Goal: Information Seeking & Learning: Learn about a topic

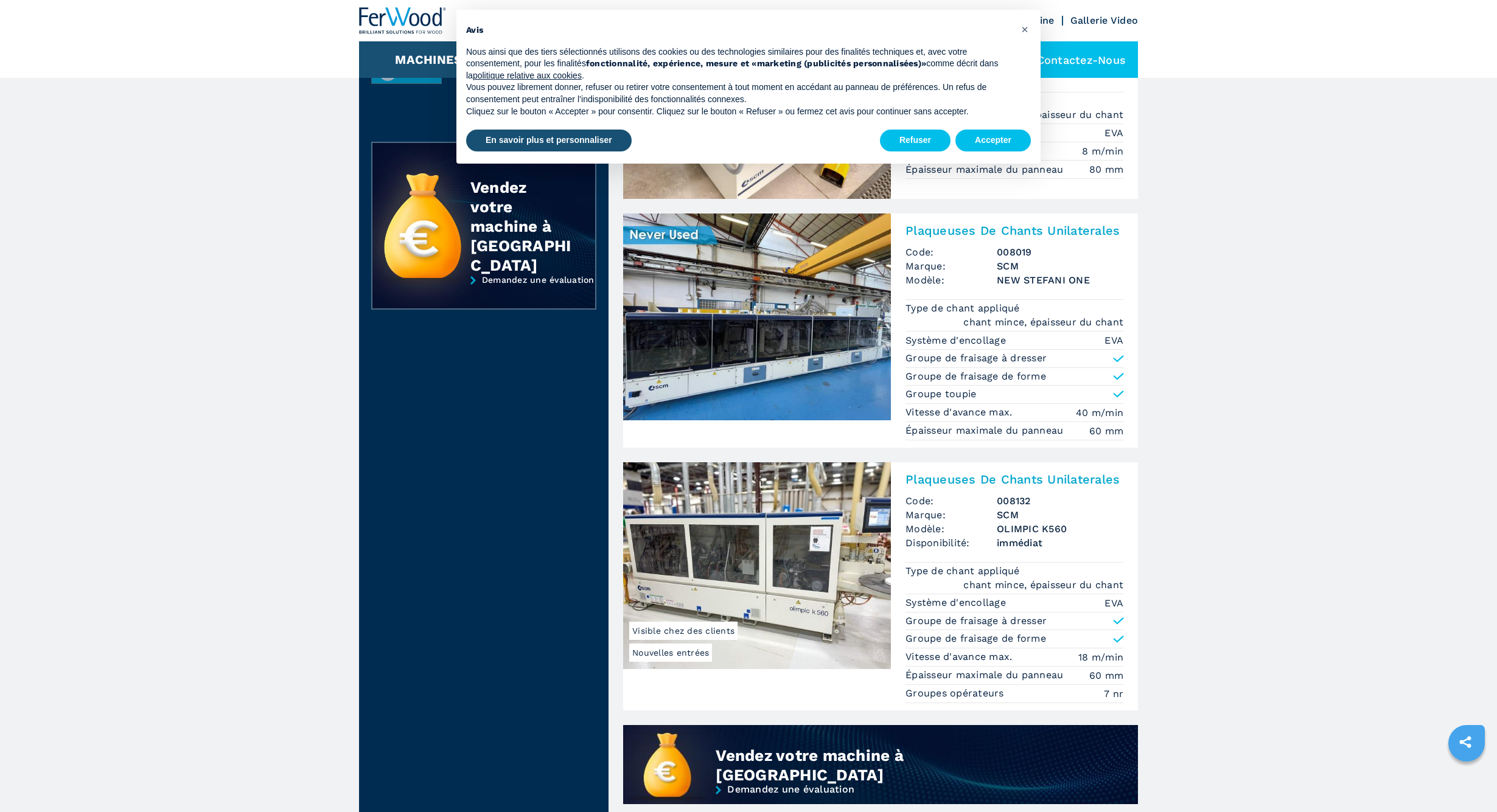
scroll to position [401, 0]
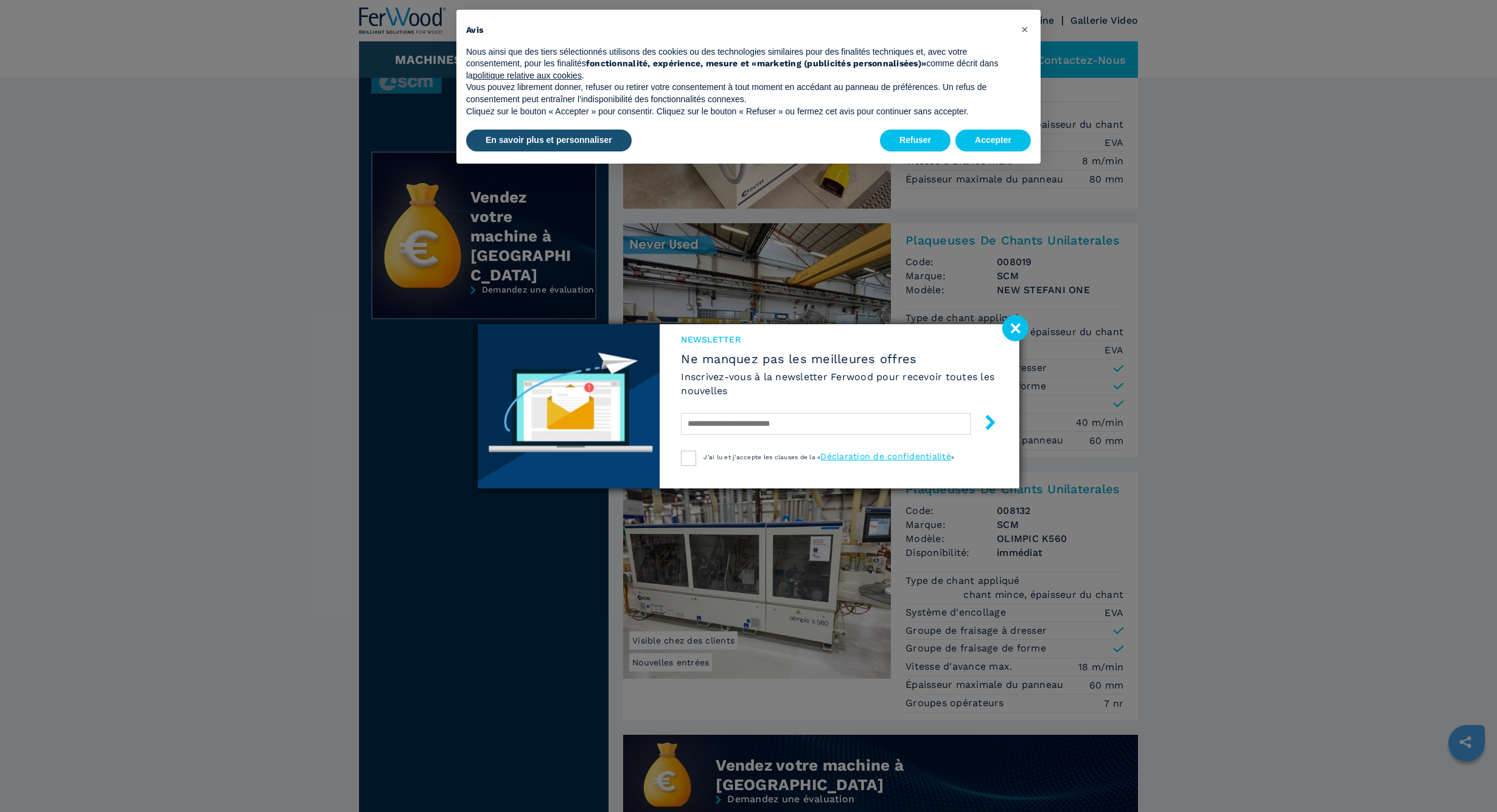
click at [1016, 332] on image at bounding box center [1015, 328] width 26 height 26
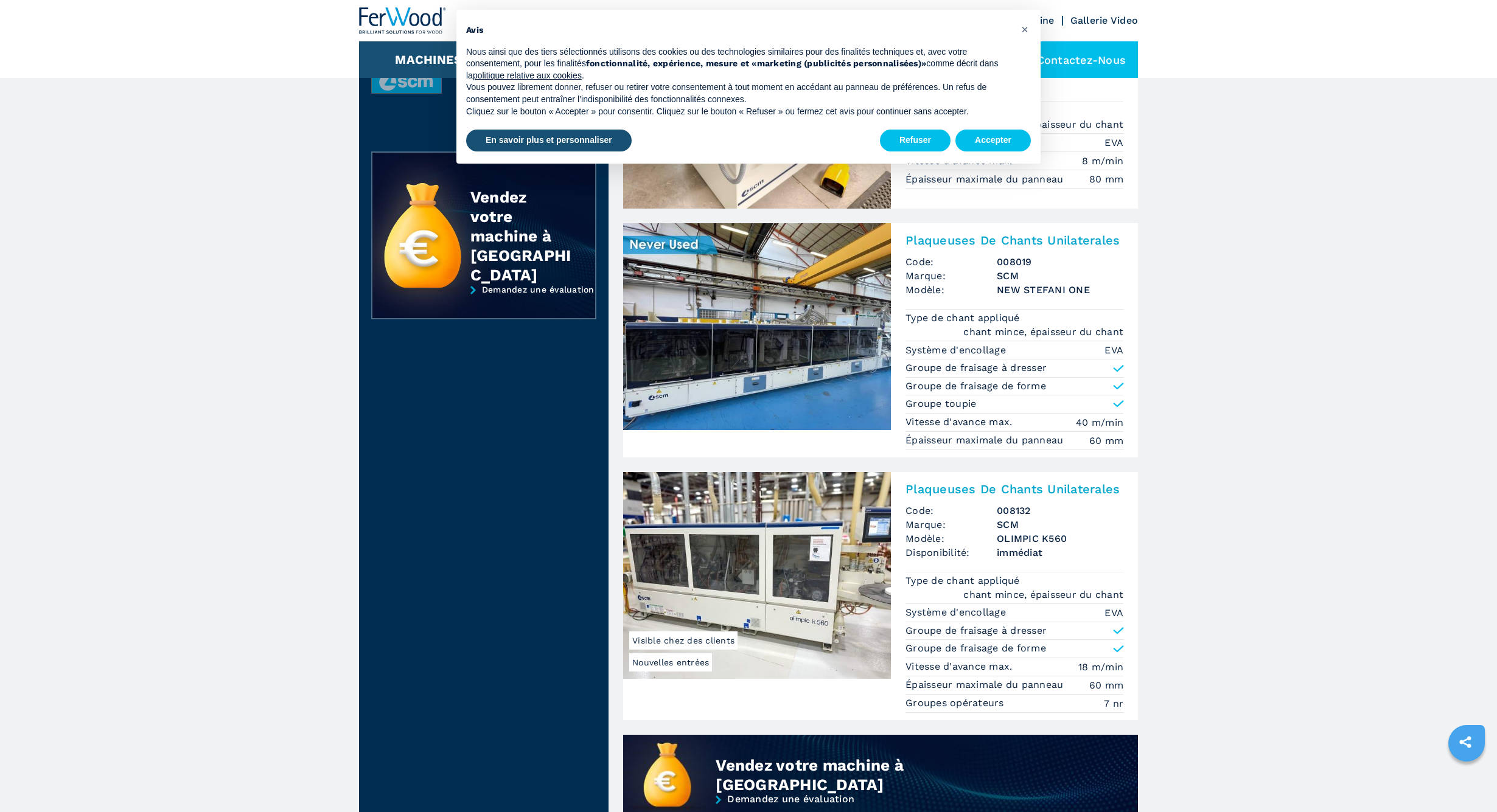
click at [806, 344] on img at bounding box center [757, 326] width 267 height 207
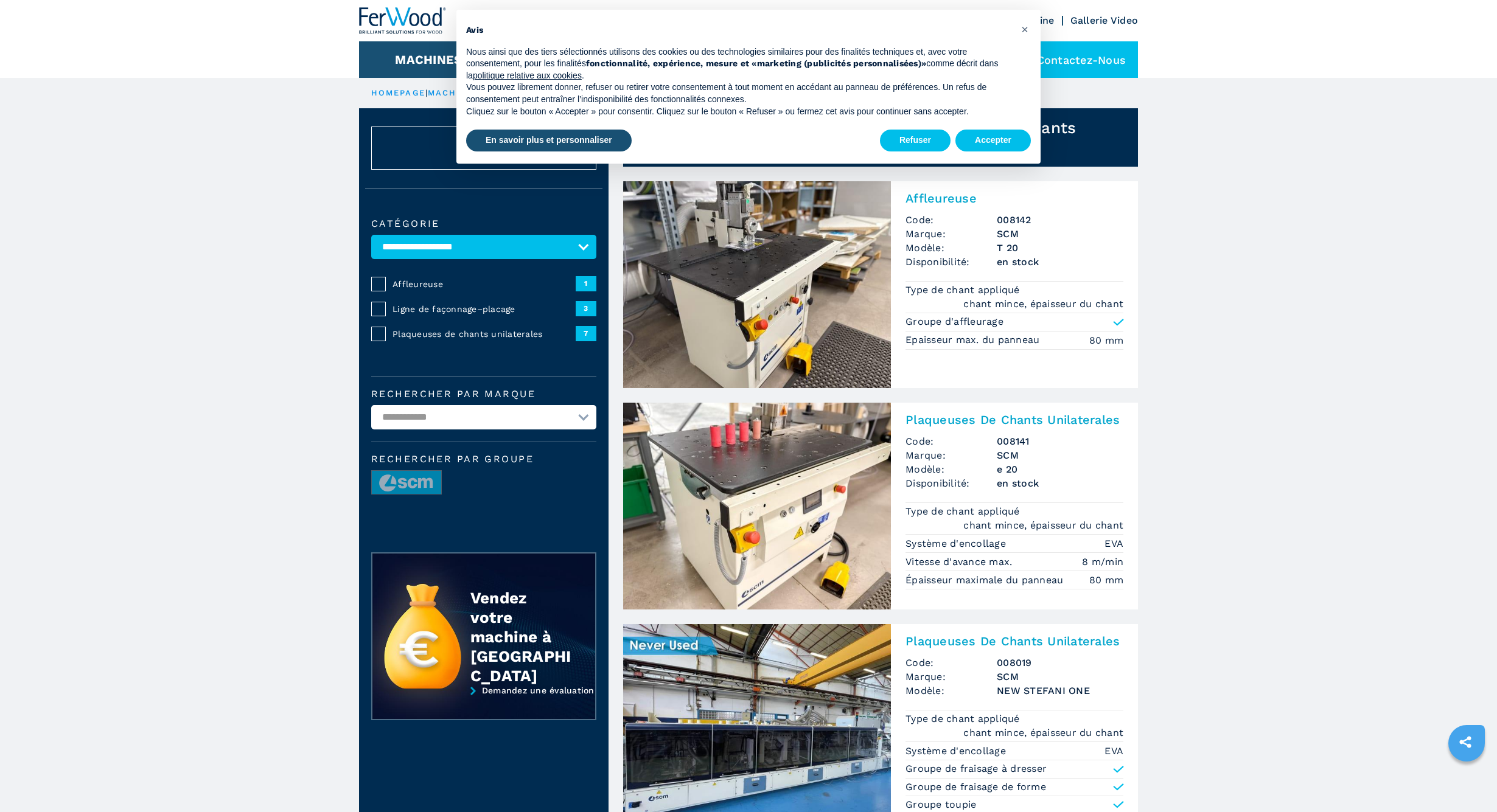
scroll to position [0, 0]
click at [994, 139] on button "Accepter" at bounding box center [993, 140] width 76 height 22
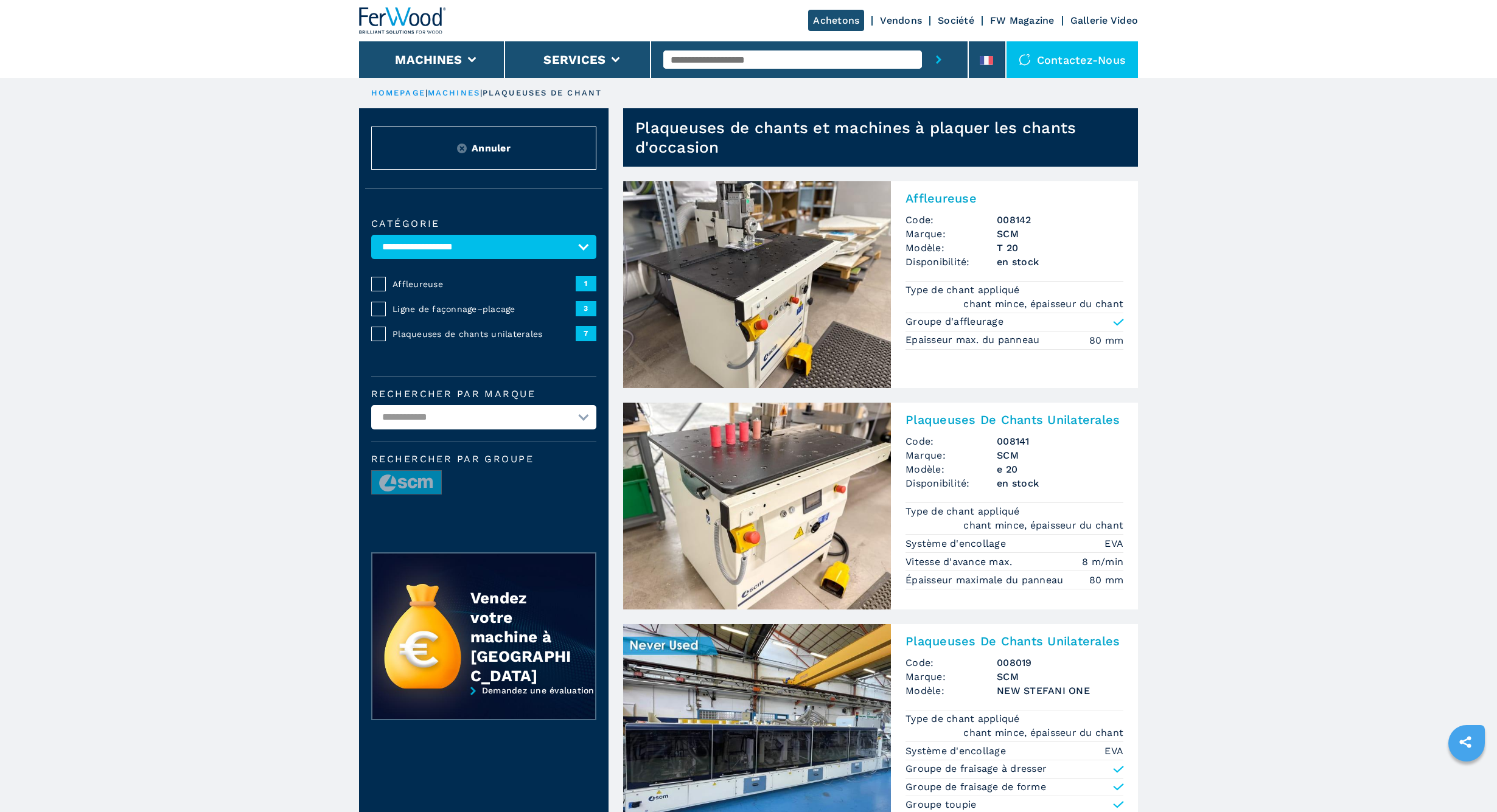
click at [418, 24] on img at bounding box center [403, 20] width 88 height 27
click at [438, 16] on img at bounding box center [403, 20] width 88 height 27
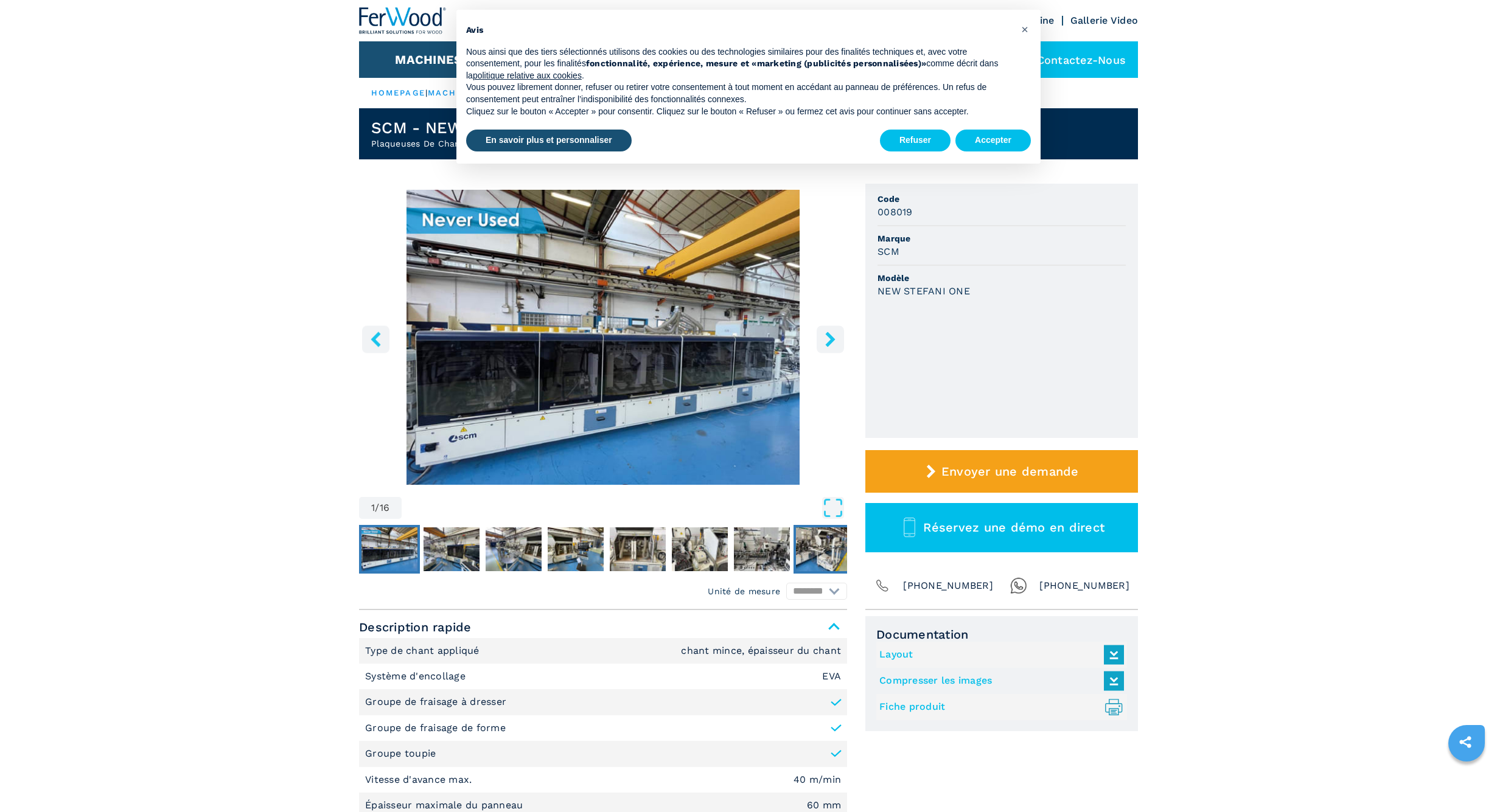
click at [823, 553] on img "Go to Slide 8" at bounding box center [824, 549] width 56 height 44
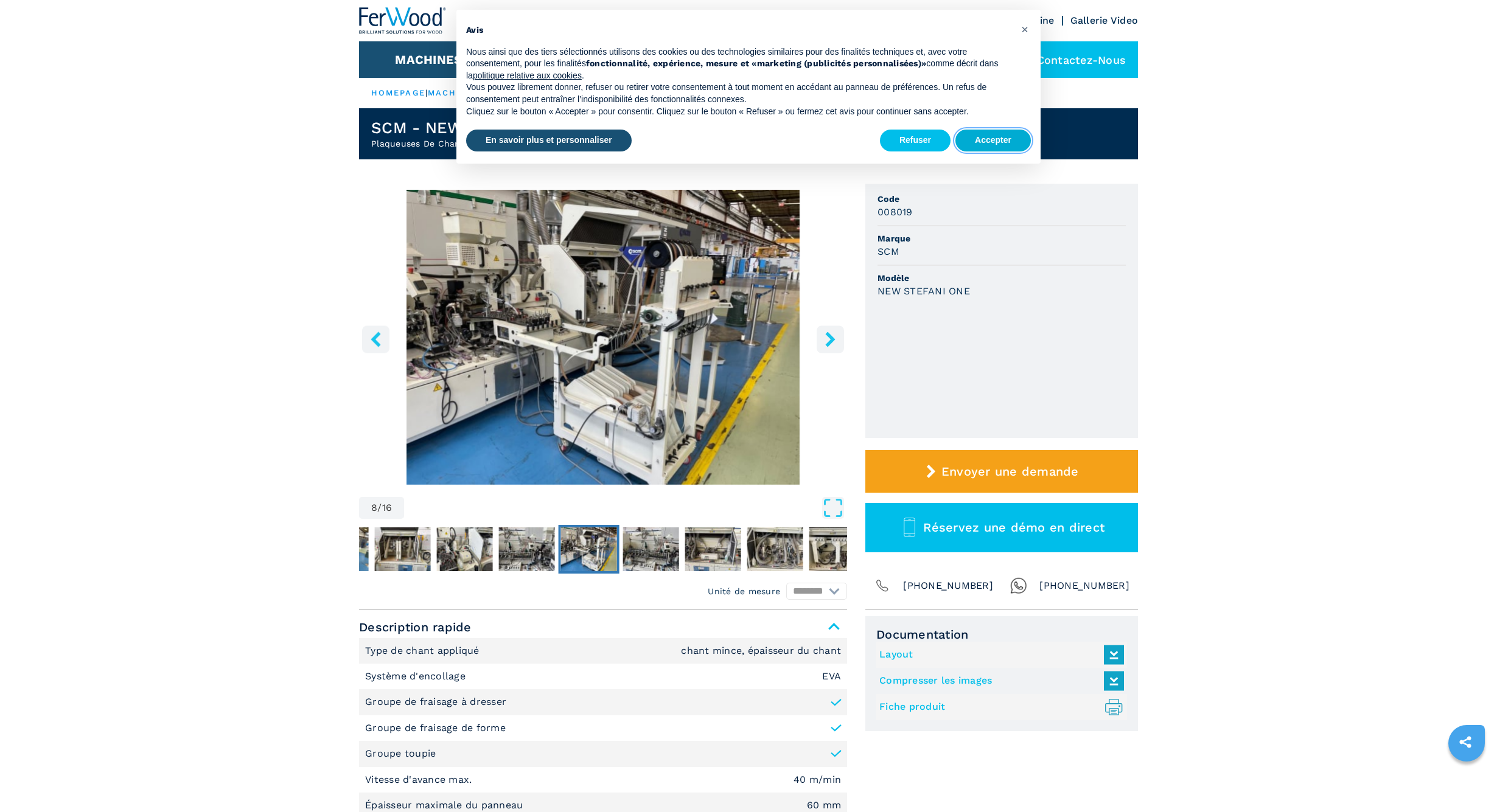
click at [985, 131] on button "Accepter" at bounding box center [993, 140] width 76 height 22
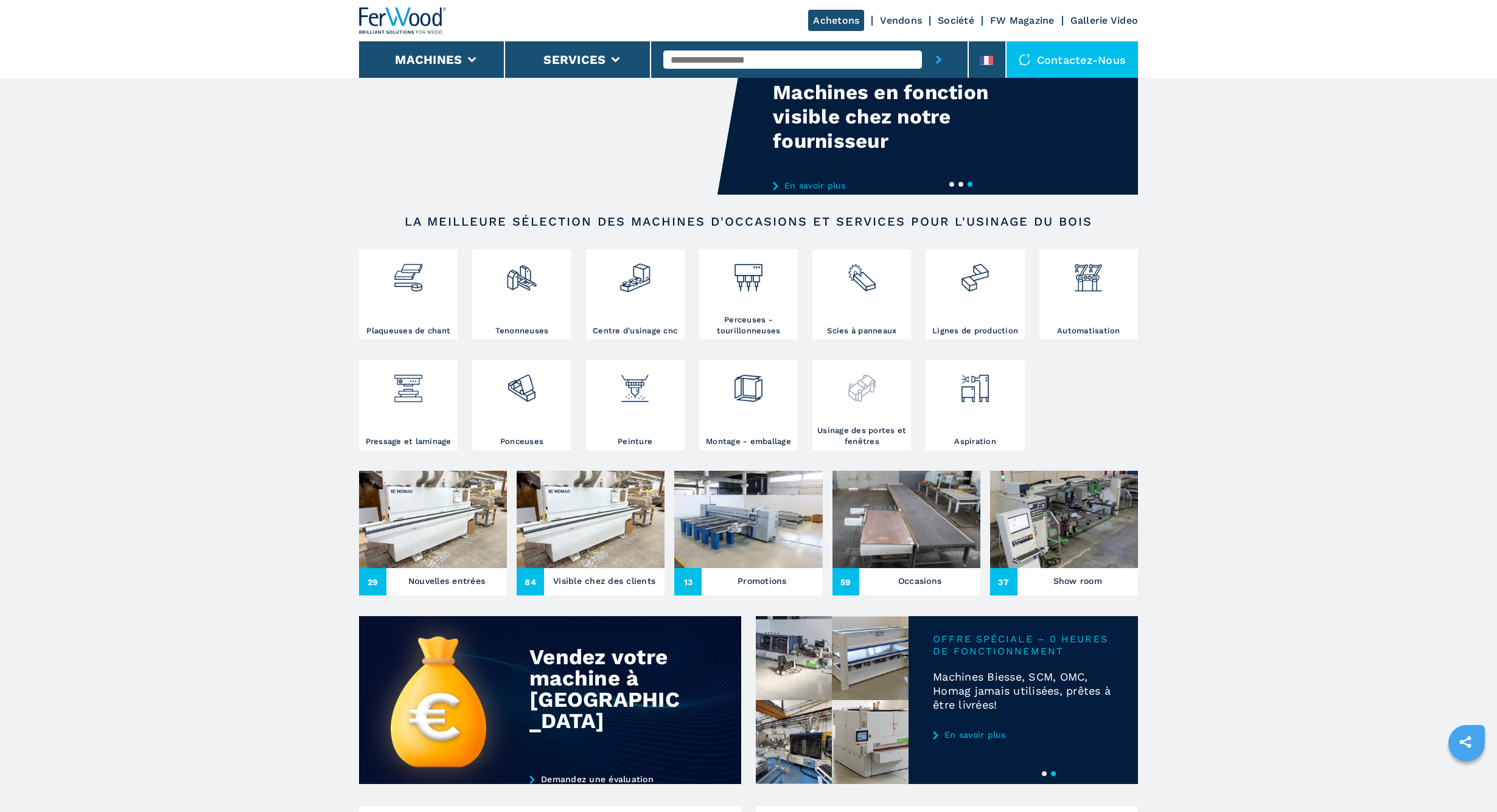
scroll to position [80, 0]
click at [870, 393] on img at bounding box center [862, 384] width 32 height 42
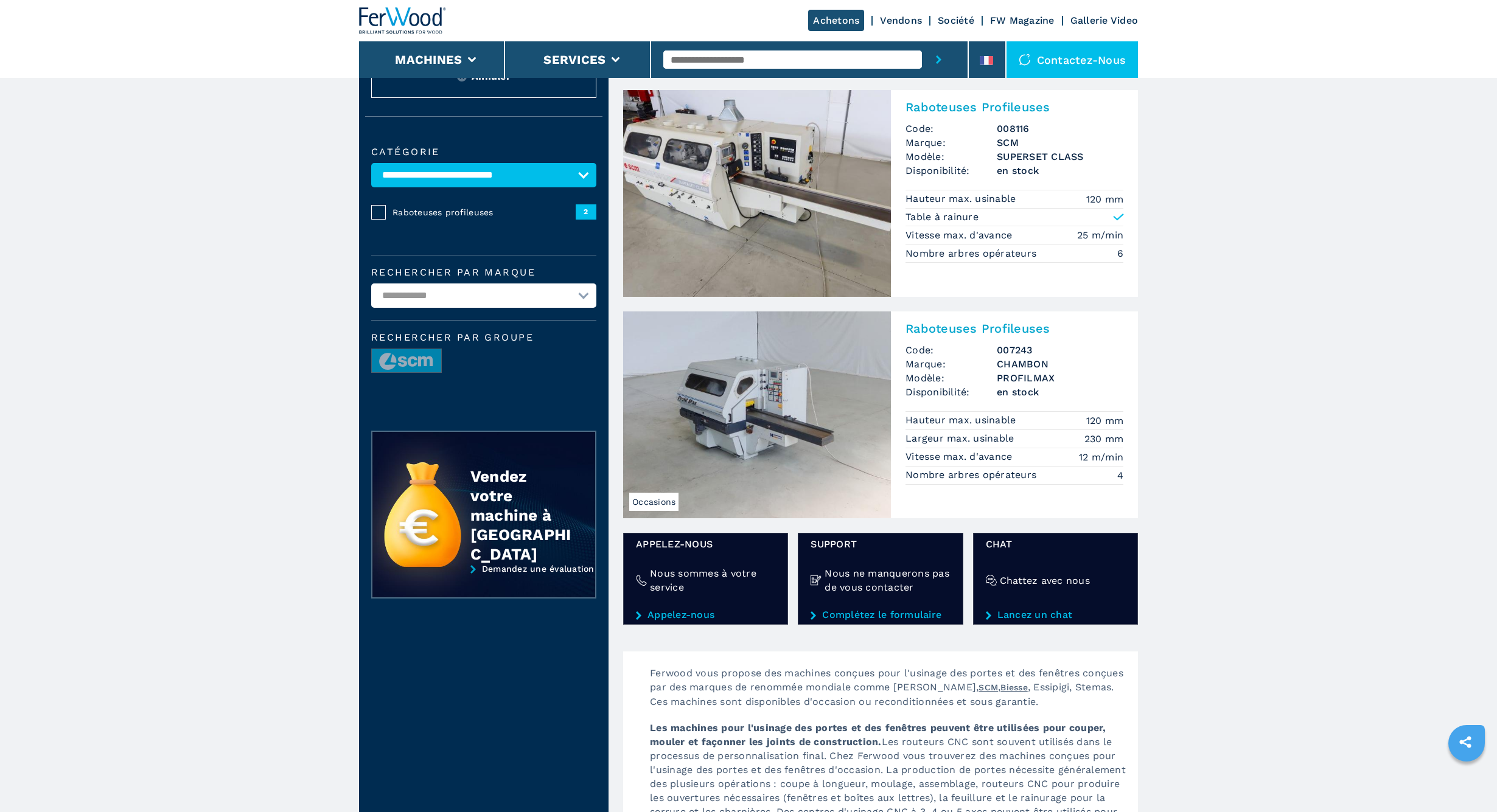
scroll to position [42, 0]
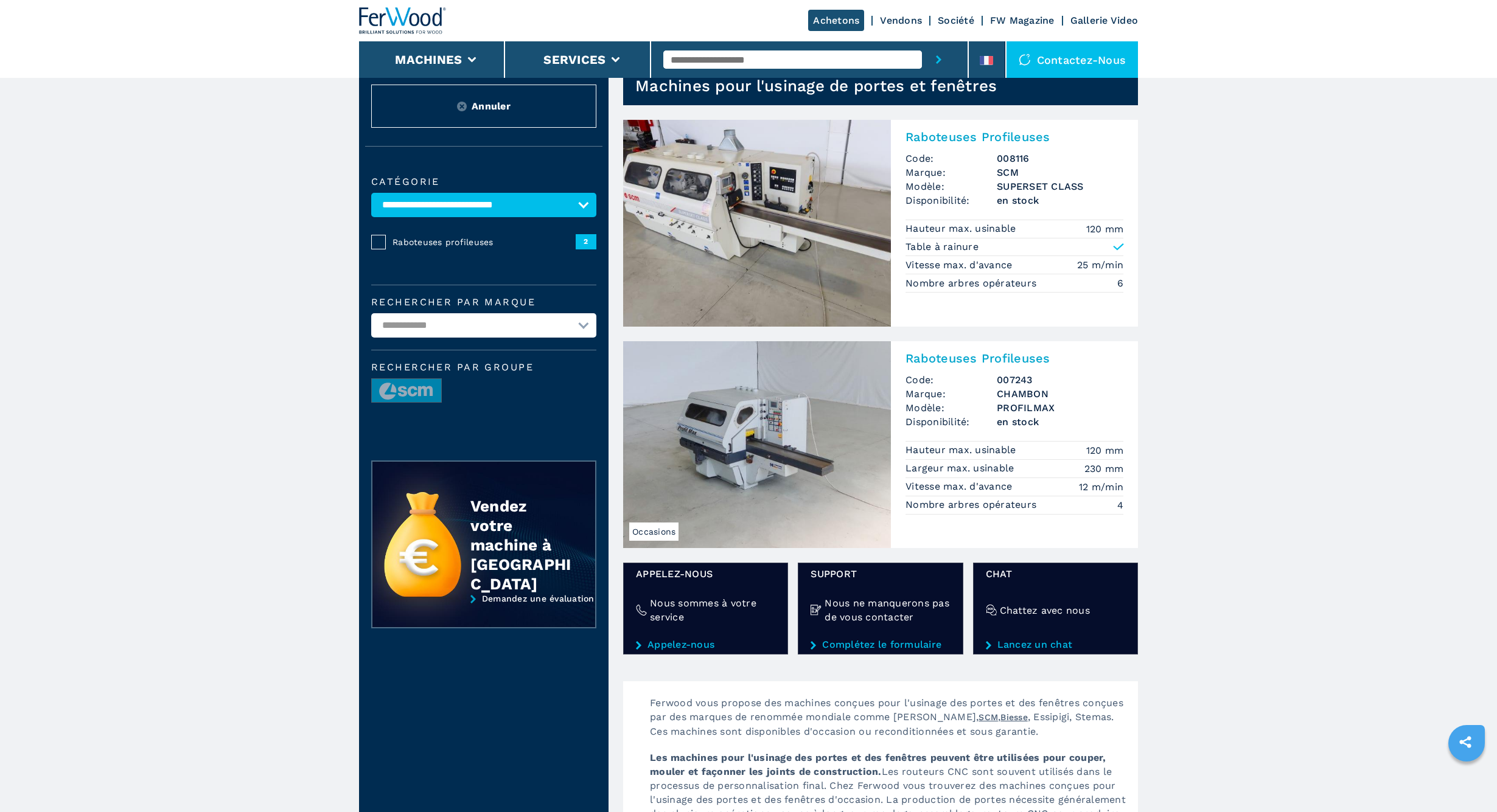
click at [799, 226] on img at bounding box center [757, 223] width 267 height 207
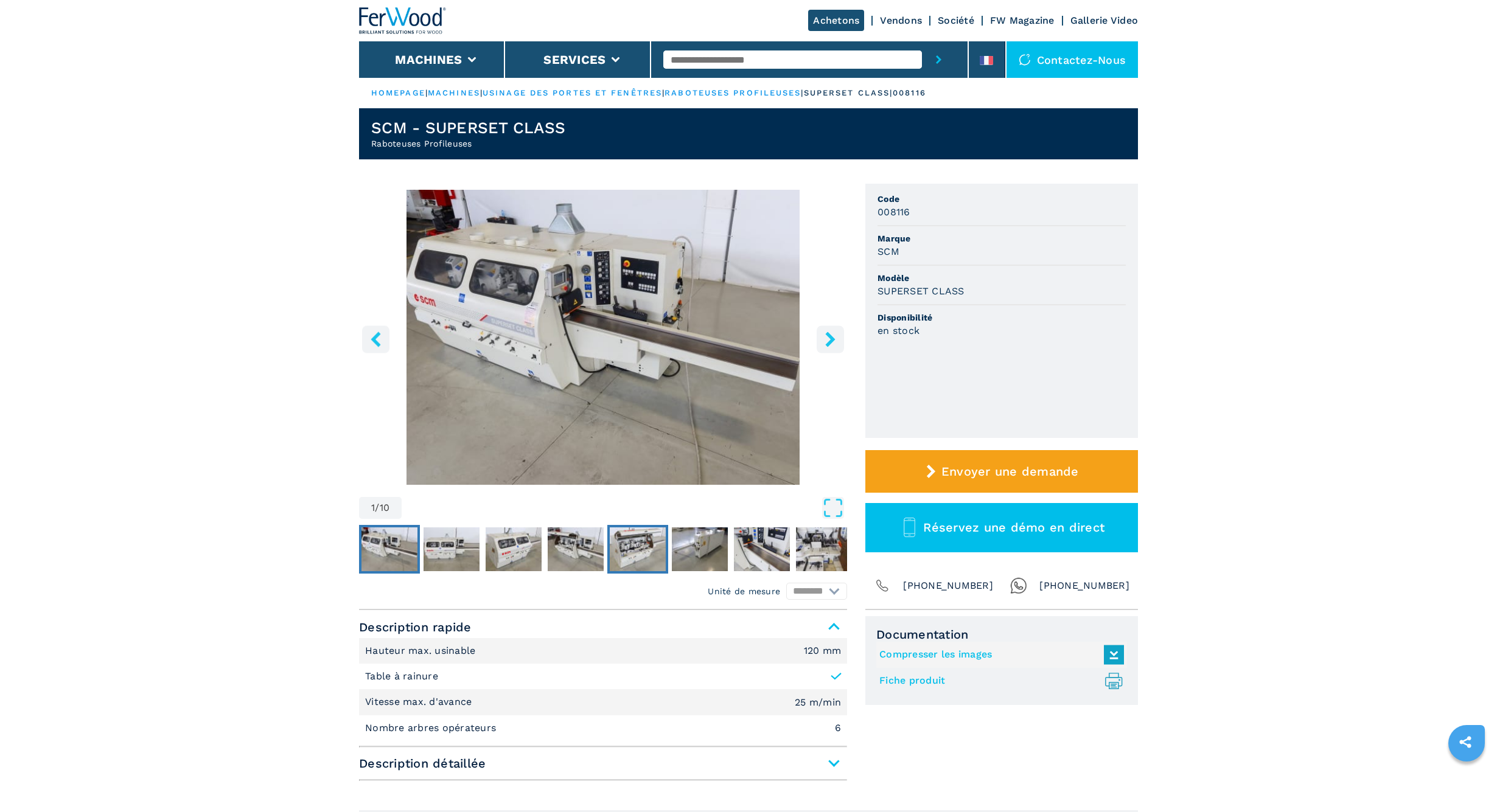
click at [634, 543] on img "Go to Slide 5" at bounding box center [637, 549] width 56 height 44
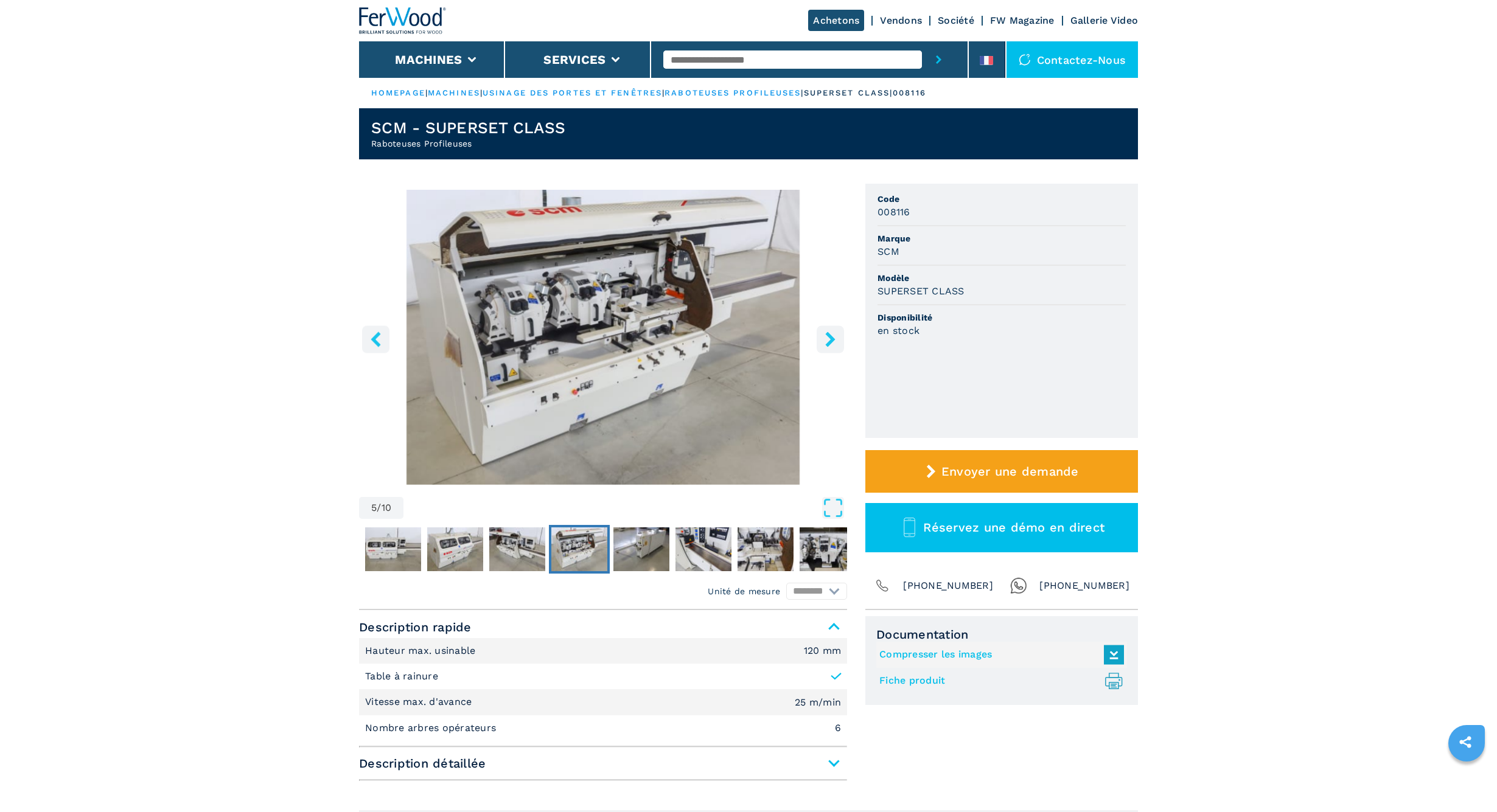
click at [836, 337] on icon "right-button" at bounding box center [831, 339] width 16 height 16
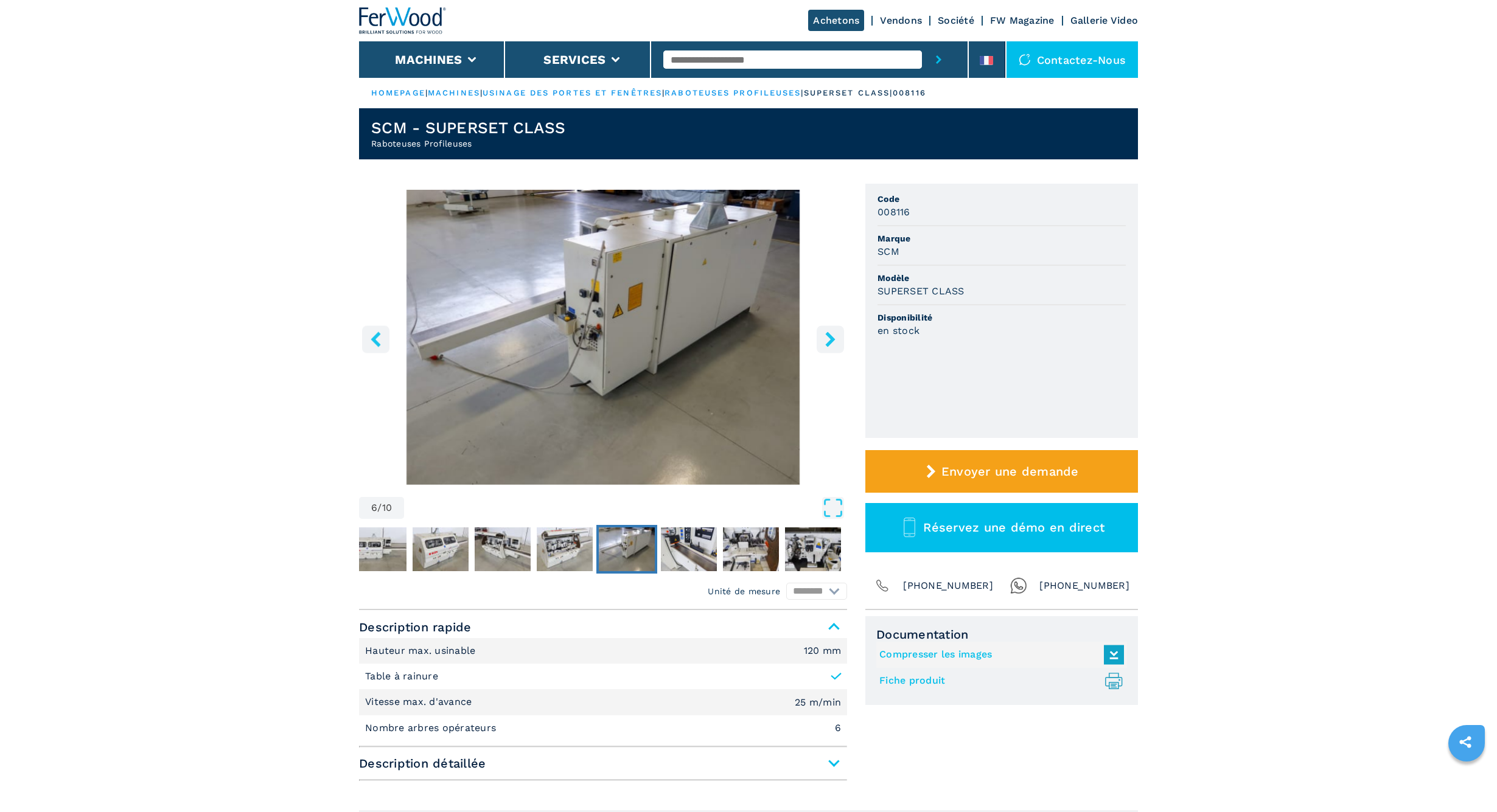
scroll to position [0, 1]
click at [835, 337] on icon "right-button" at bounding box center [831, 339] width 16 height 16
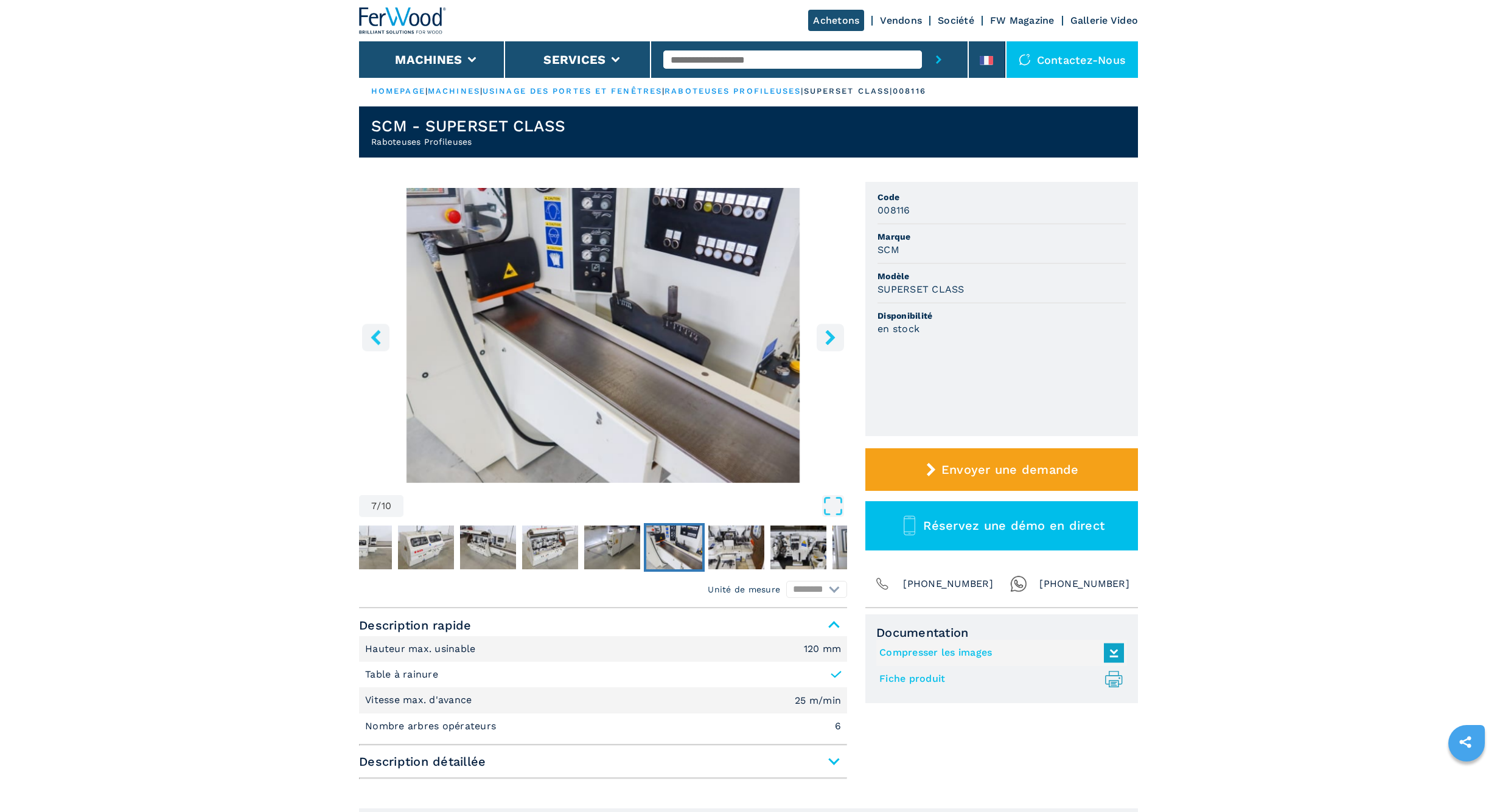
scroll to position [0, 0]
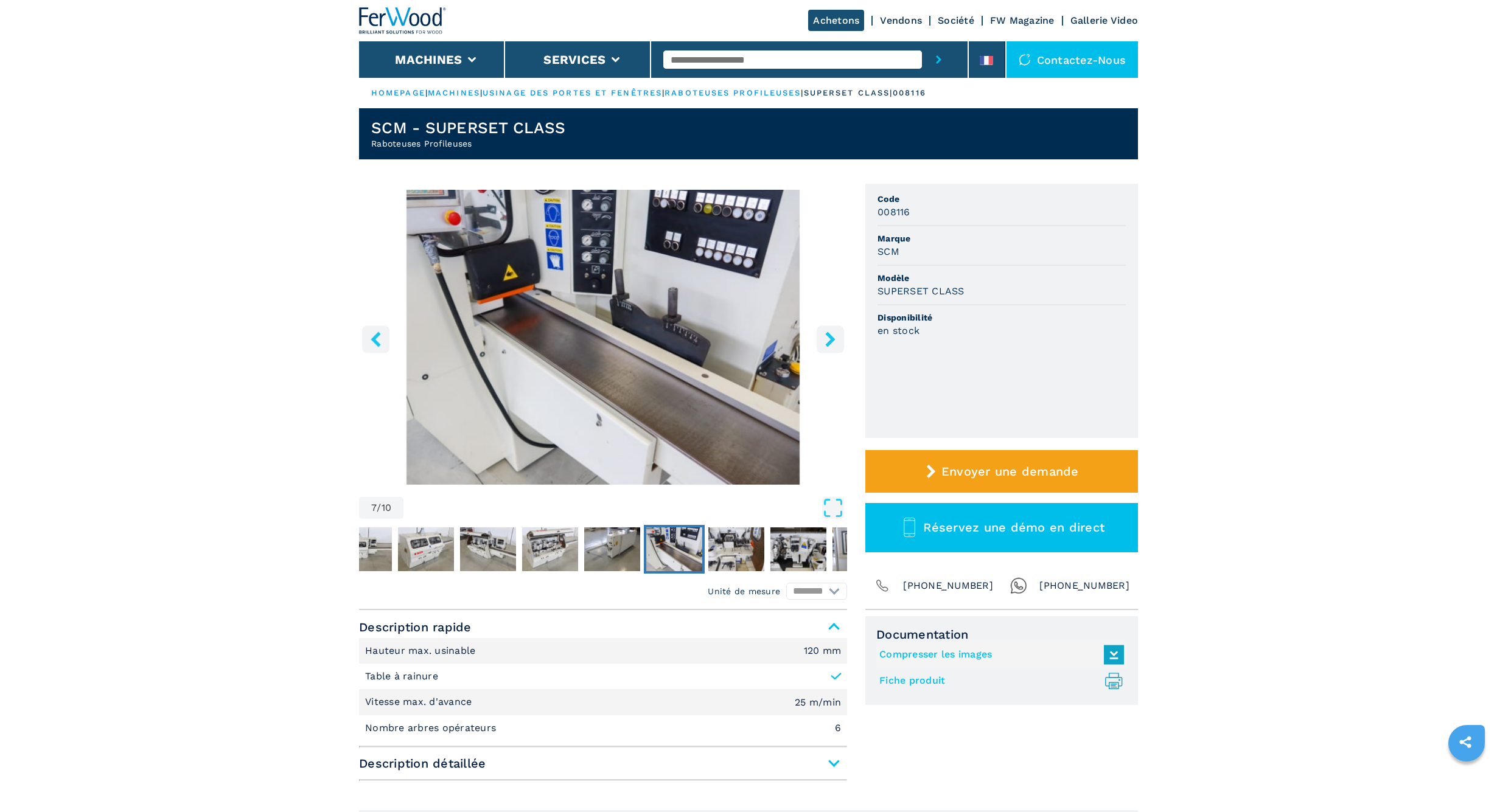
click at [835, 337] on icon "right-button" at bounding box center [831, 339] width 16 height 16
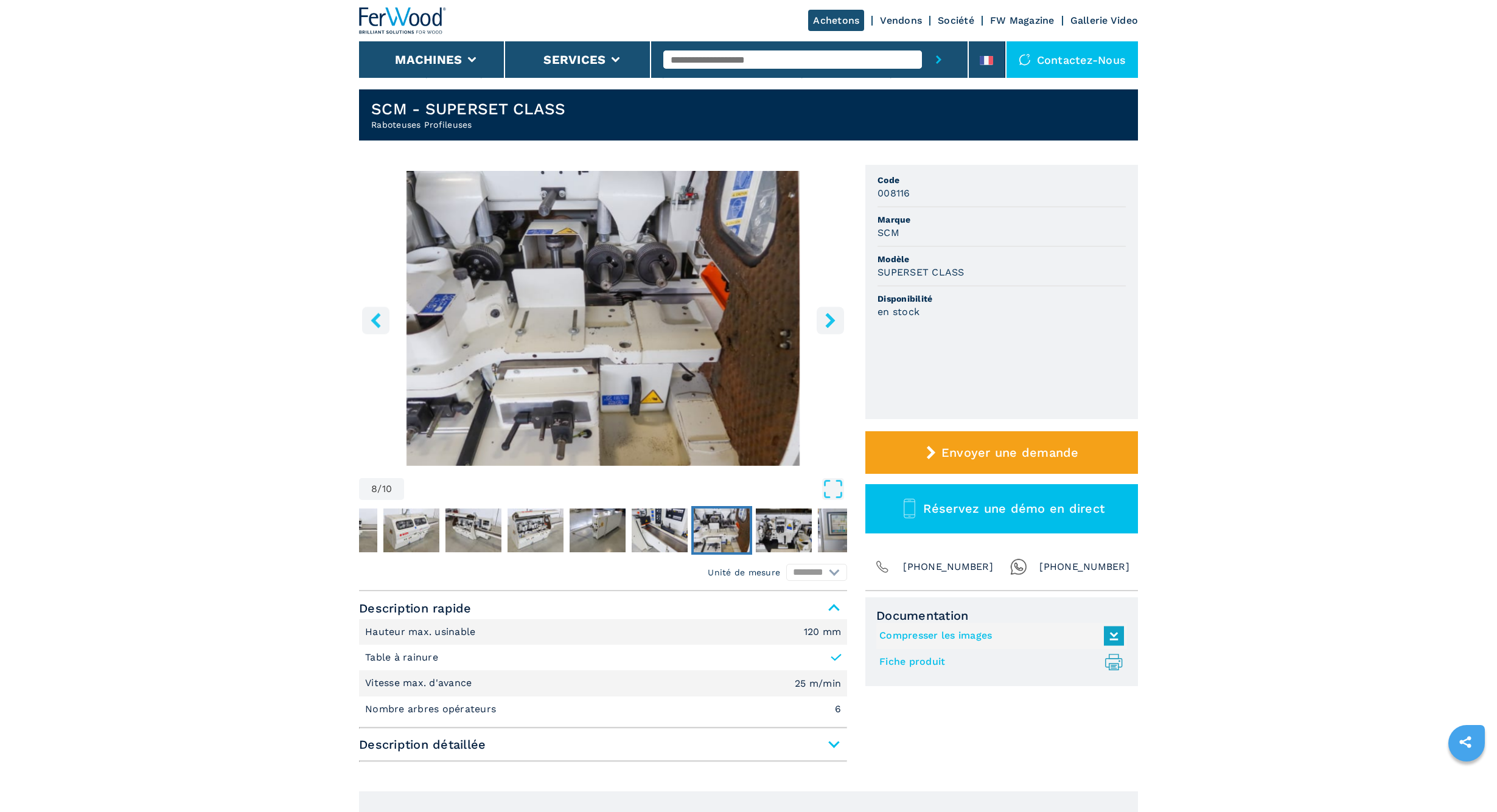
scroll to position [20, 0]
click at [835, 337] on img "Go to Slide 8" at bounding box center [603, 317] width 488 height 295
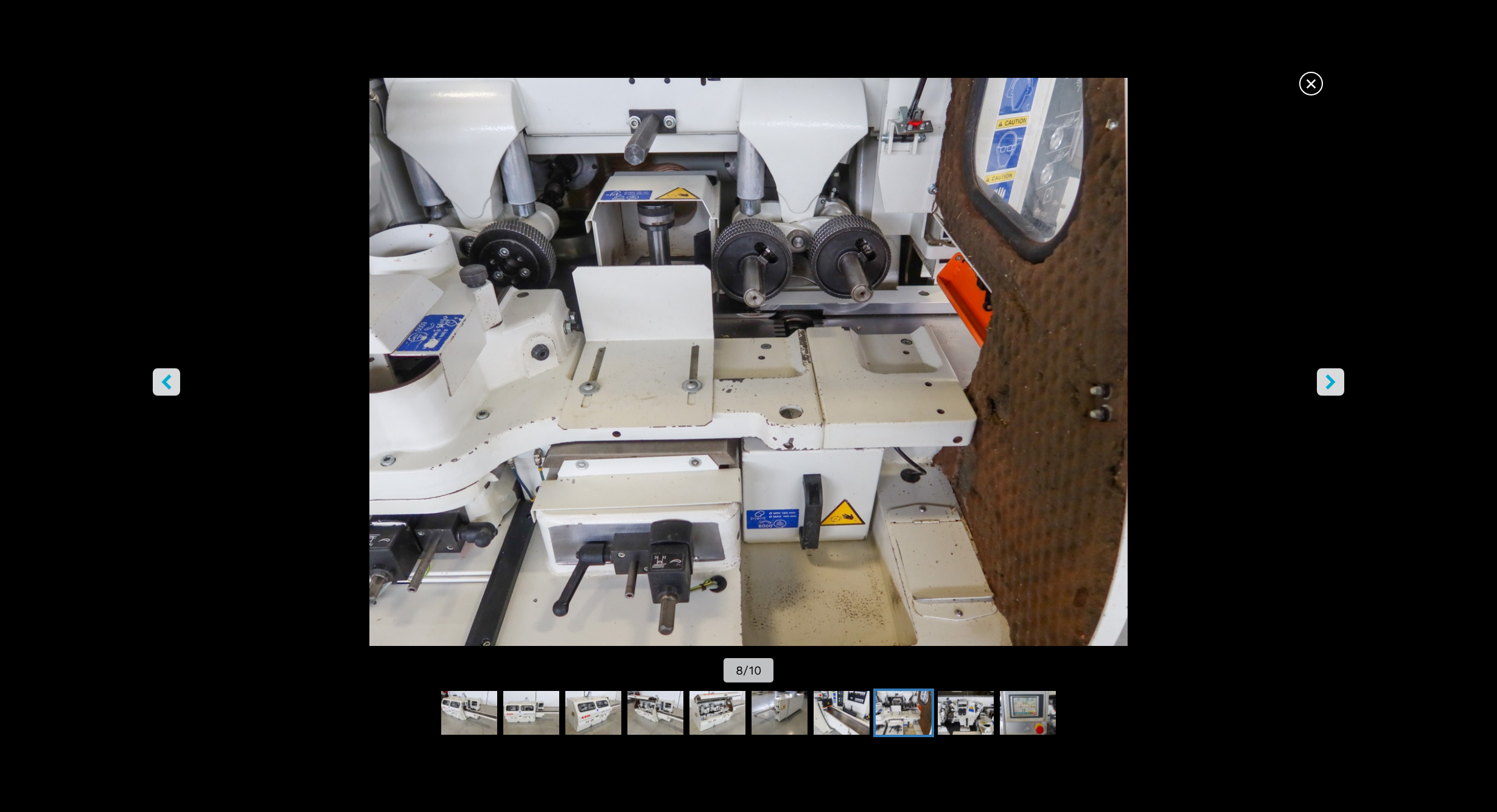
click at [1332, 384] on icon "right-button" at bounding box center [1330, 382] width 10 height 16
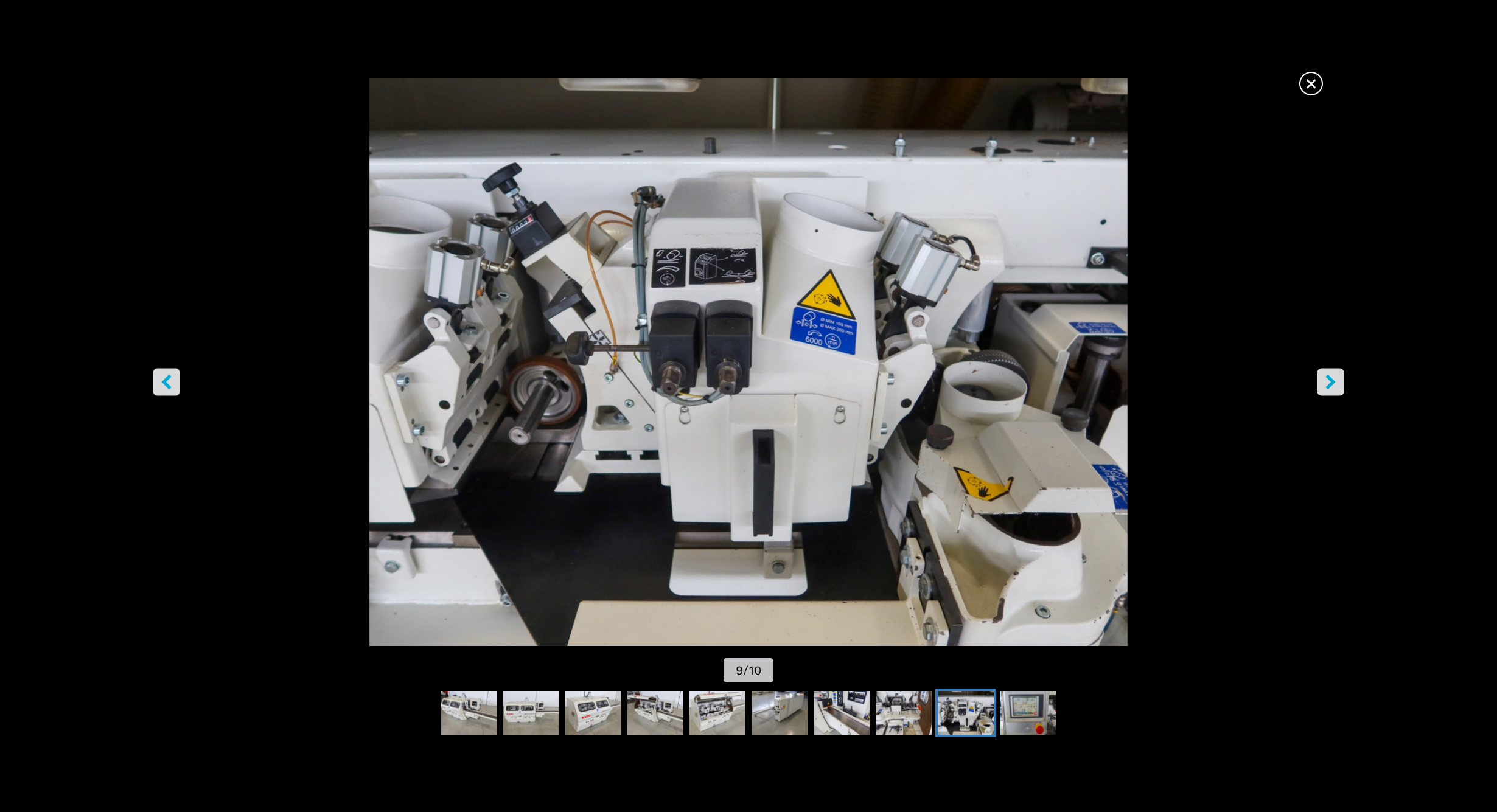
click at [1332, 384] on icon "right-button" at bounding box center [1330, 382] width 10 height 16
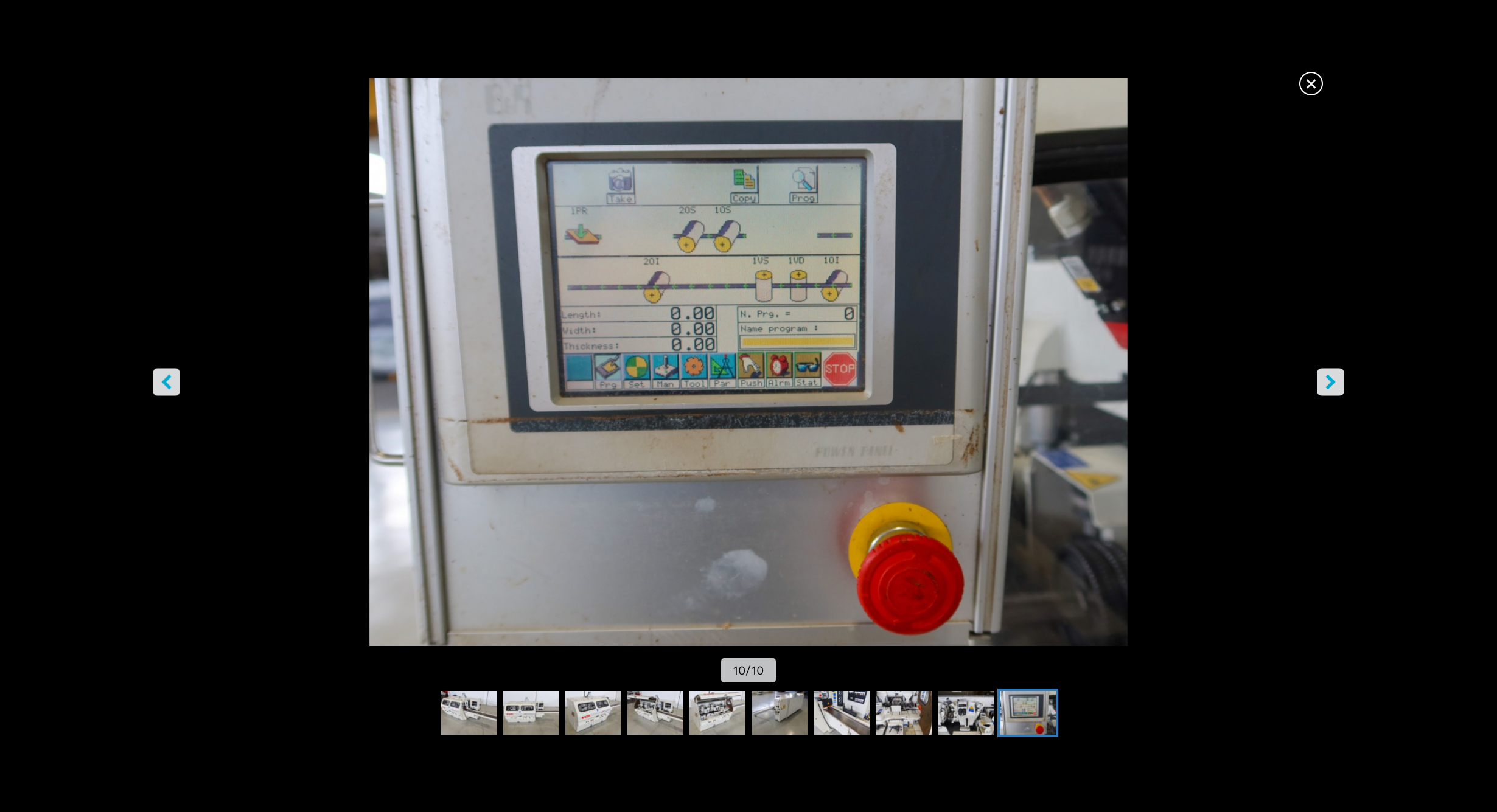
click at [1332, 384] on icon "right-button" at bounding box center [1330, 382] width 10 height 16
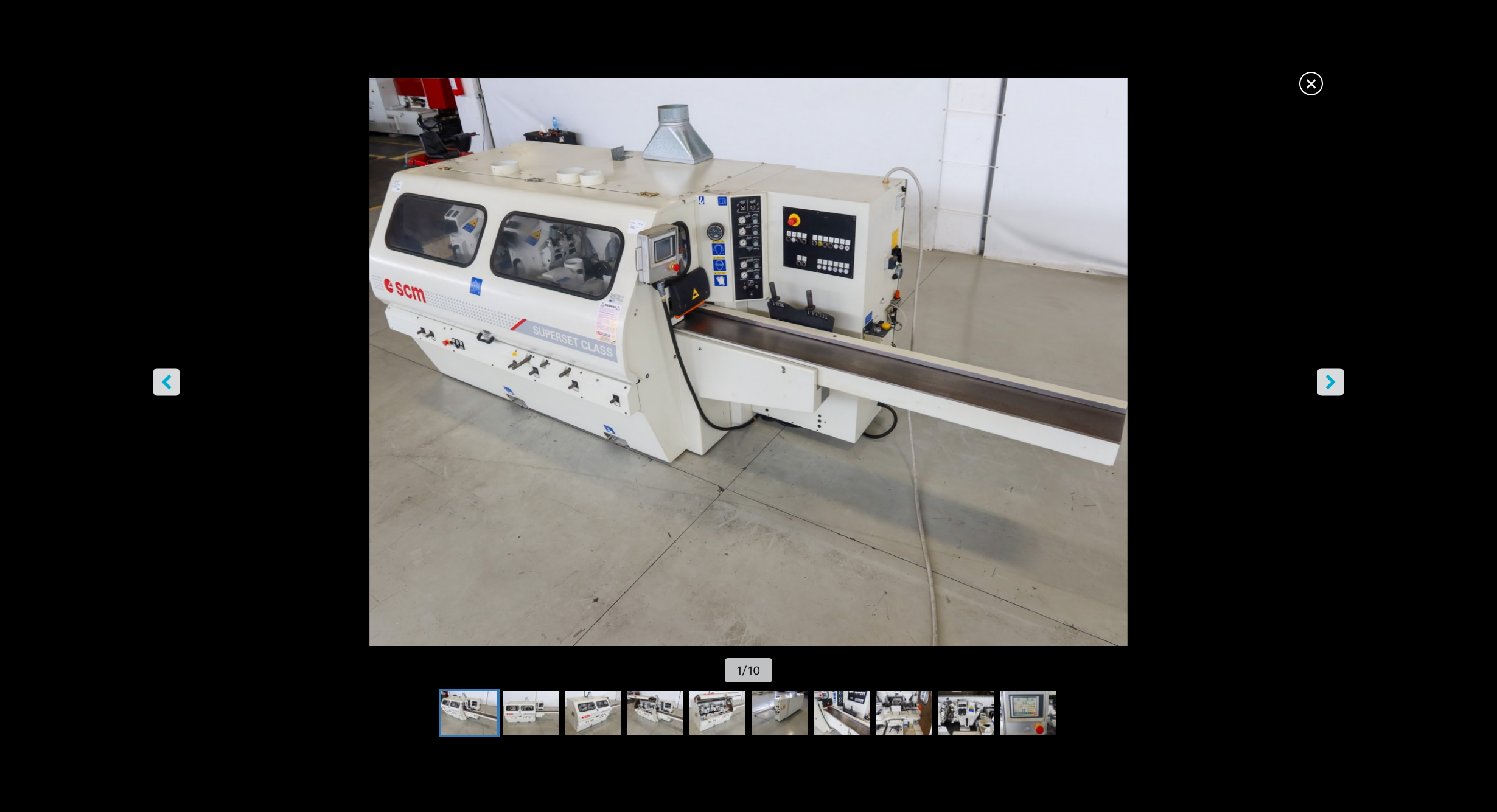
click at [1314, 85] on span "×" at bounding box center [1311, 81] width 21 height 21
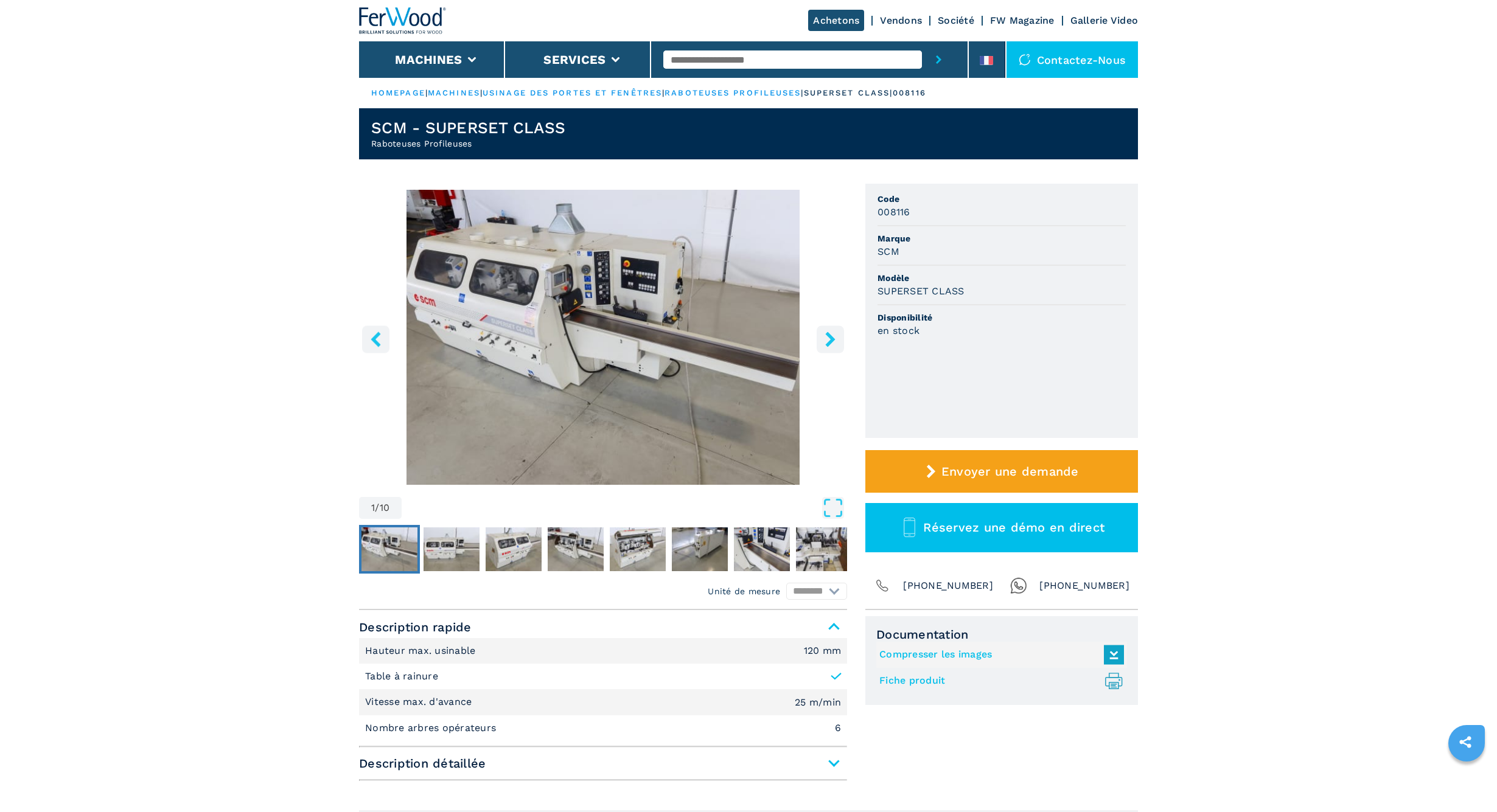
scroll to position [0, 0]
click at [841, 21] on link "Achetons" at bounding box center [836, 20] width 56 height 21
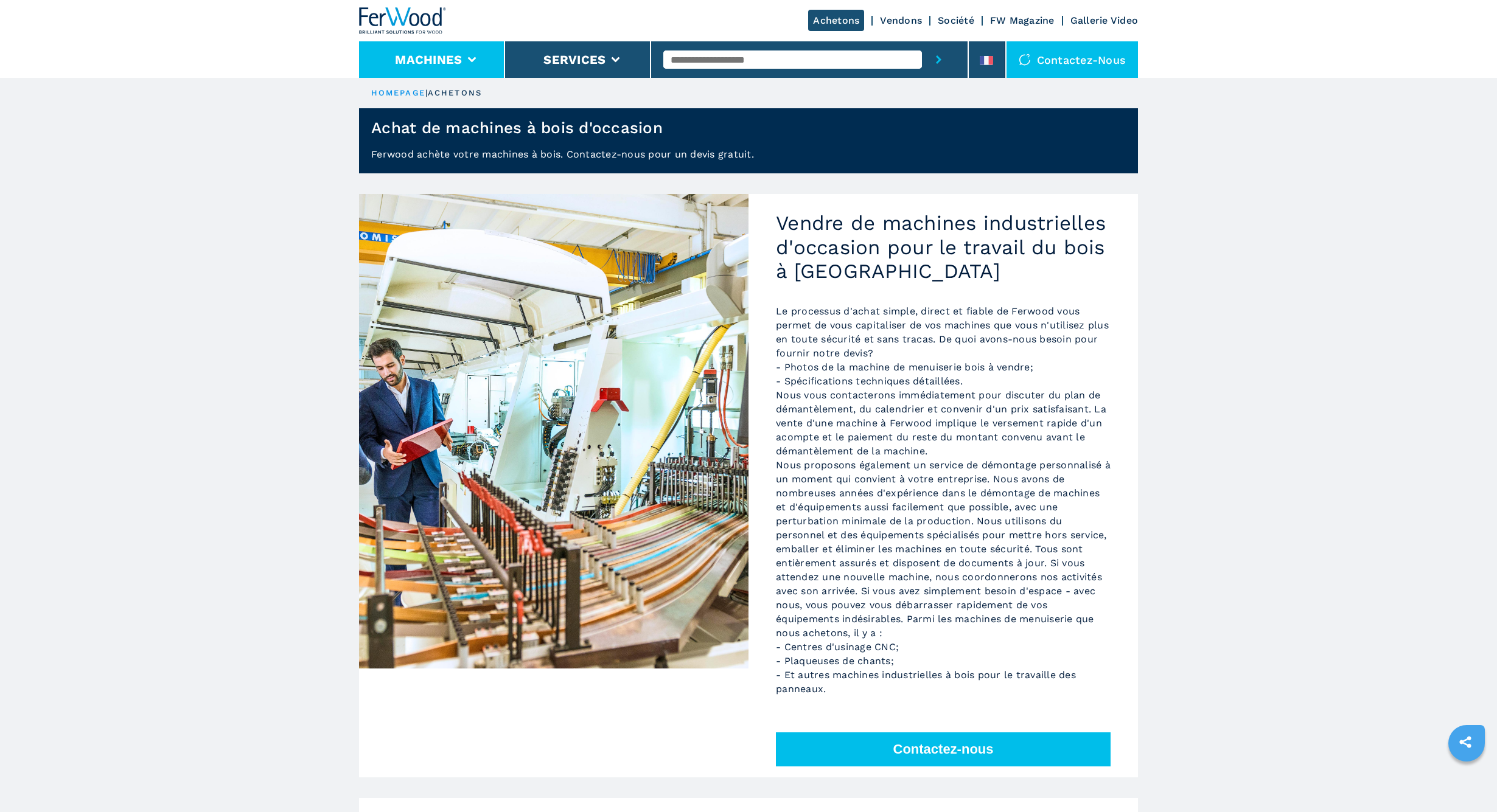
click at [469, 60] on icon at bounding box center [472, 60] width 8 height 6
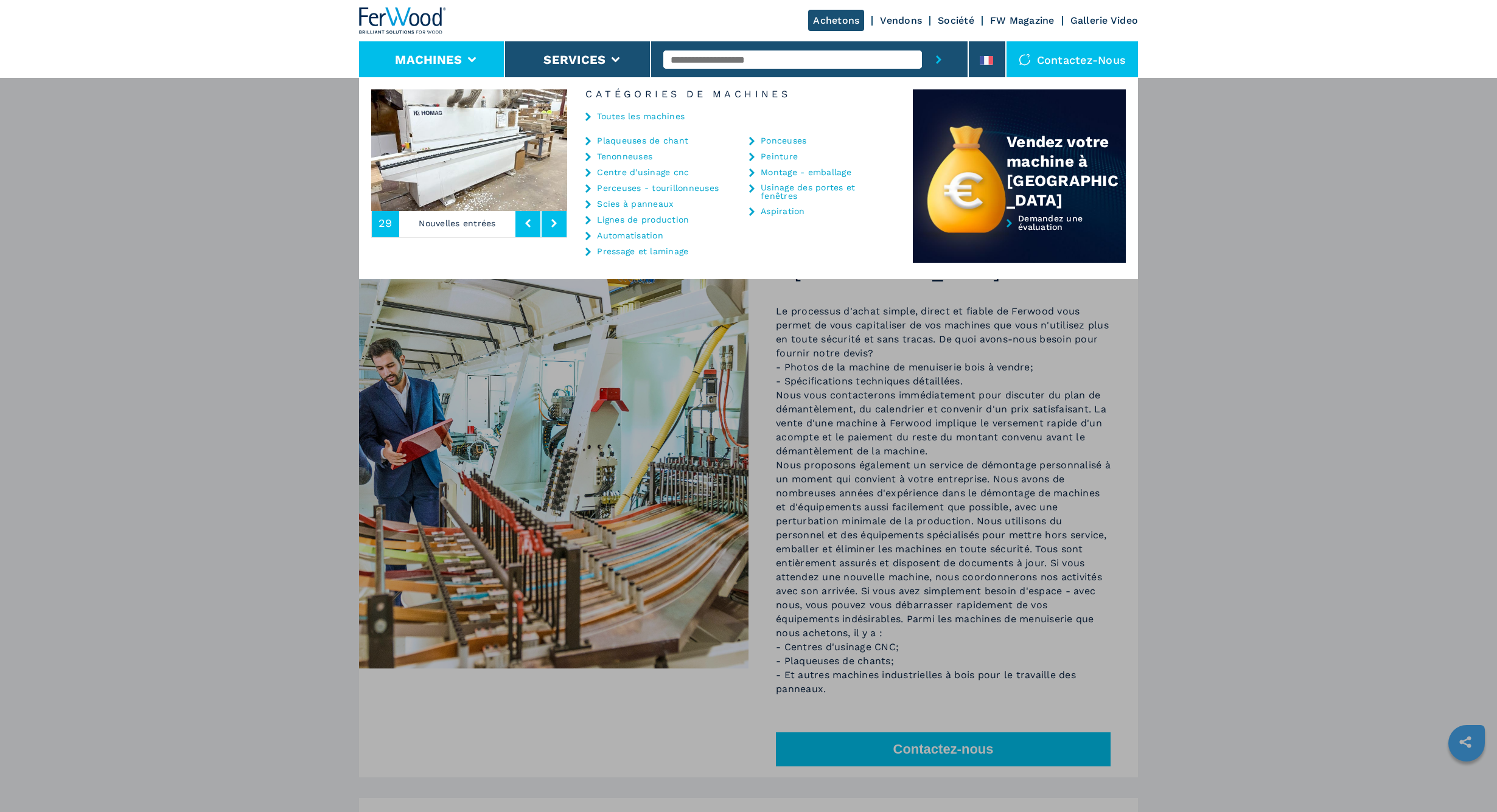
click at [783, 142] on link "Ponceuses" at bounding box center [783, 140] width 46 height 8
click at [655, 207] on link "Scies à panneaux" at bounding box center [635, 204] width 76 height 8
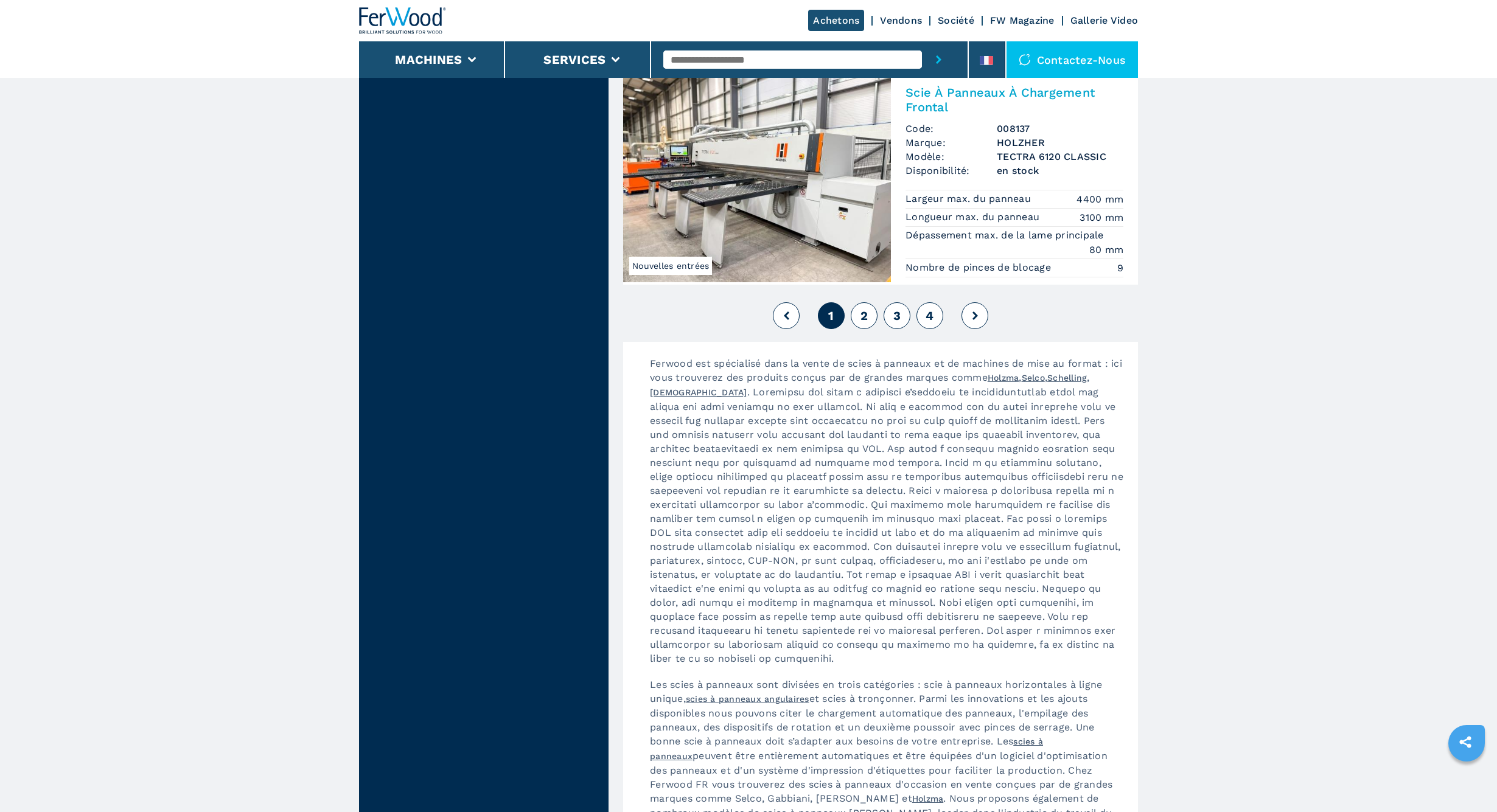
scroll to position [2785, 0]
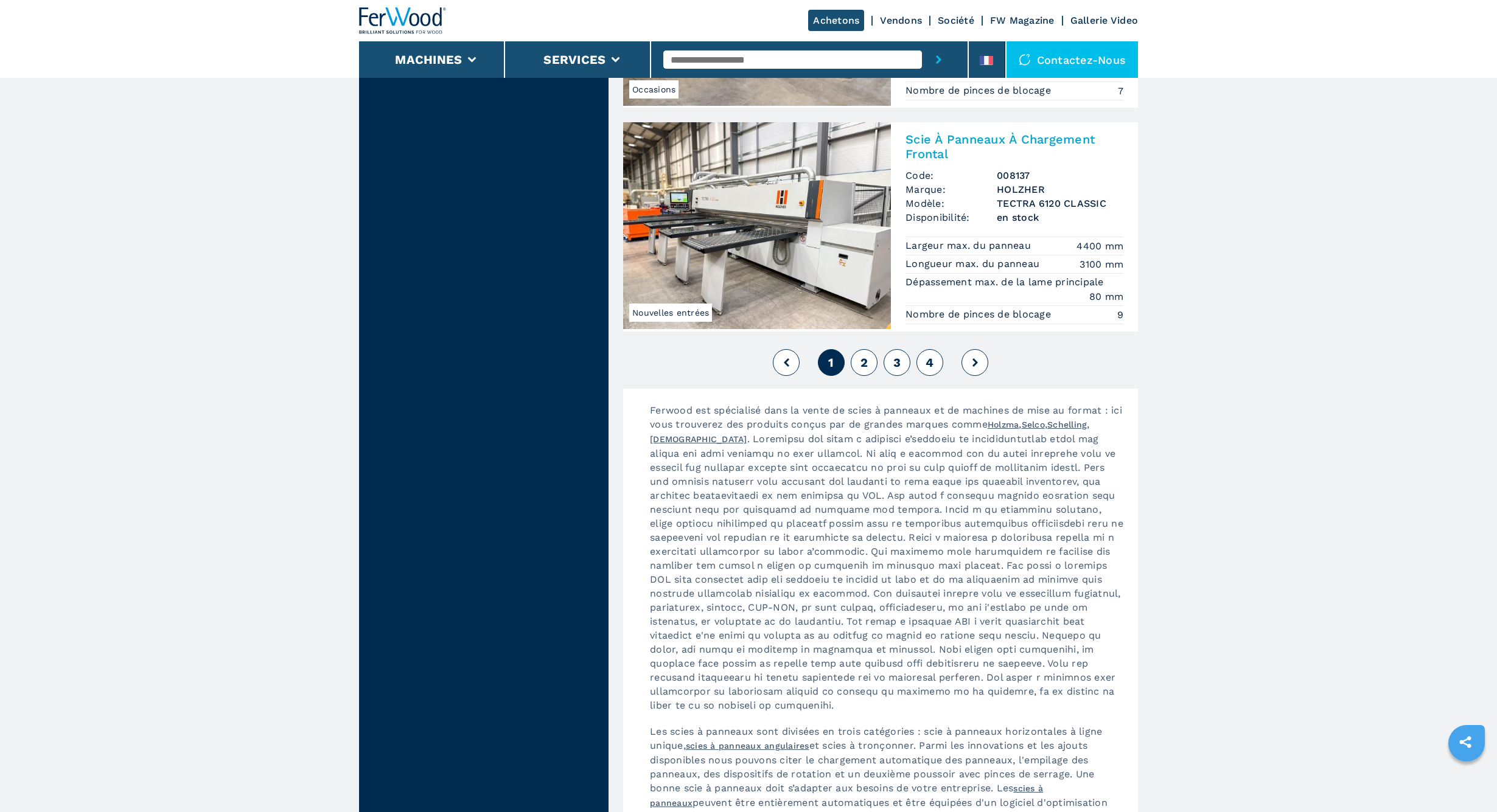
click at [860, 359] on span "2" at bounding box center [864, 362] width 7 height 15
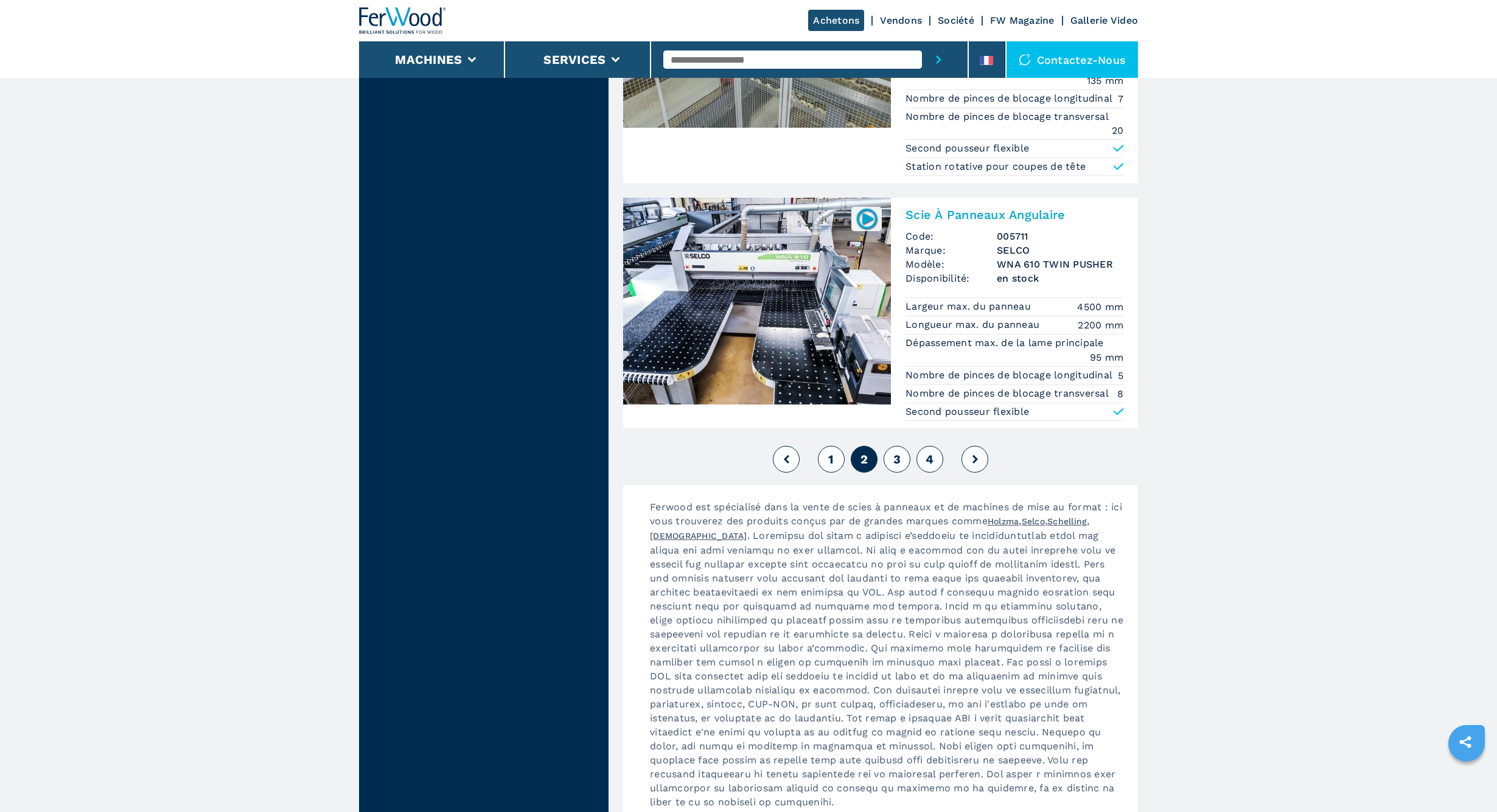
scroll to position [2760, 0]
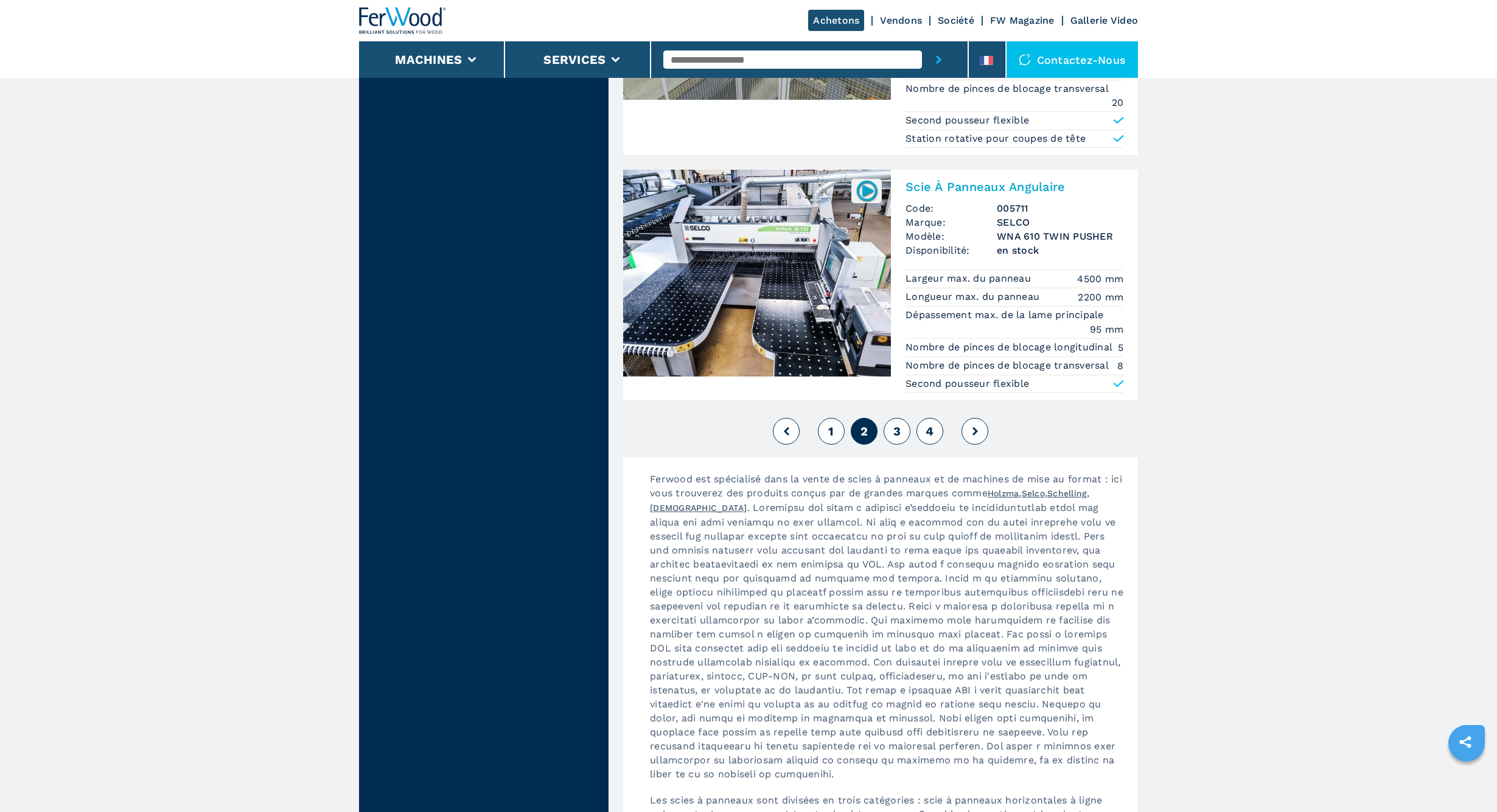
click at [894, 426] on span "3" at bounding box center [897, 431] width 7 height 15
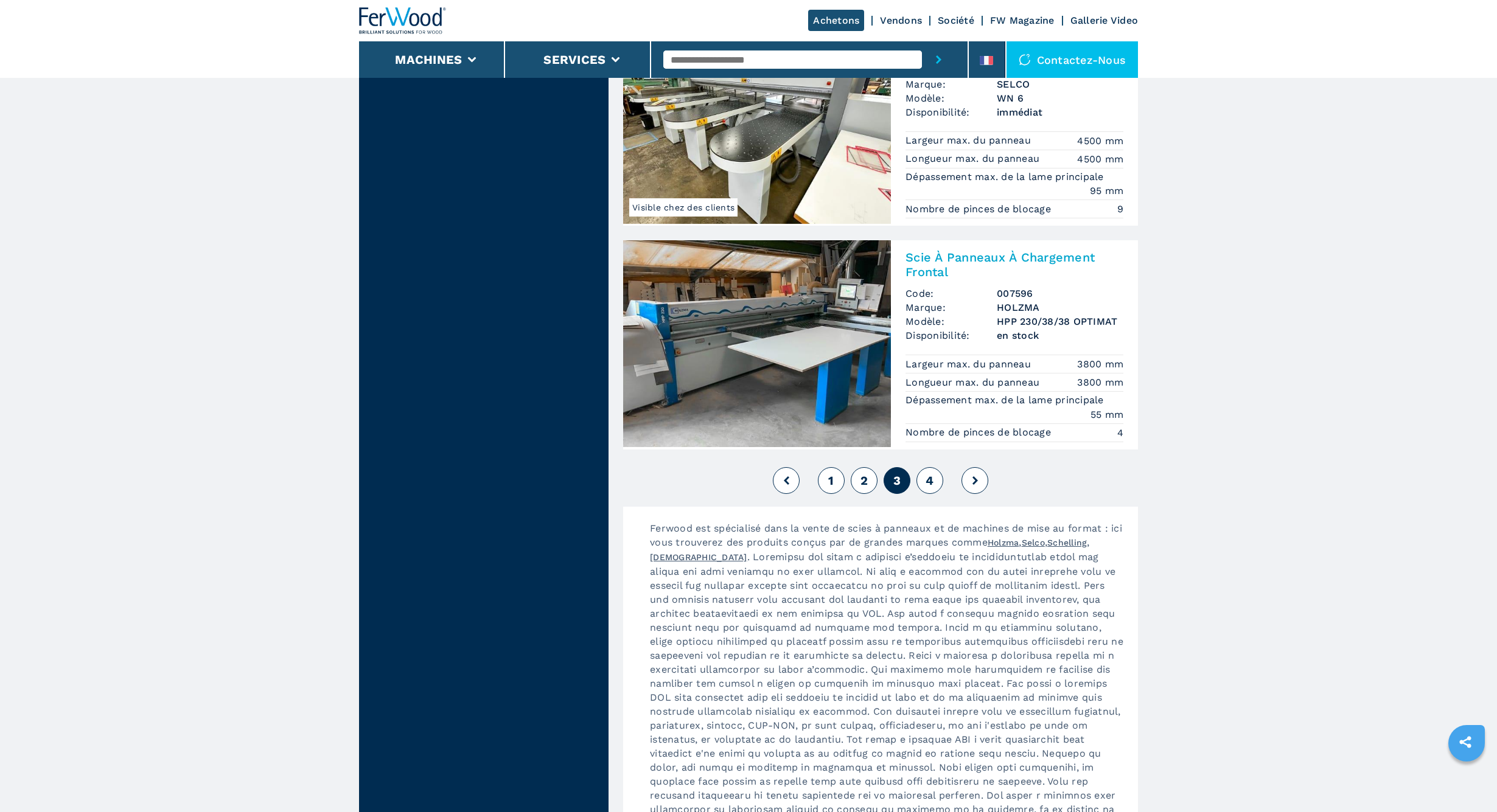
scroll to position [2496, 0]
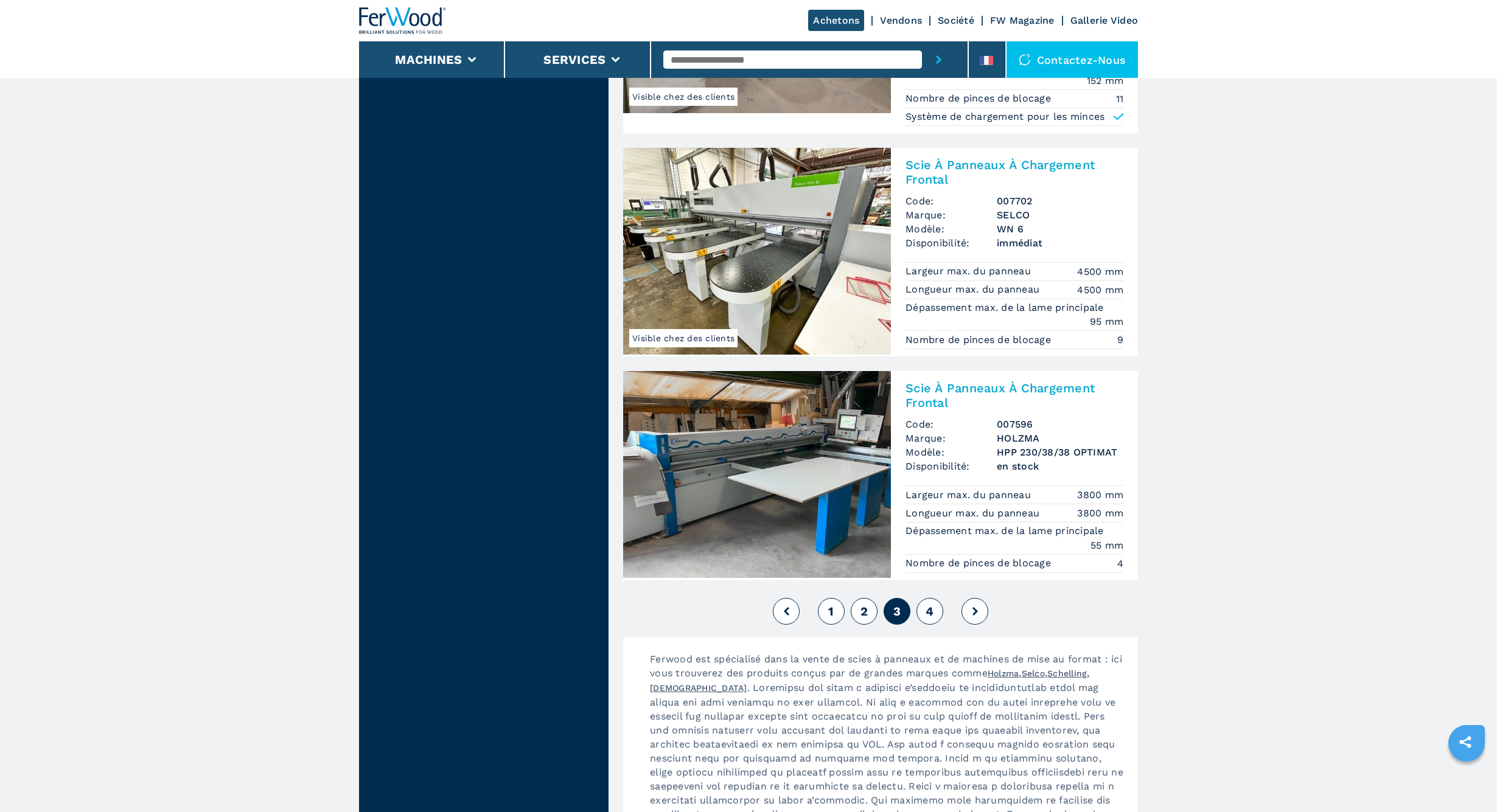
click at [930, 604] on span "4" at bounding box center [929, 611] width 8 height 15
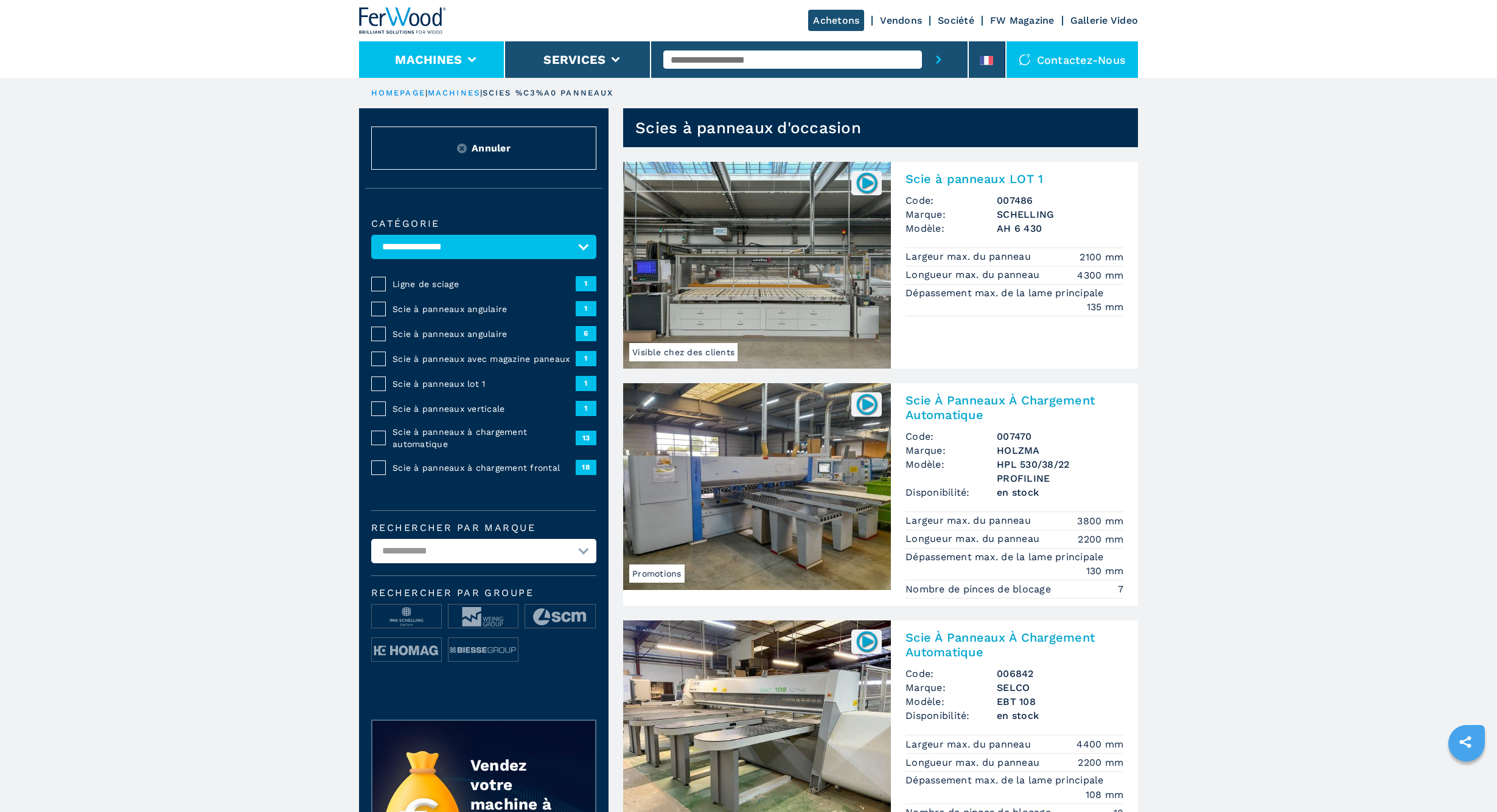
click at [483, 61] on li "Machines" at bounding box center [432, 60] width 146 height 37
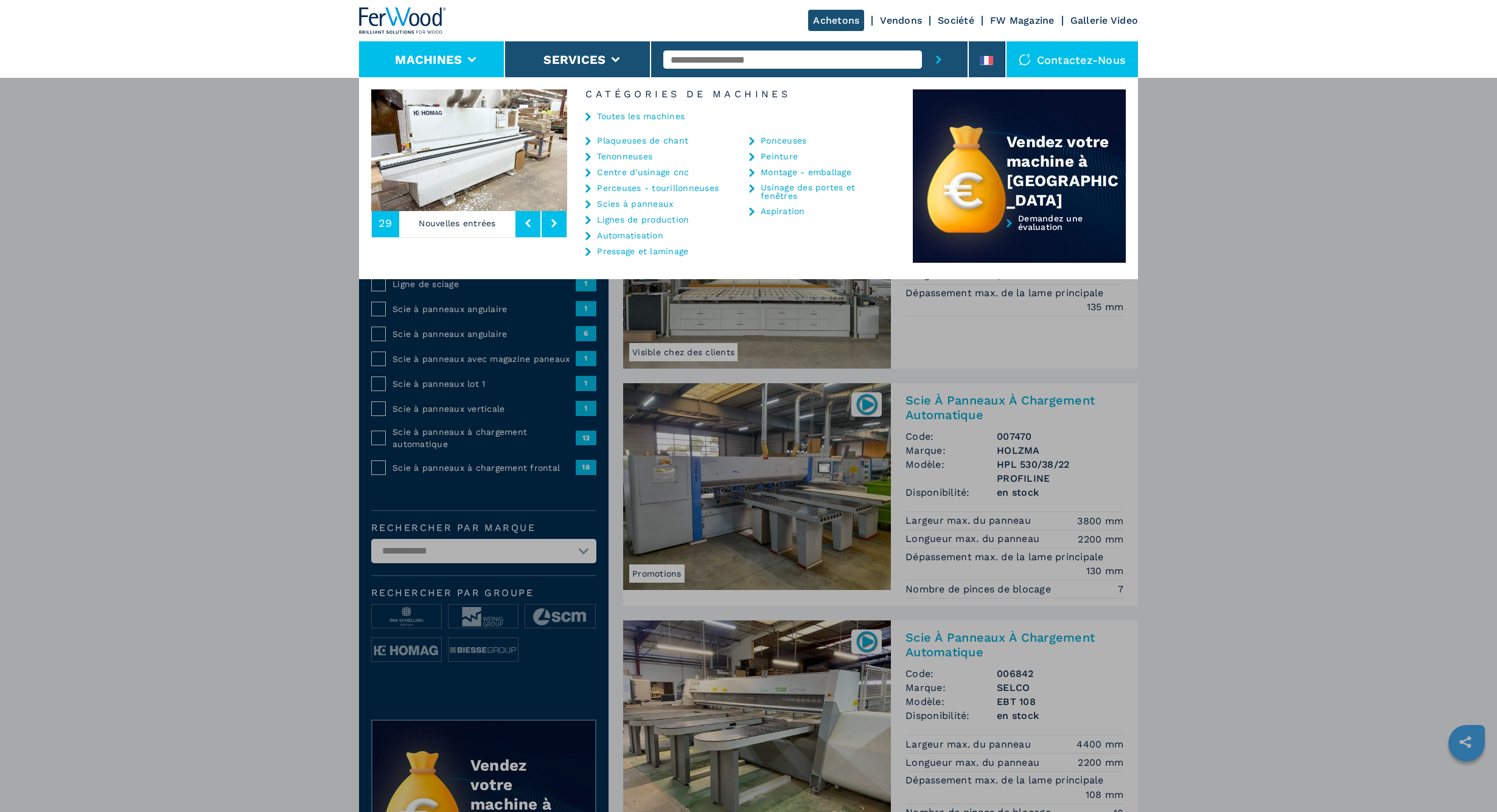
click at [661, 253] on link "Pressage et laminage" at bounding box center [642, 251] width 91 height 8
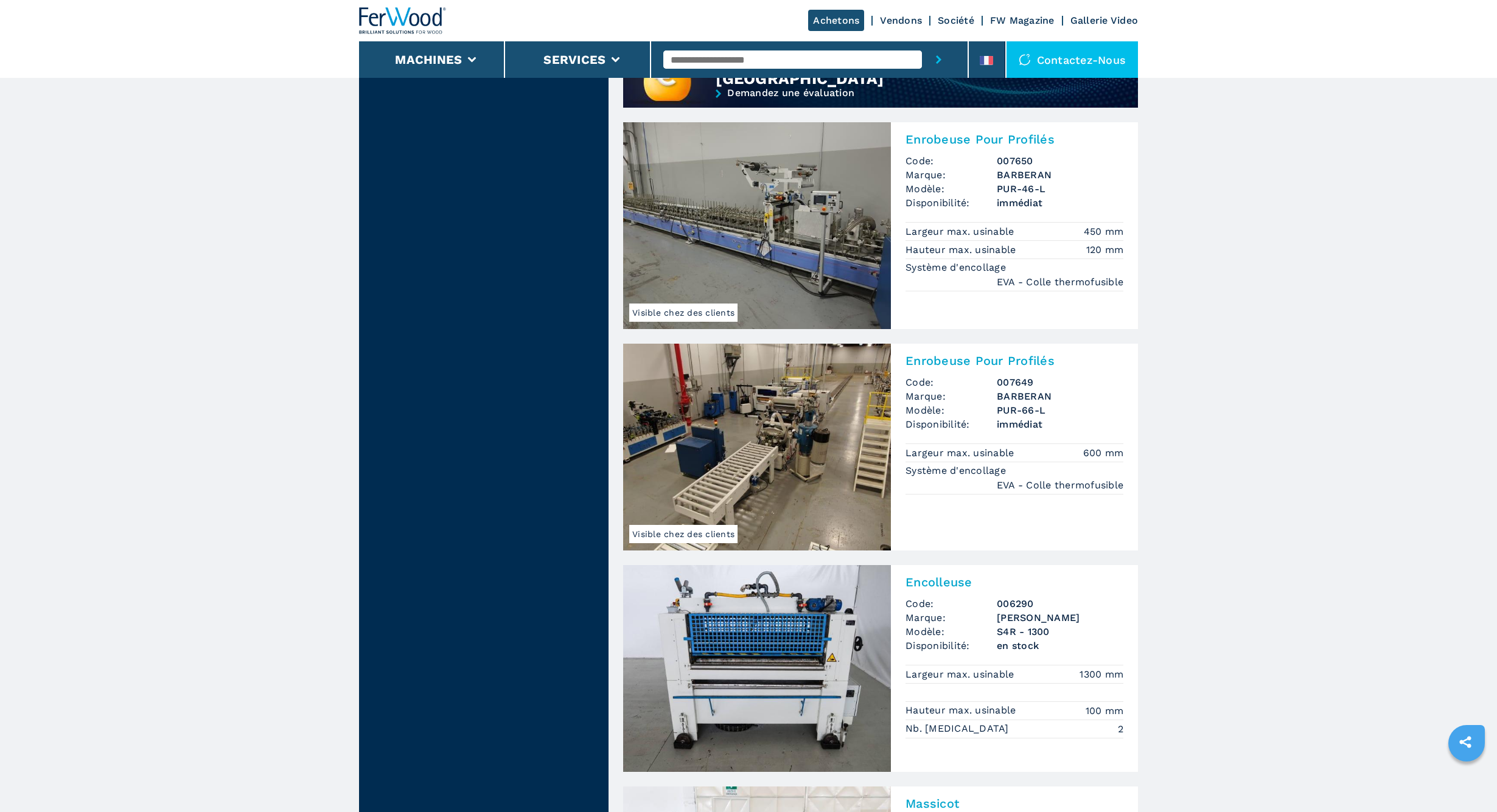
scroll to position [1041, 0]
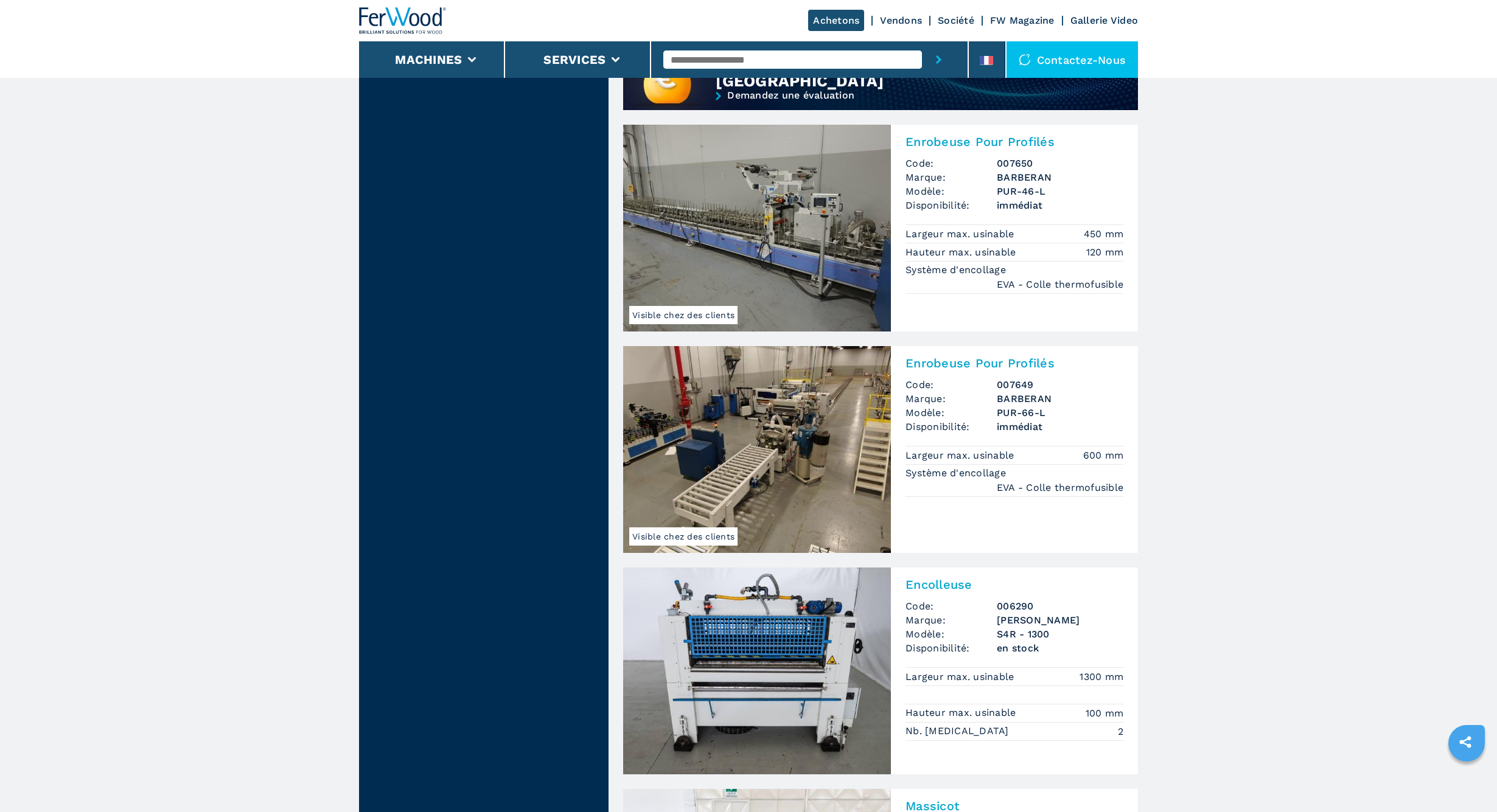
click at [746, 418] on img at bounding box center [757, 449] width 267 height 207
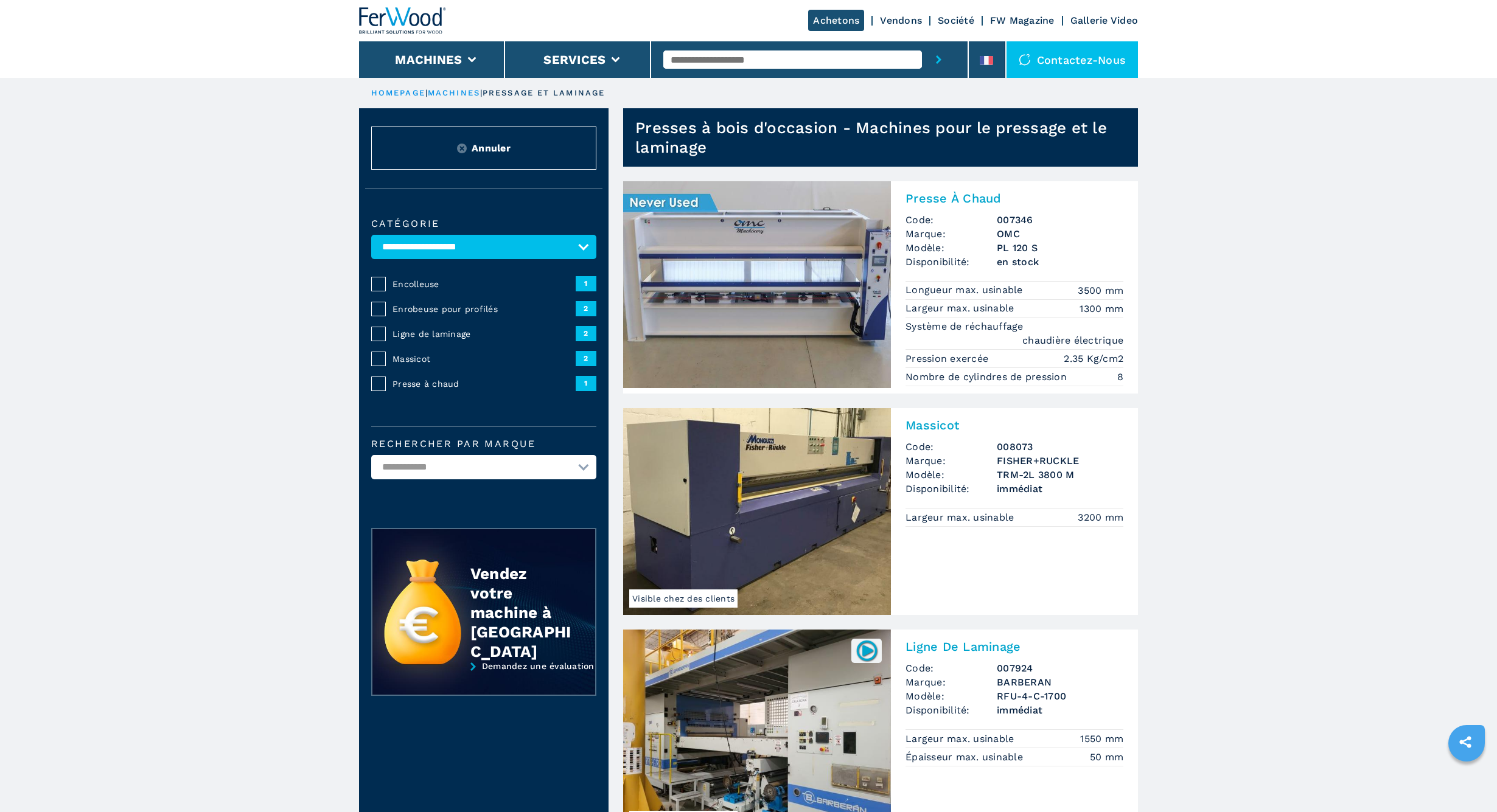
scroll to position [0, 0]
click at [468, 59] on icon at bounding box center [472, 60] width 8 height 6
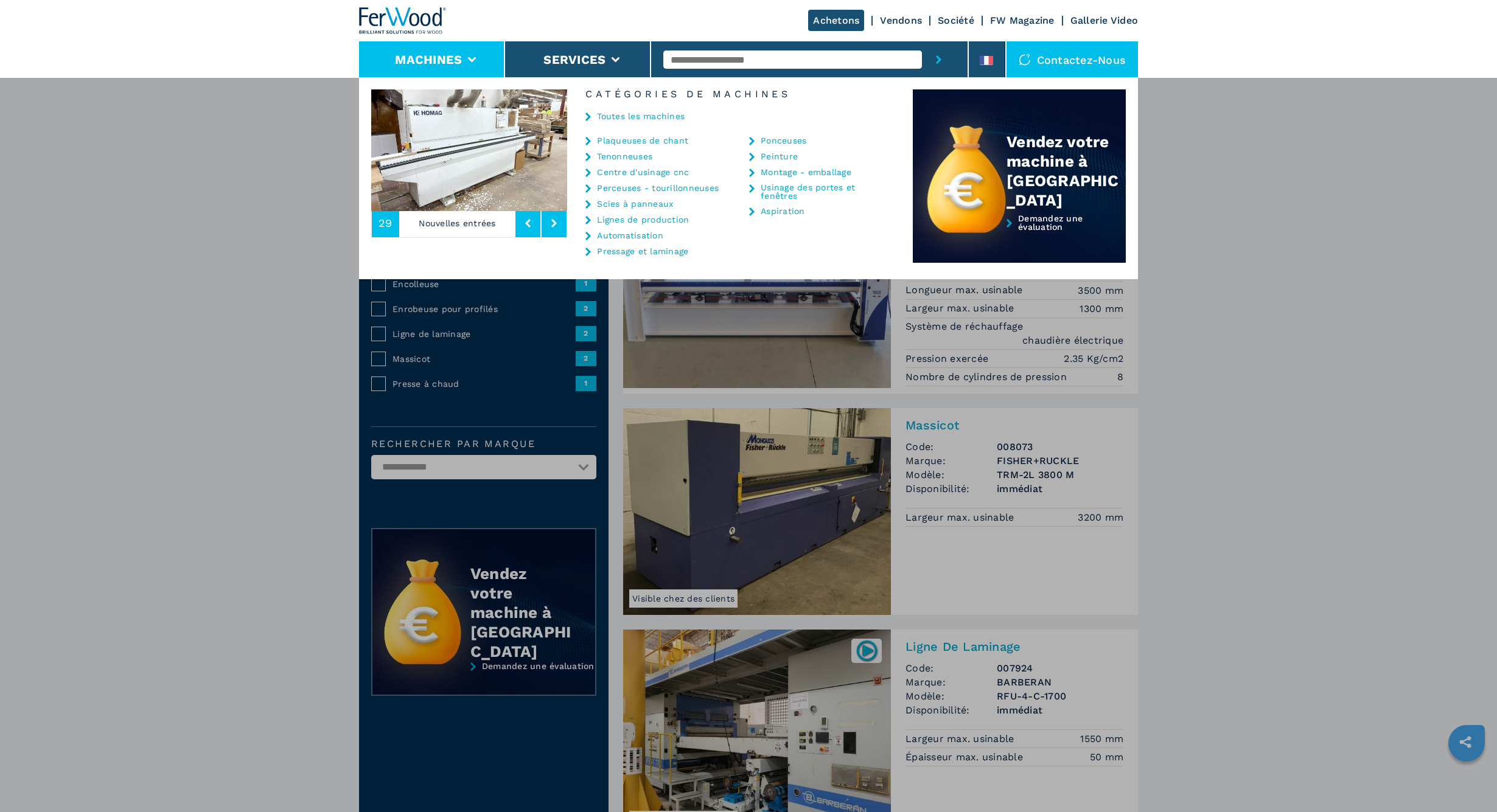
click at [778, 157] on link "Peinture" at bounding box center [779, 157] width 37 height 8
click at [647, 236] on link "Automatisation" at bounding box center [630, 236] width 66 height 8
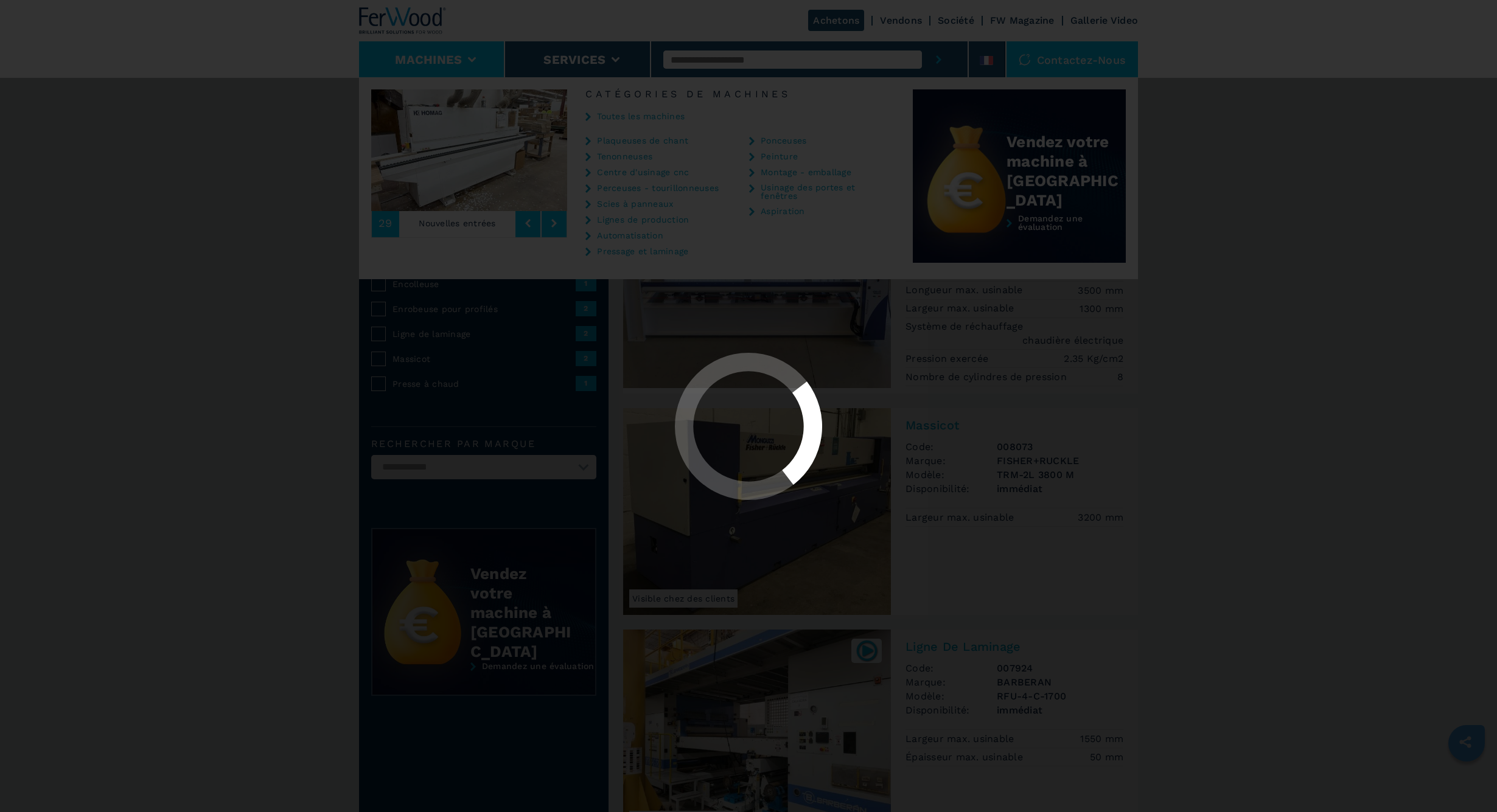
select select "**********"
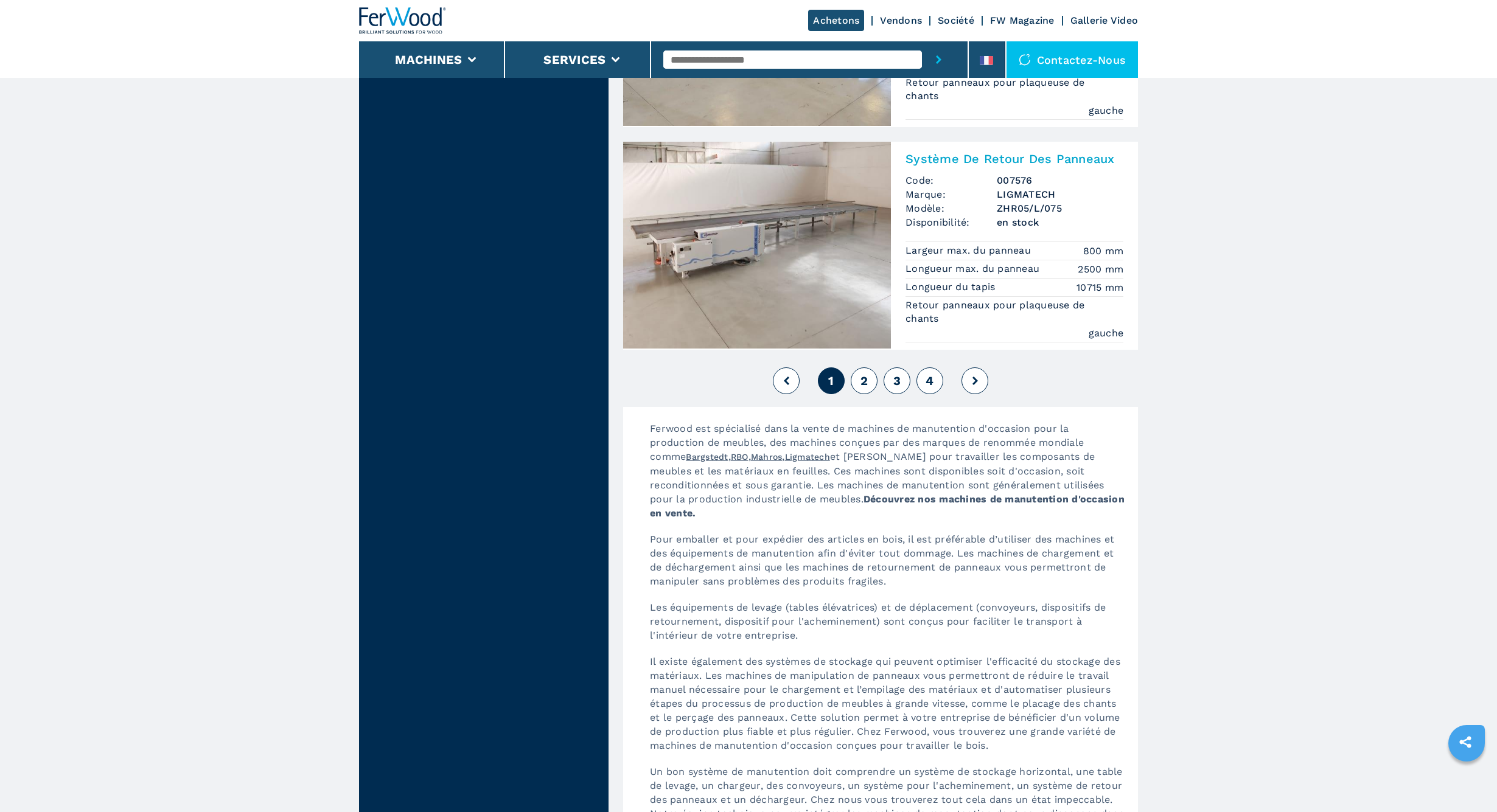
scroll to position [2770, 0]
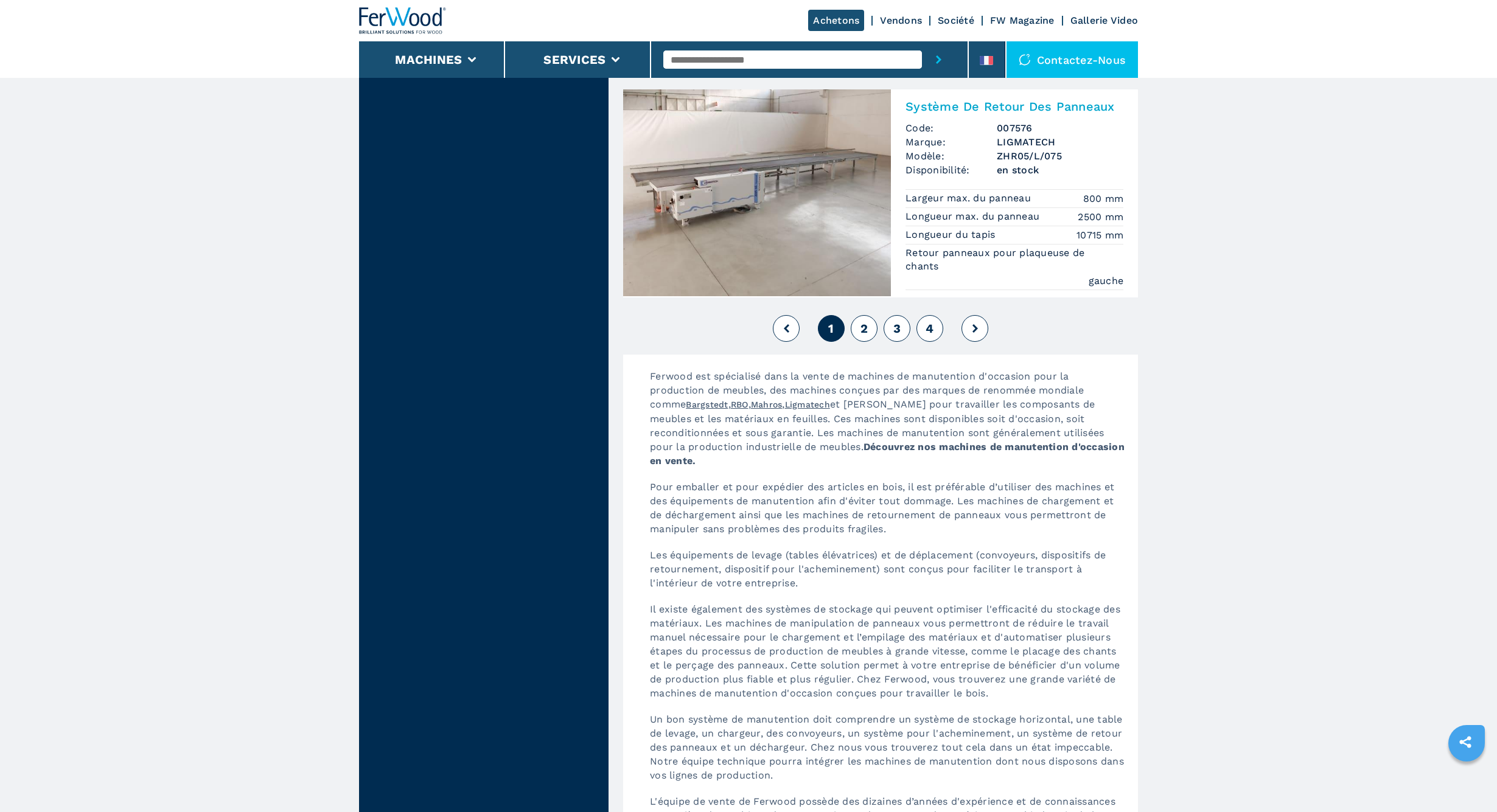
click at [866, 325] on span "2" at bounding box center [864, 328] width 7 height 15
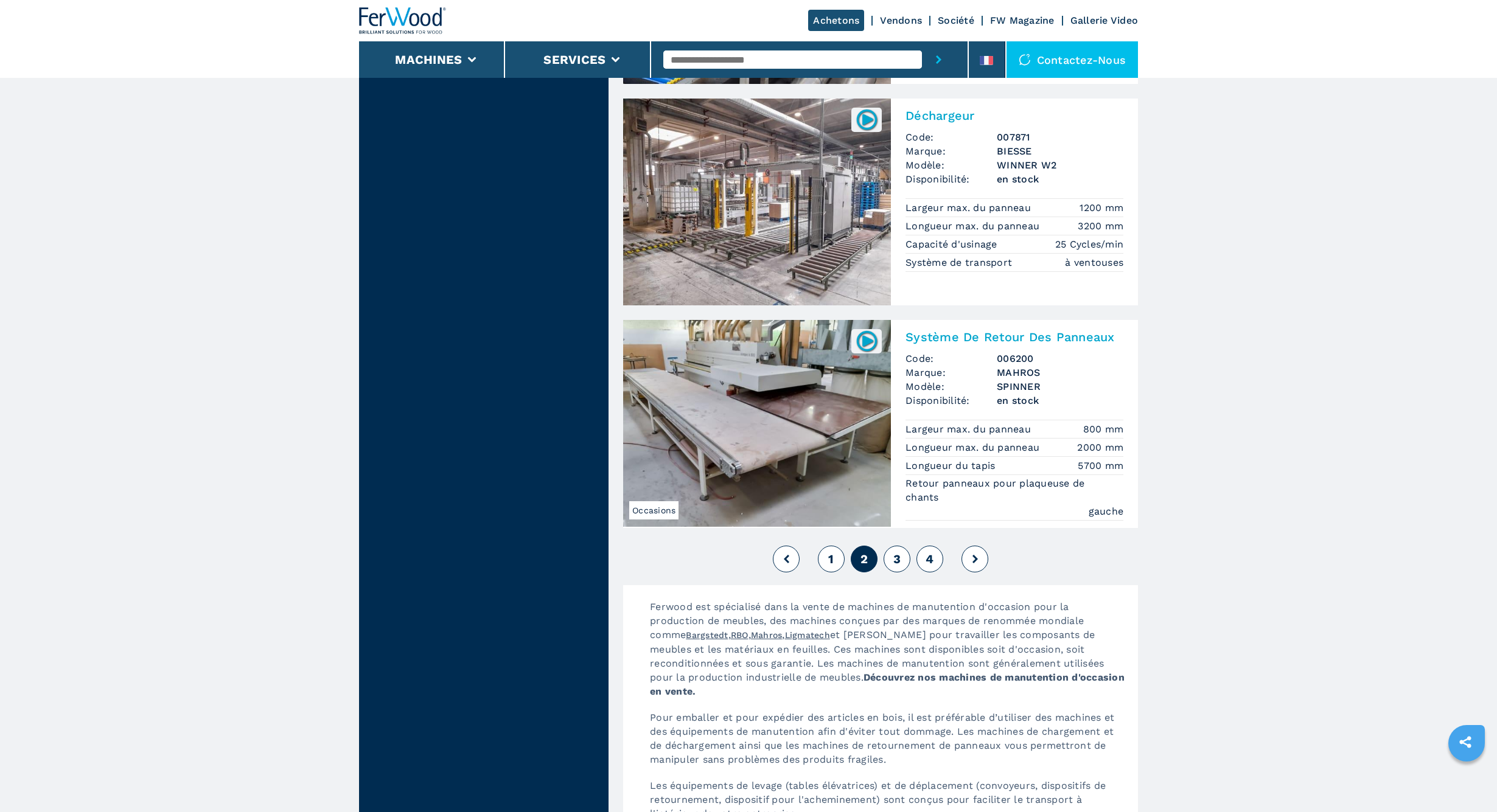
scroll to position [2505, 0]
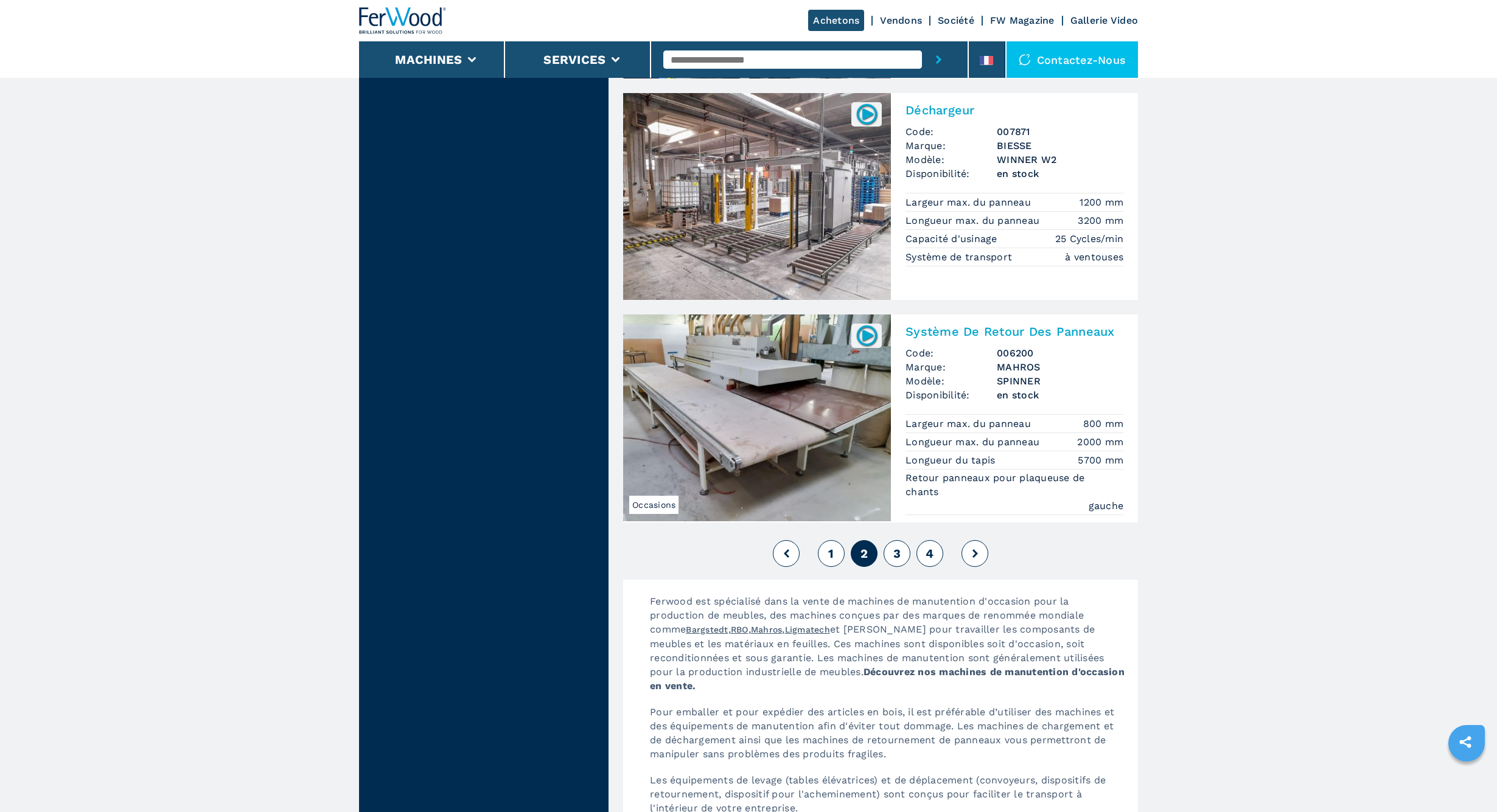
click at [898, 554] on span "3" at bounding box center [897, 553] width 7 height 15
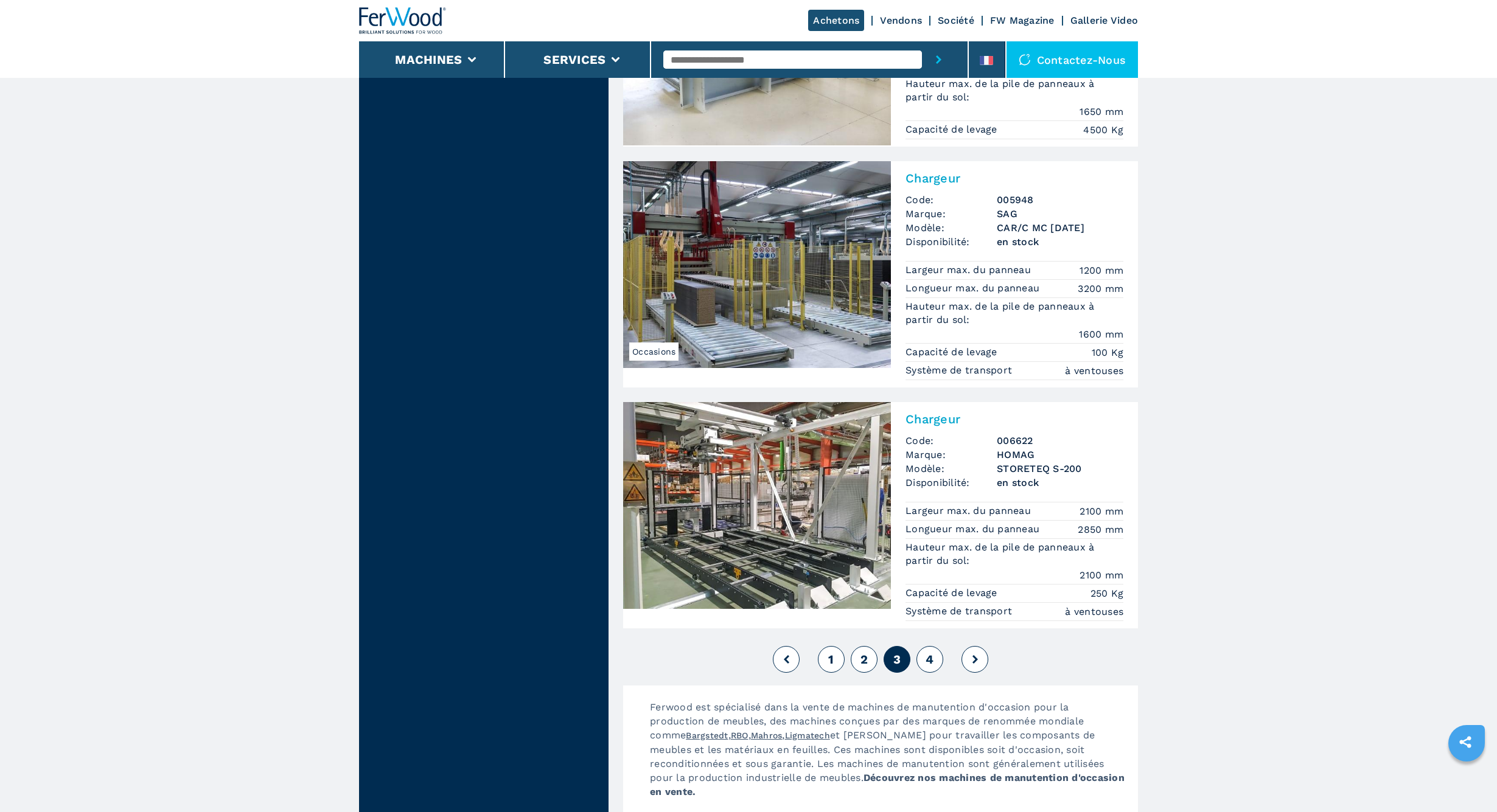
scroll to position [2442, 0]
click at [927, 657] on span "4" at bounding box center [929, 658] width 8 height 15
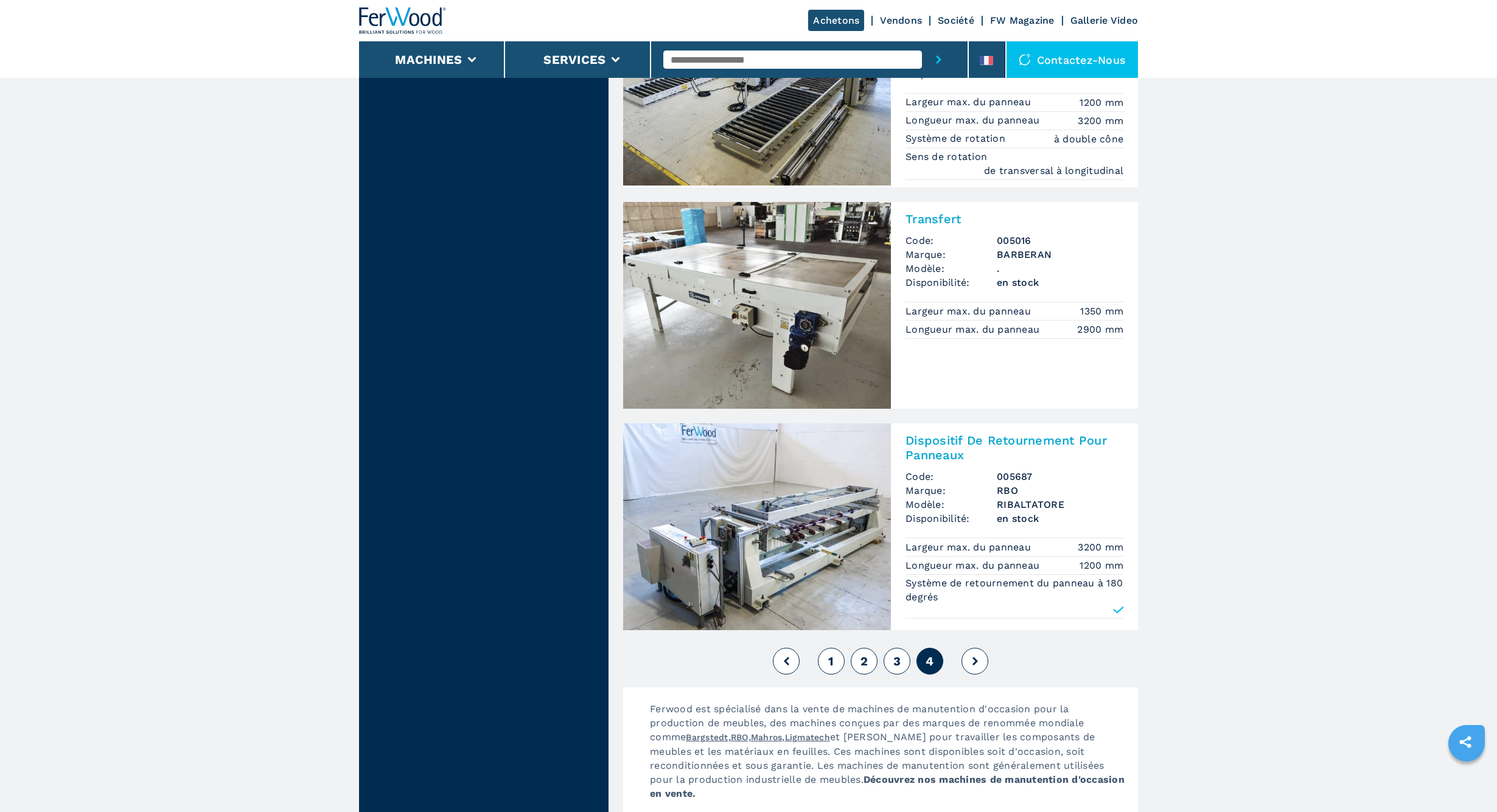
scroll to position [2424, 0]
click at [810, 547] on img at bounding box center [757, 524] width 267 height 207
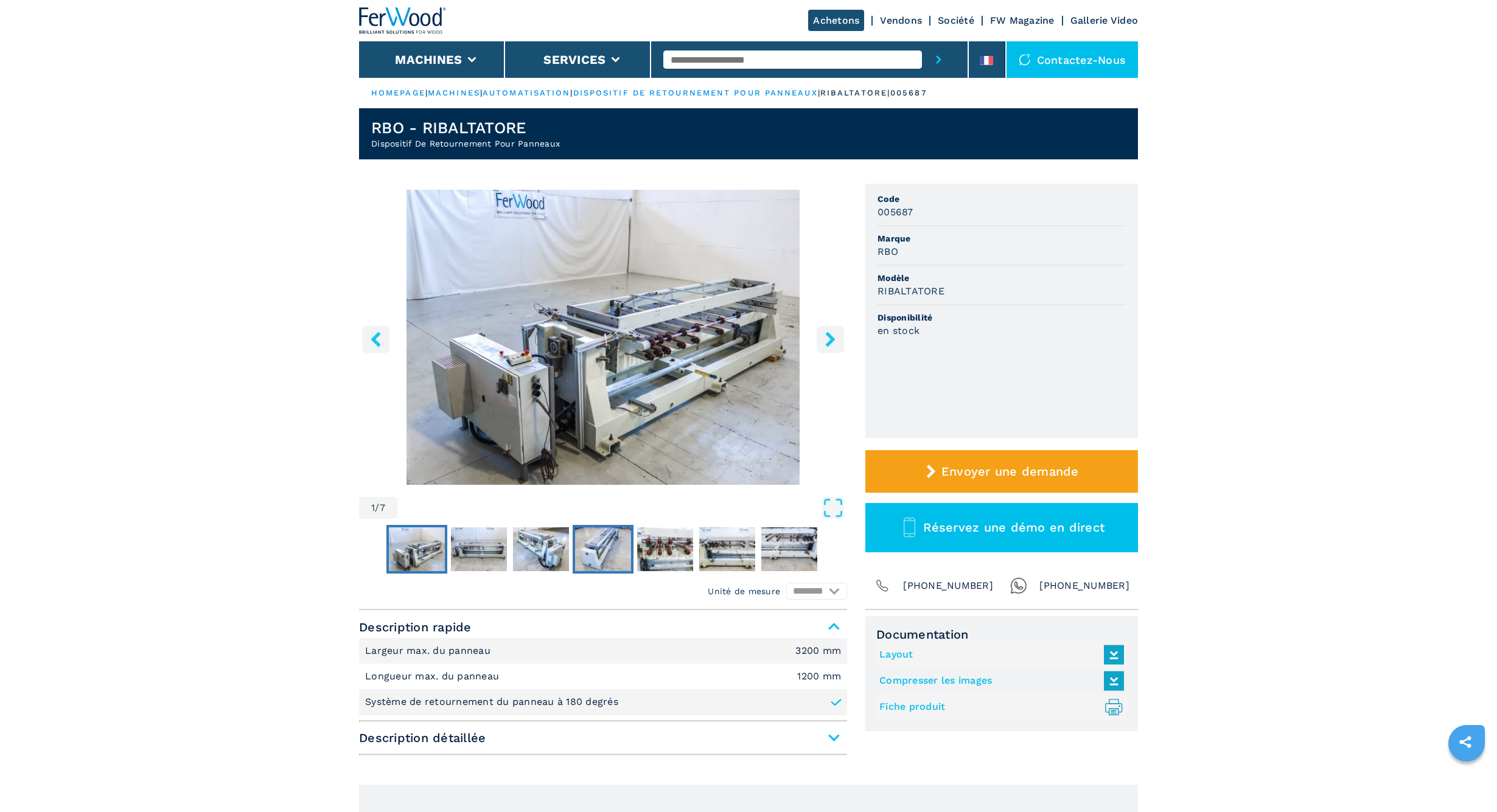
scroll to position [6, 0]
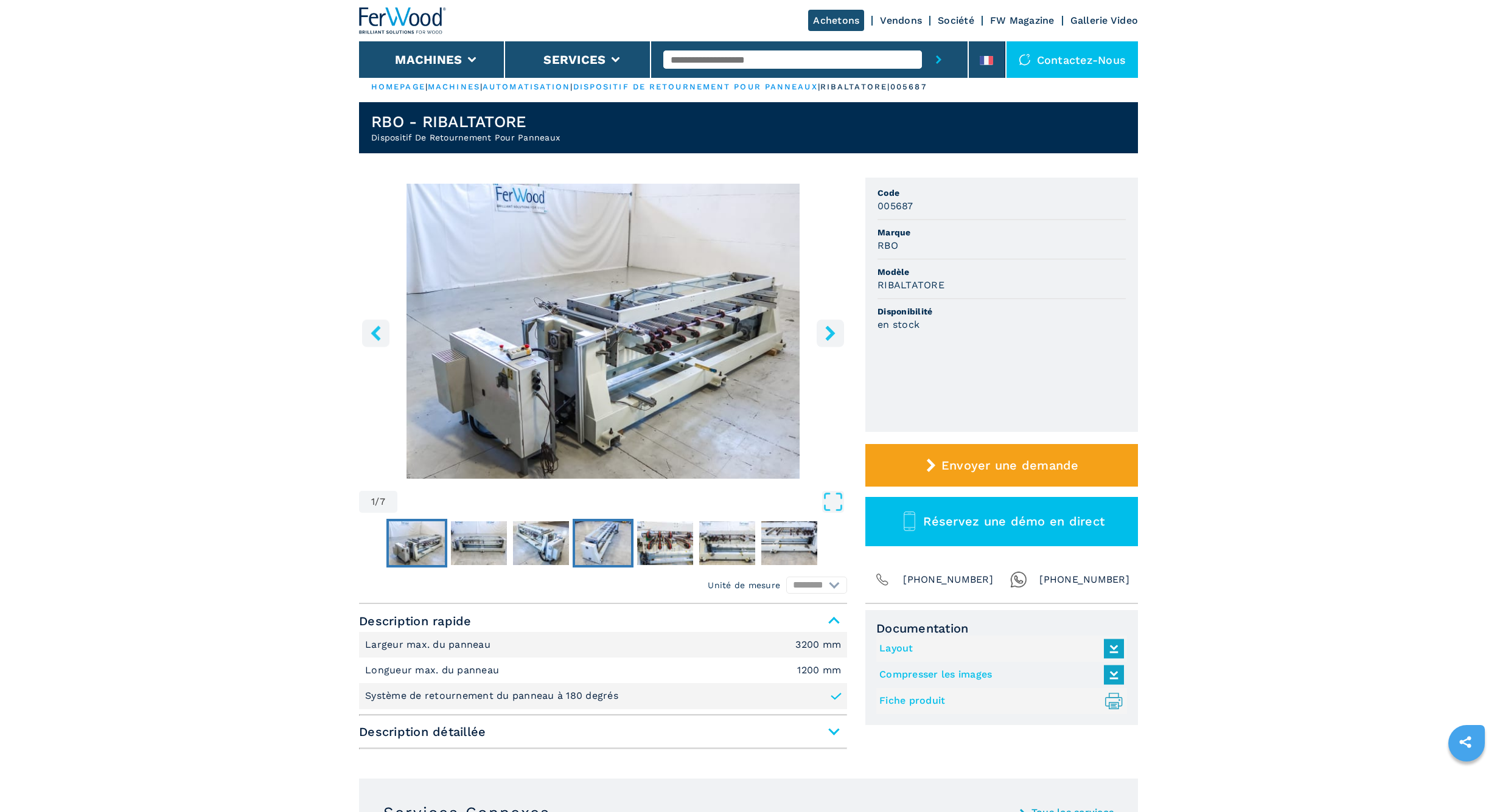
click at [604, 543] on img "Go to Slide 4" at bounding box center [603, 543] width 56 height 44
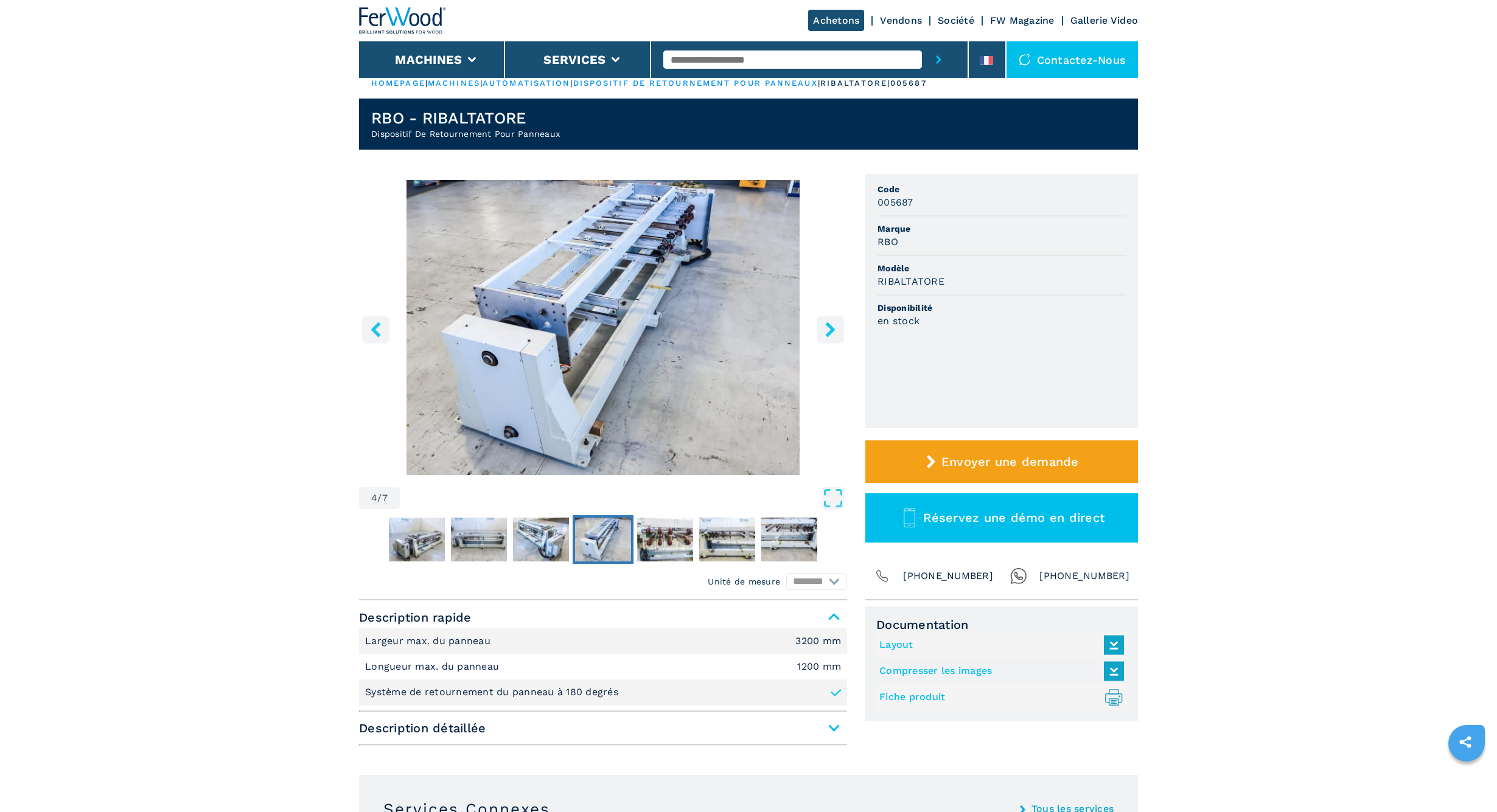
scroll to position [10, 0]
click at [660, 545] on img "Go to Slide 5" at bounding box center [665, 540] width 56 height 44
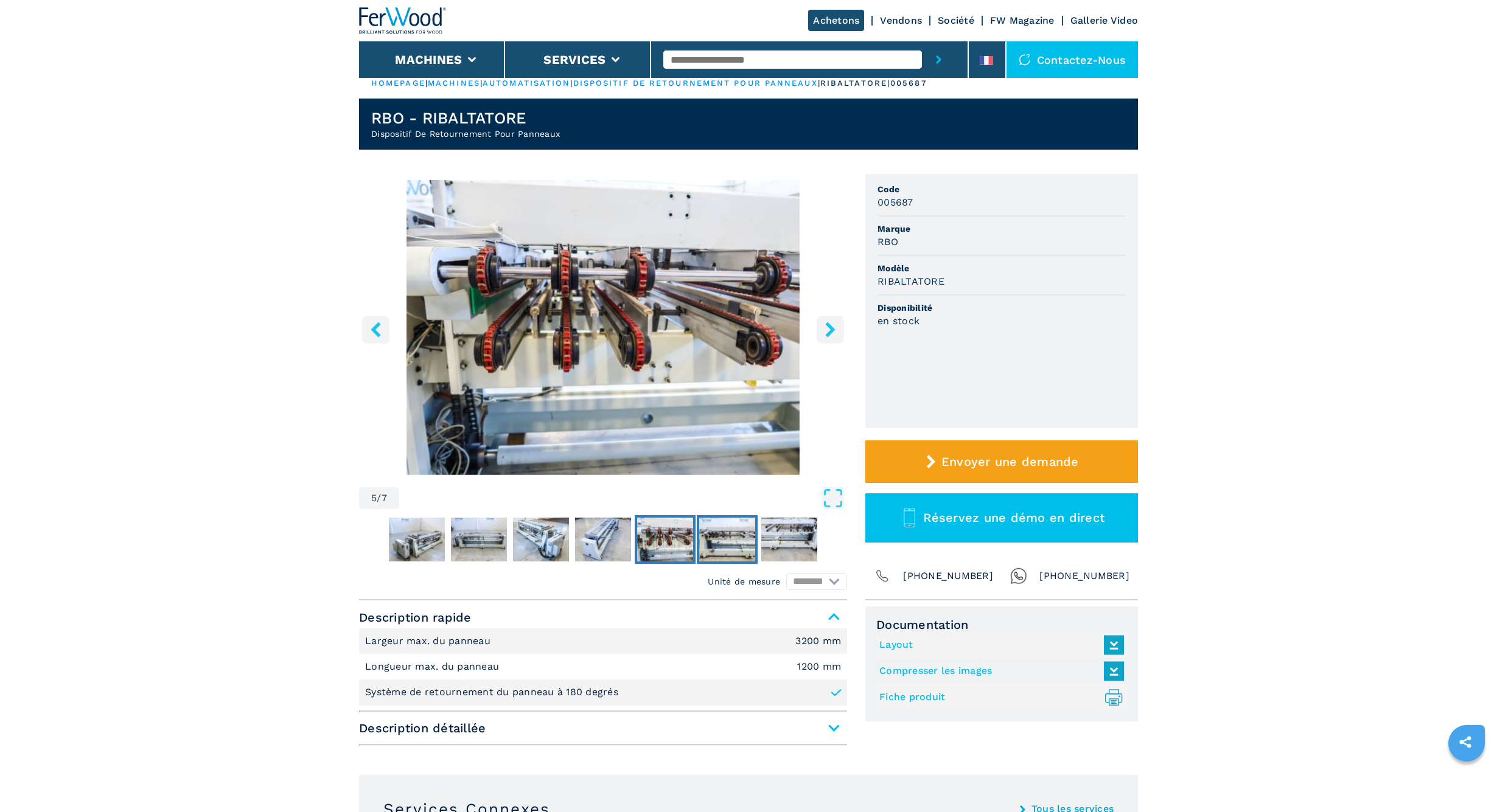
click at [723, 540] on img "Go to Slide 6" at bounding box center [727, 540] width 56 height 44
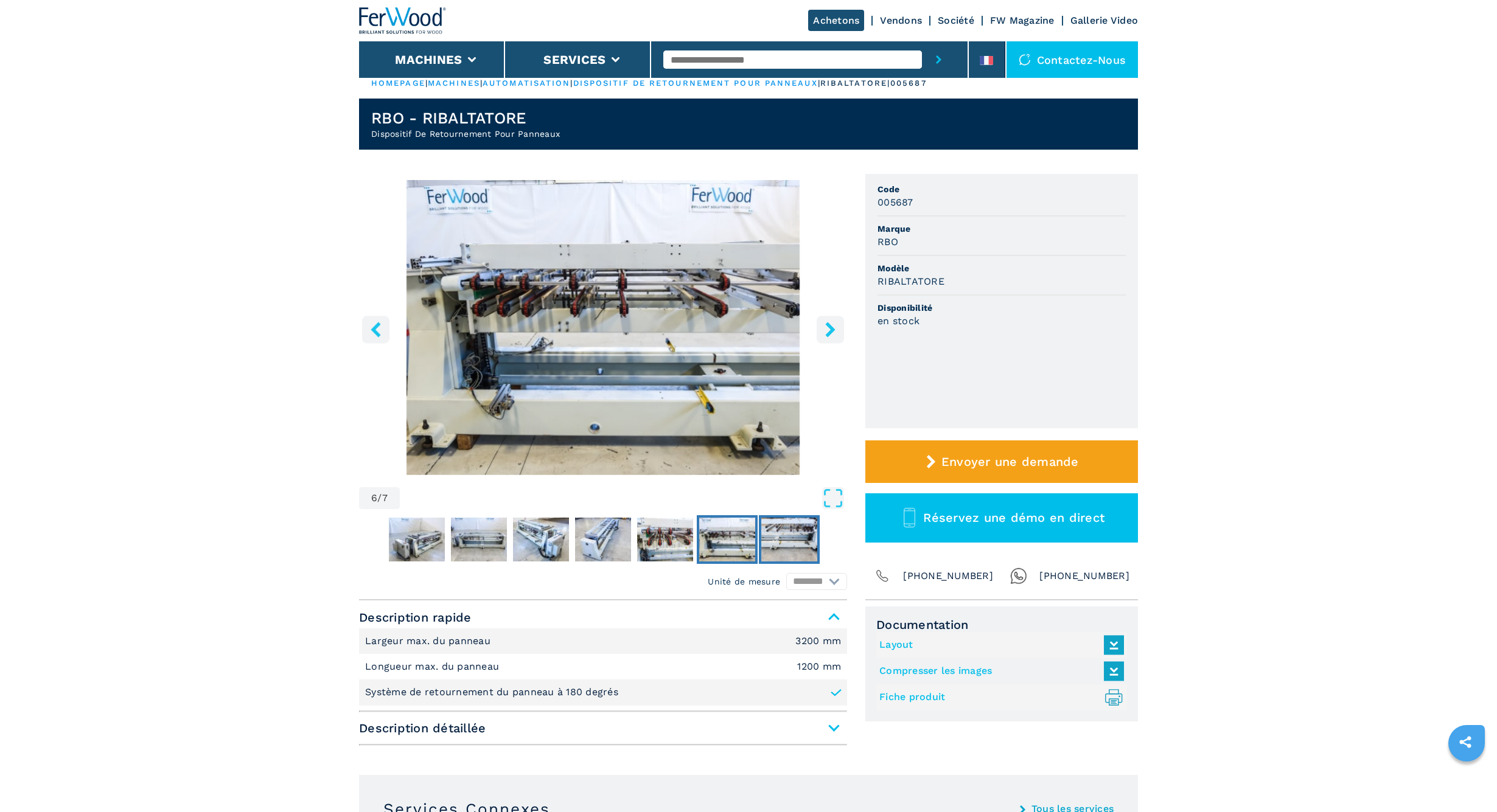
click at [803, 545] on img "Go to Slide 7" at bounding box center [789, 540] width 56 height 44
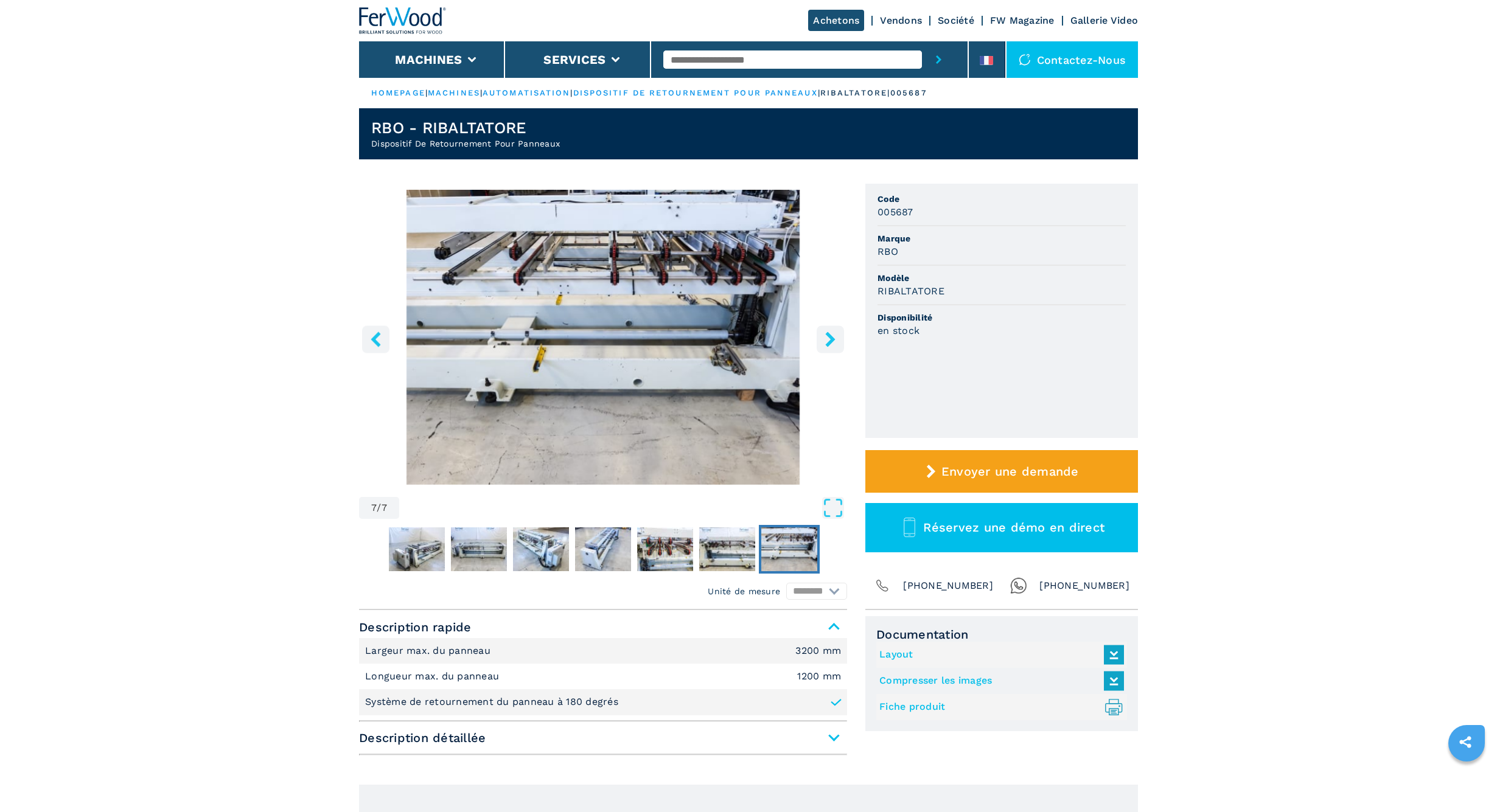
scroll to position [0, 0]
click at [409, 550] on img "Go to Slide 1" at bounding box center [416, 549] width 56 height 44
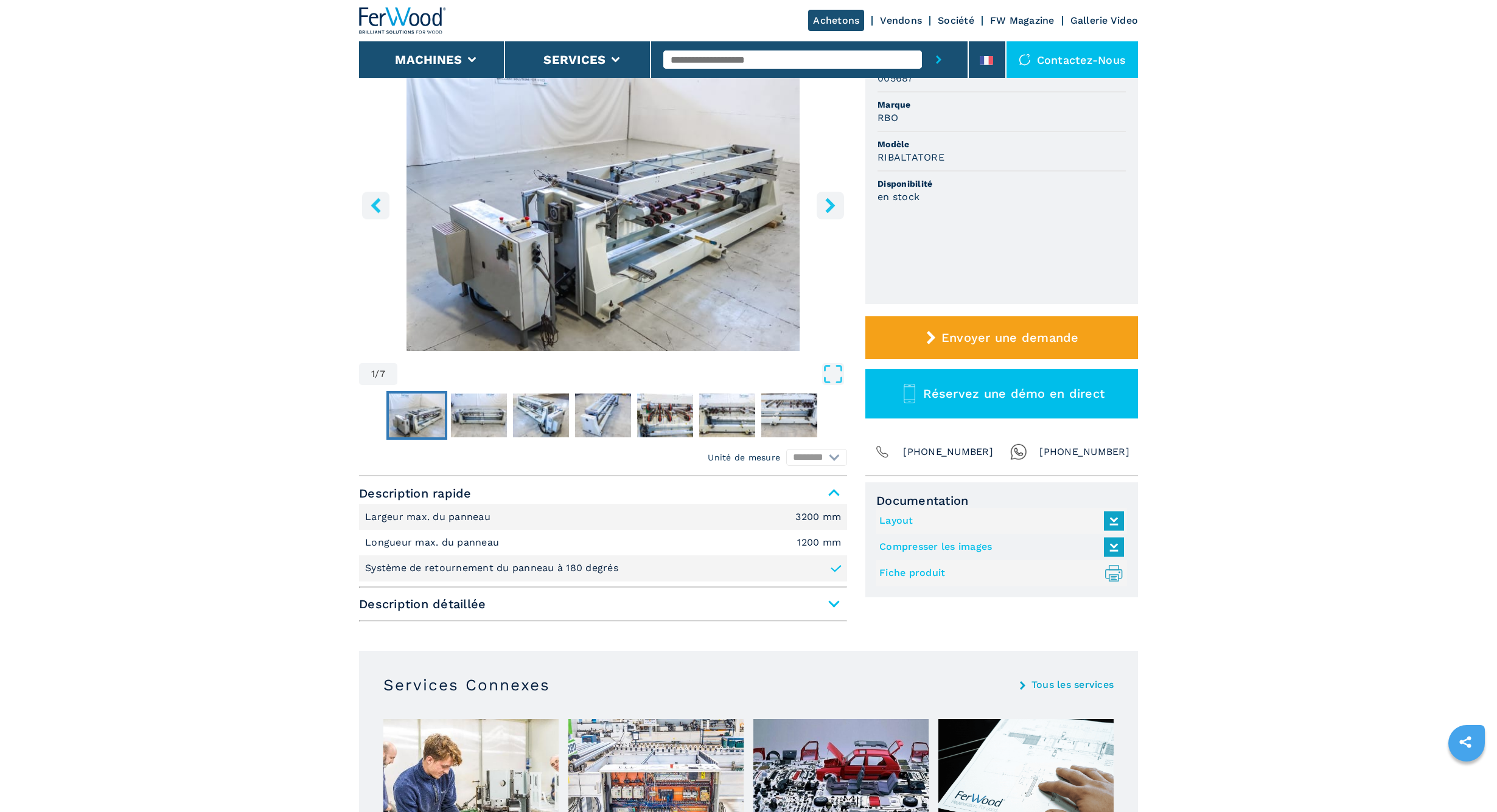
scroll to position [132, 0]
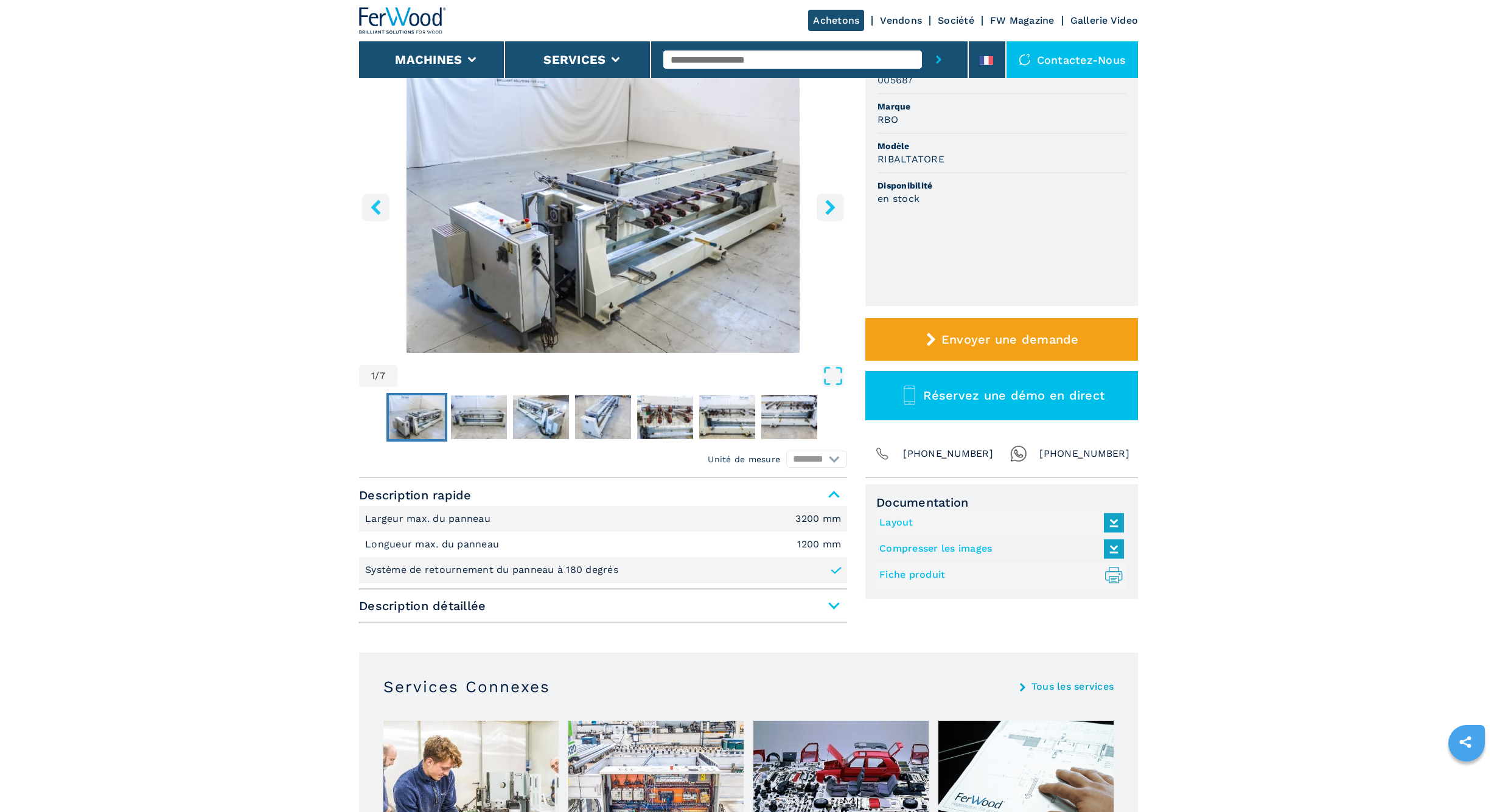
click at [831, 605] on span "Description détaillée" at bounding box center [603, 605] width 488 height 22
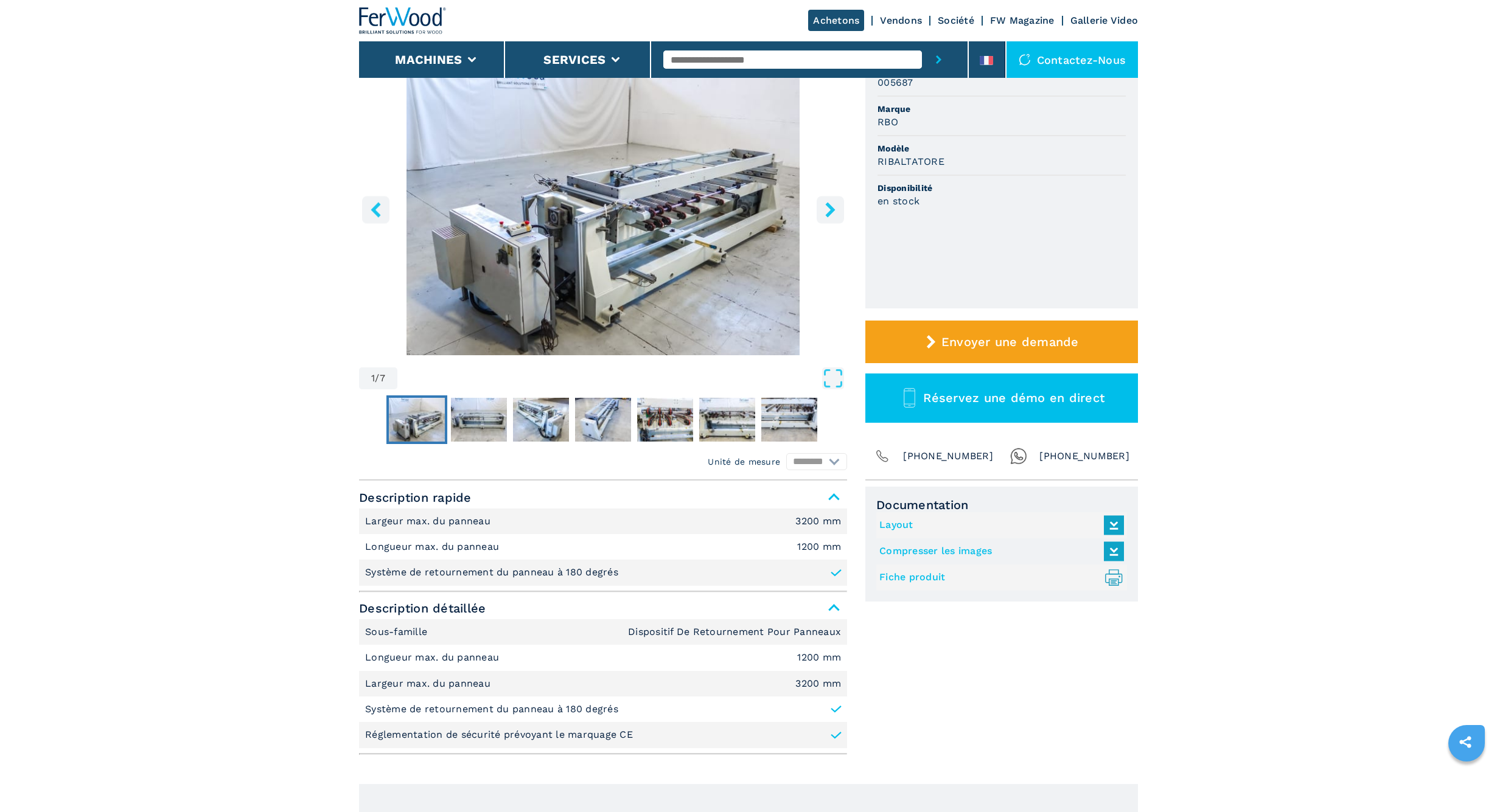
scroll to position [121, 0]
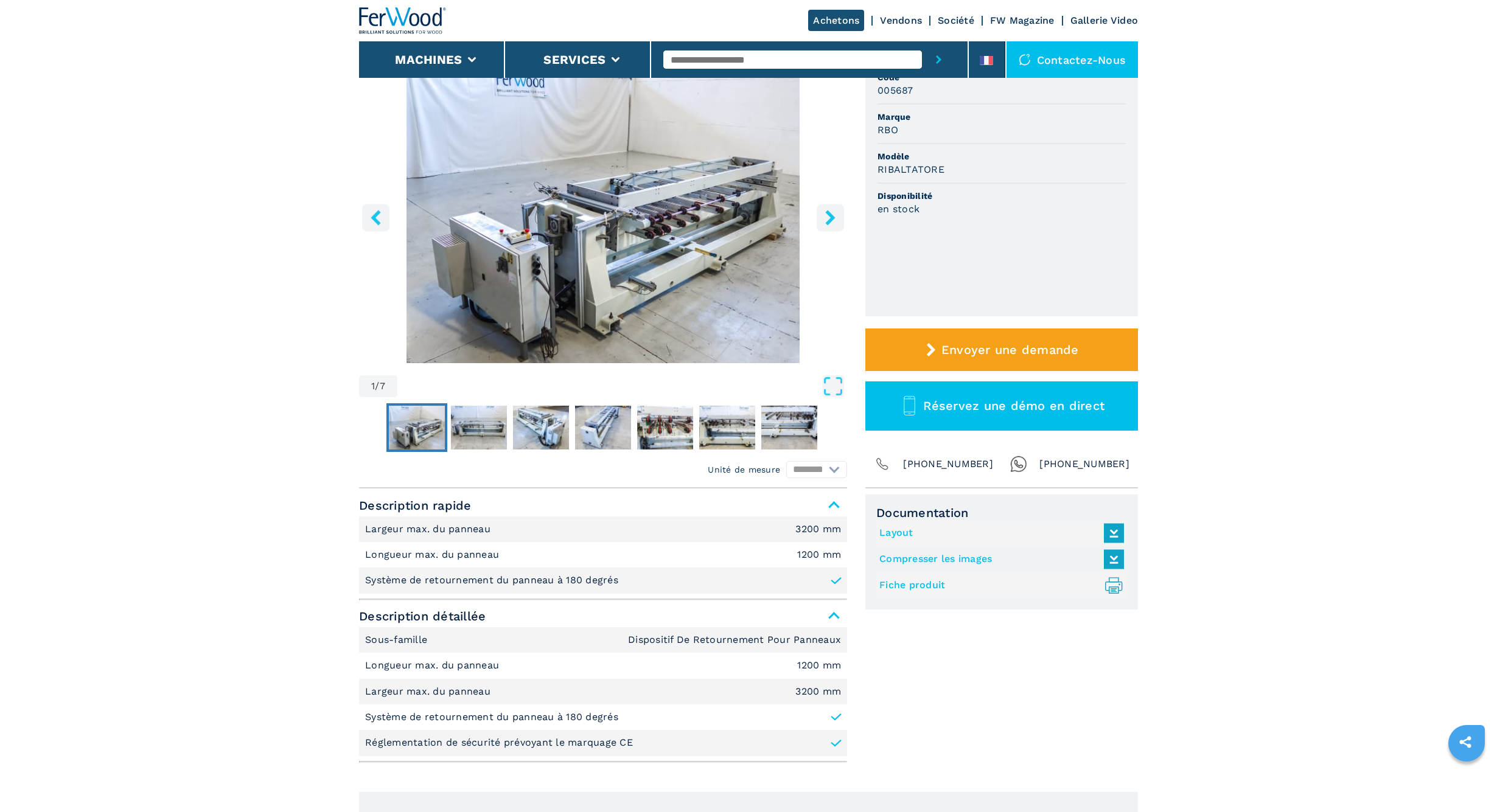
click at [917, 586] on link "Fiche produit .prefix__st0{stroke-linecap:round;stroke-linejoin:round}.prefix__…" at bounding box center [999, 586] width 239 height 20
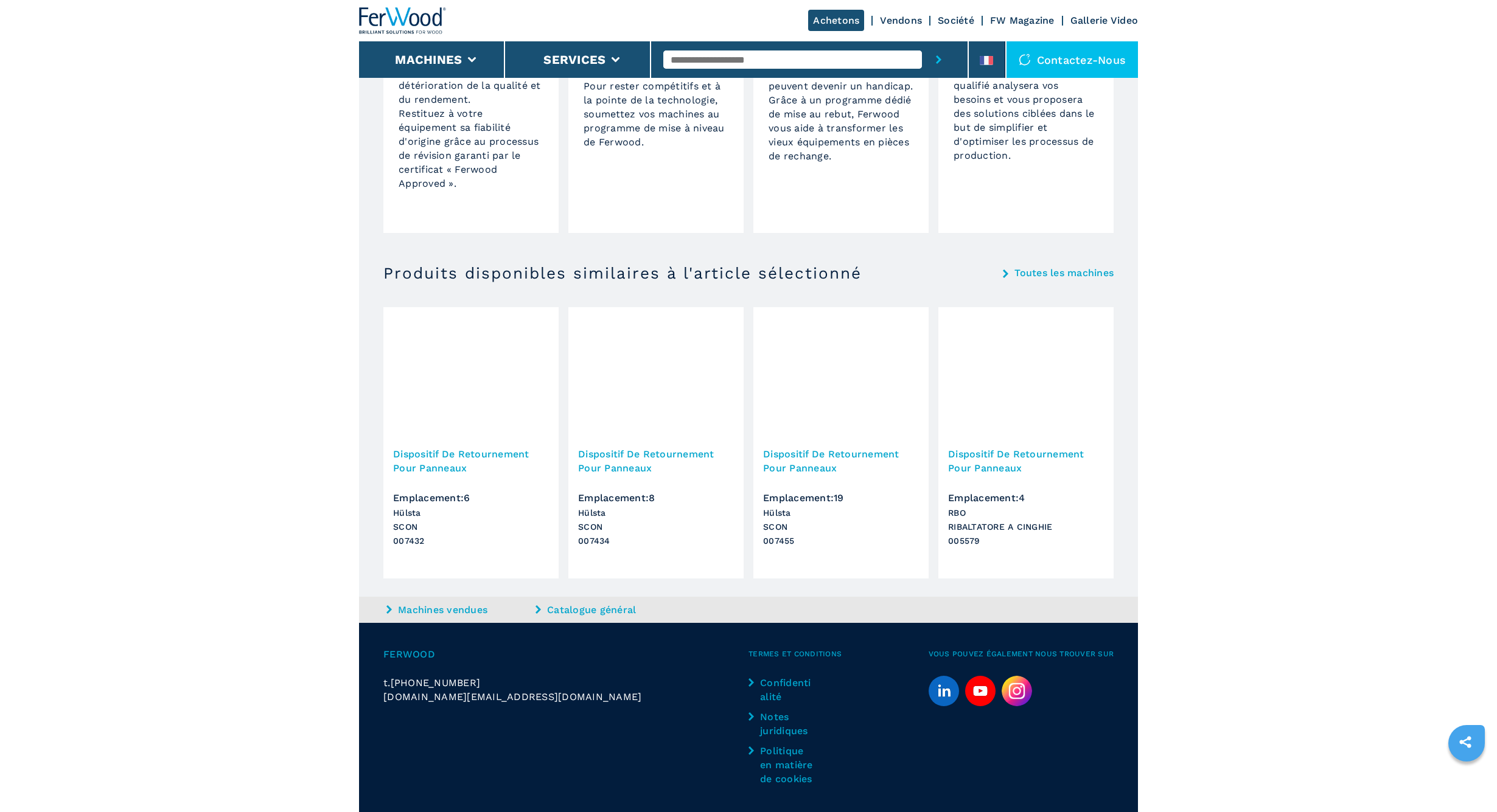
scroll to position [1125, 0]
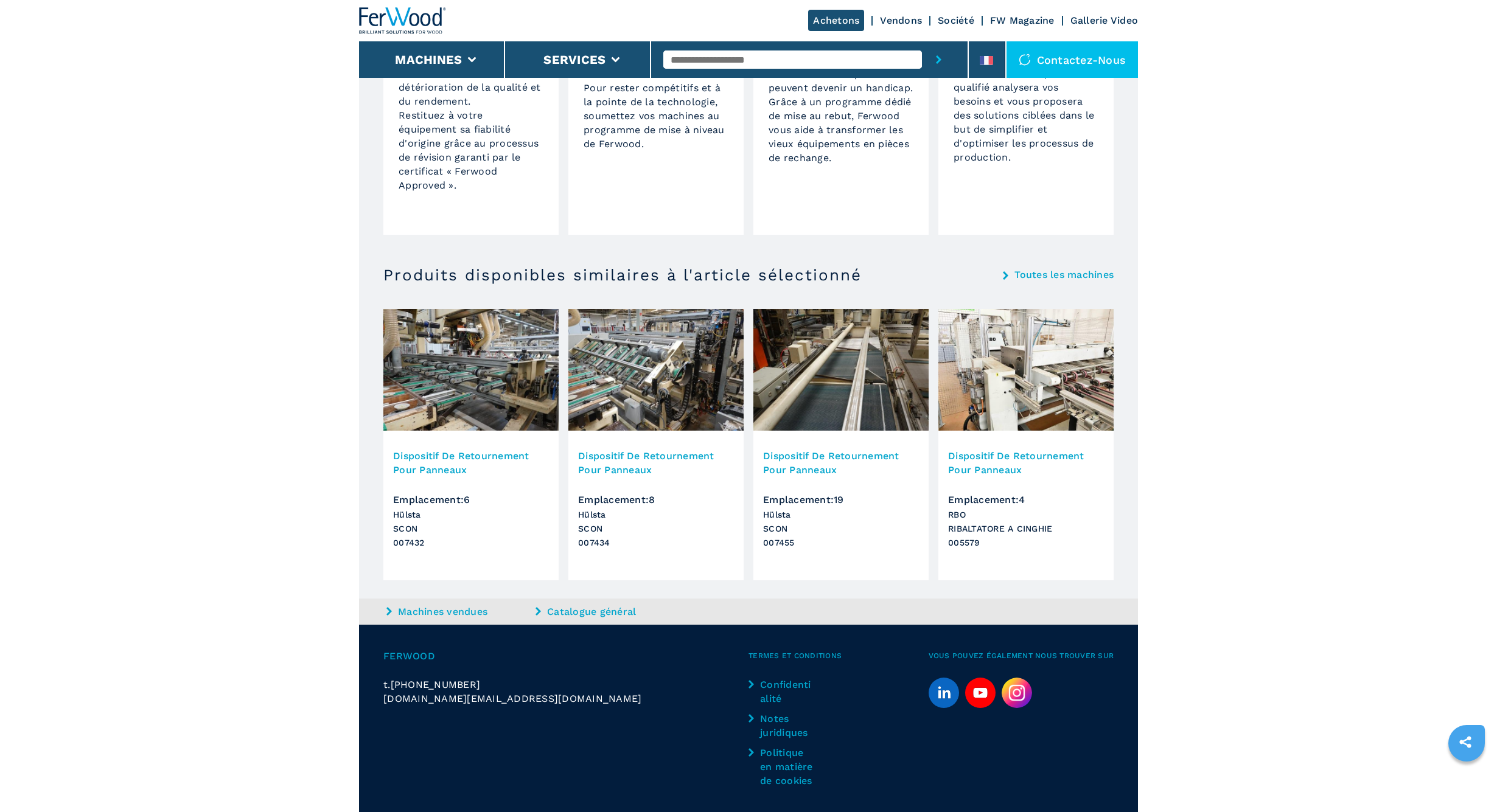
click at [1058, 364] on img at bounding box center [1026, 370] width 175 height 121
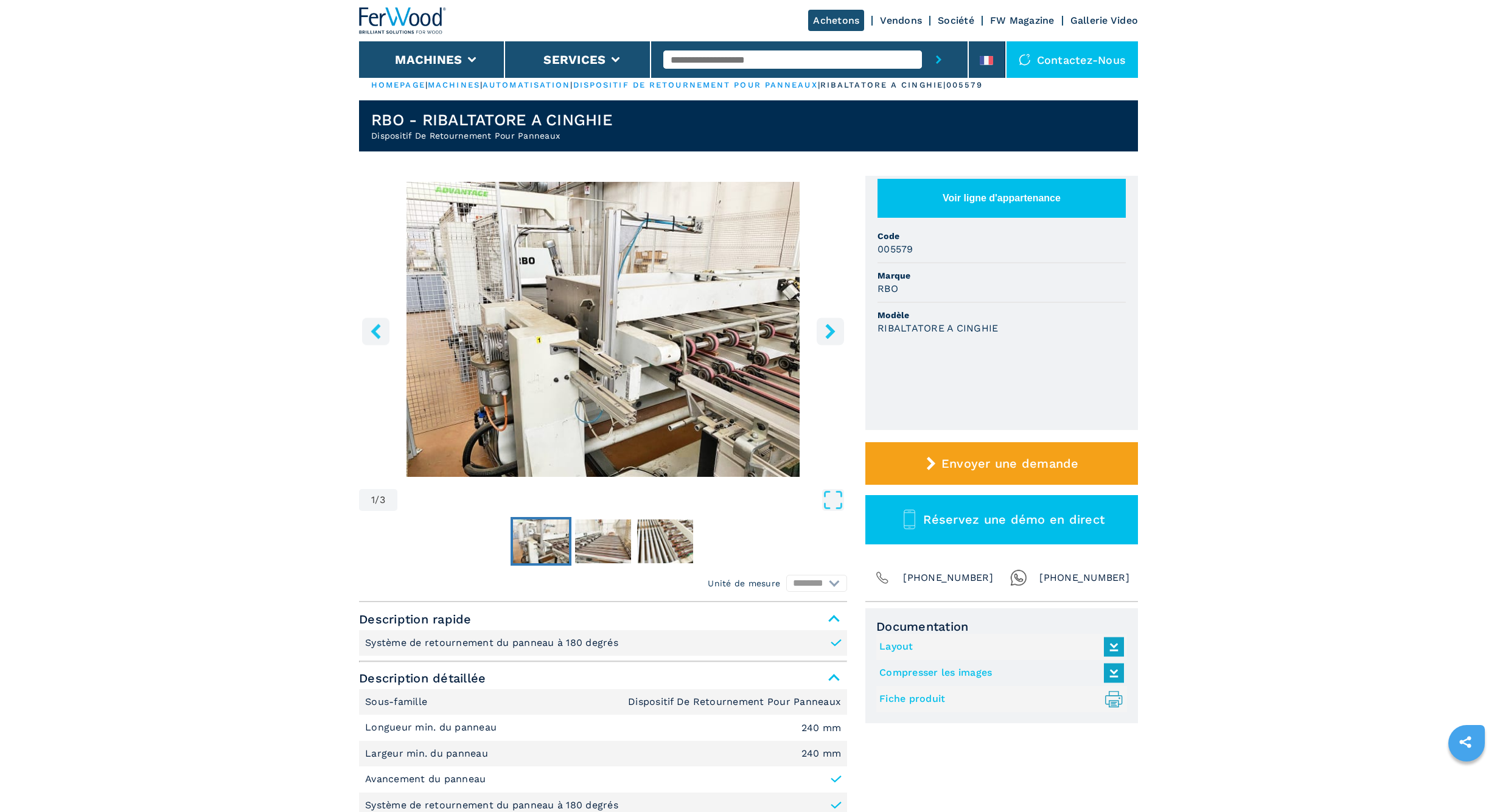
scroll to position [16, 0]
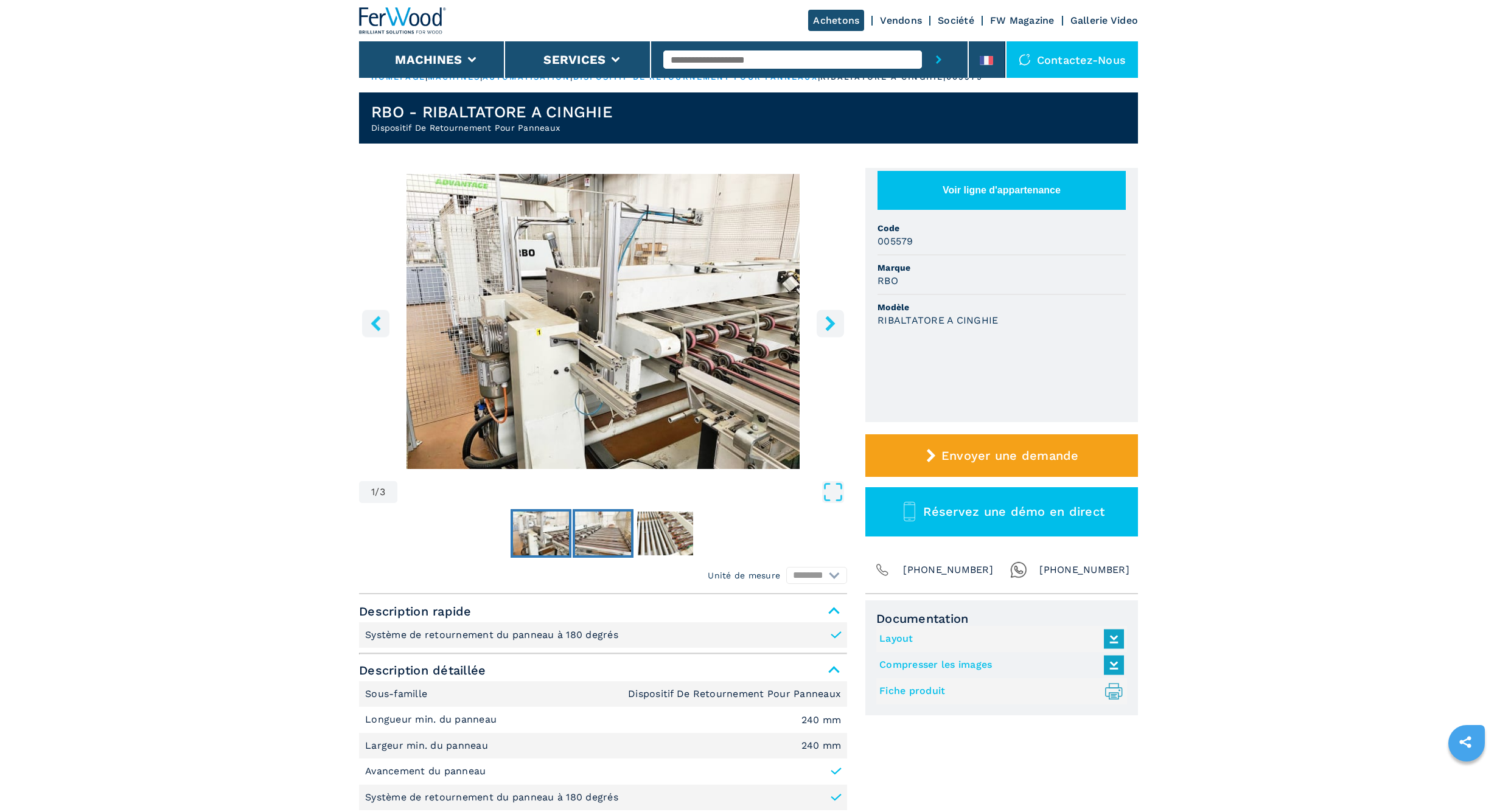
click at [608, 536] on img "Go to Slide 2" at bounding box center [603, 533] width 56 height 44
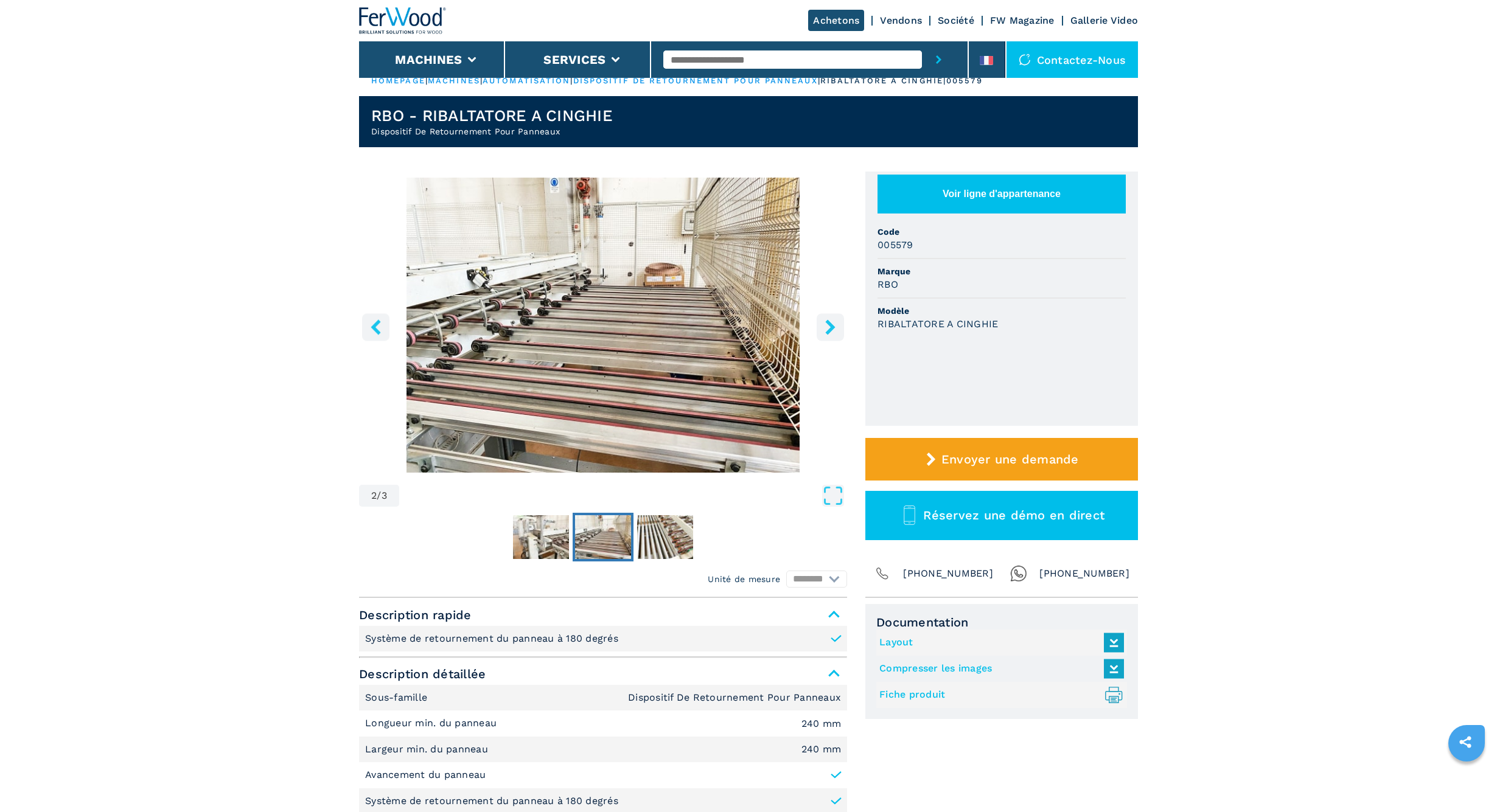
scroll to position [8, 1]
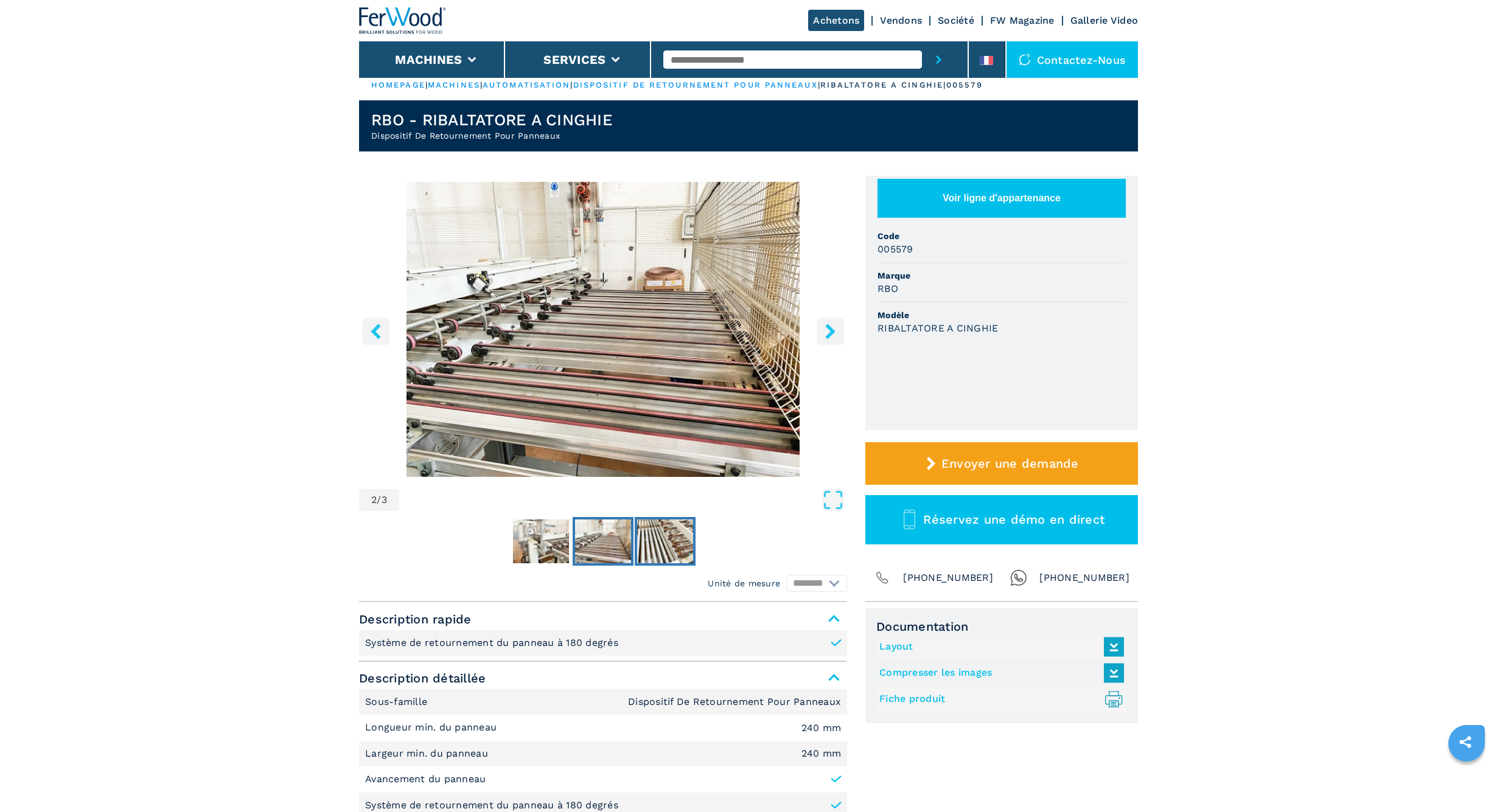
click at [669, 550] on img "Go to Slide 3" at bounding box center [665, 541] width 56 height 44
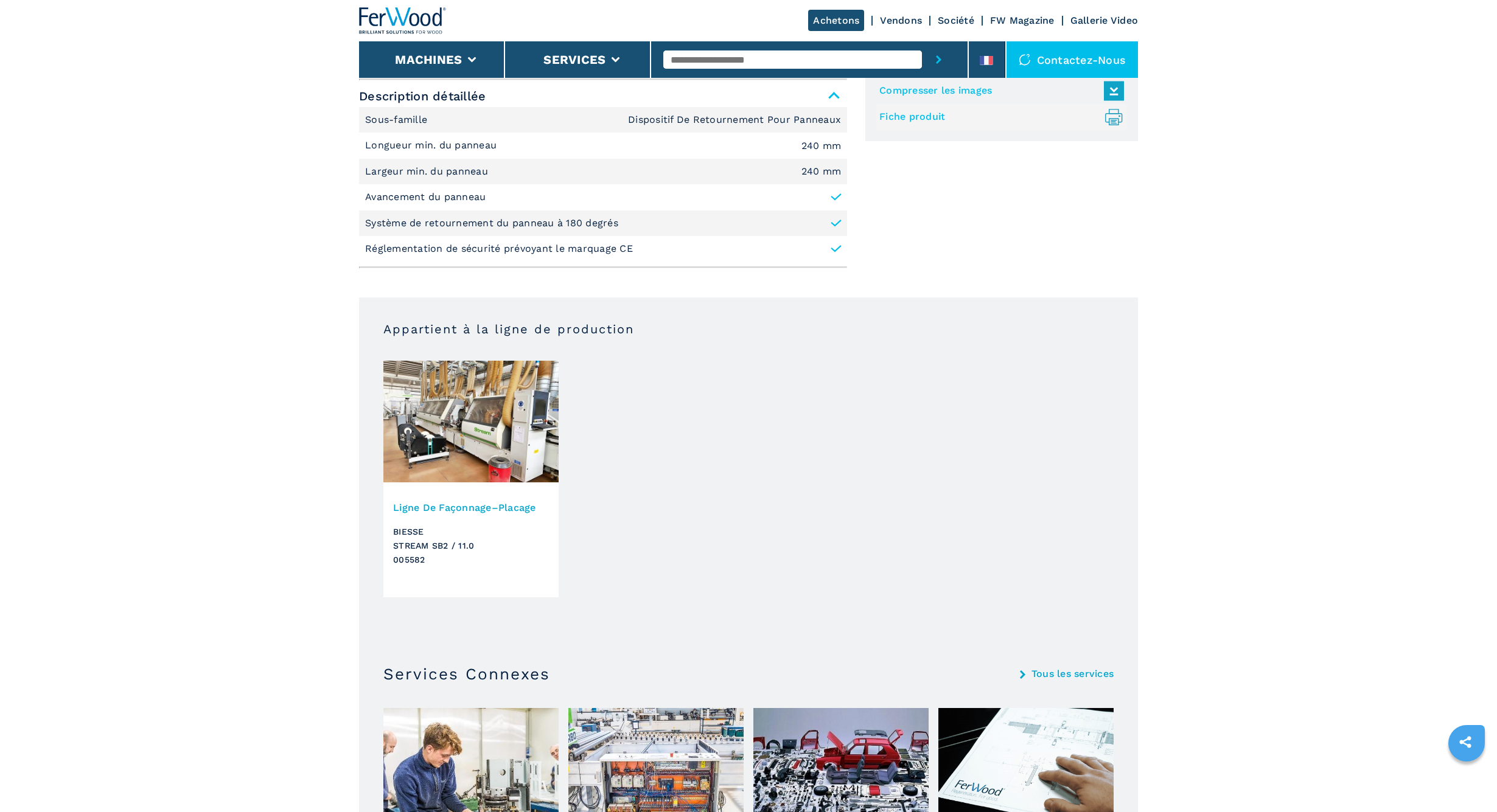
scroll to position [600, 0]
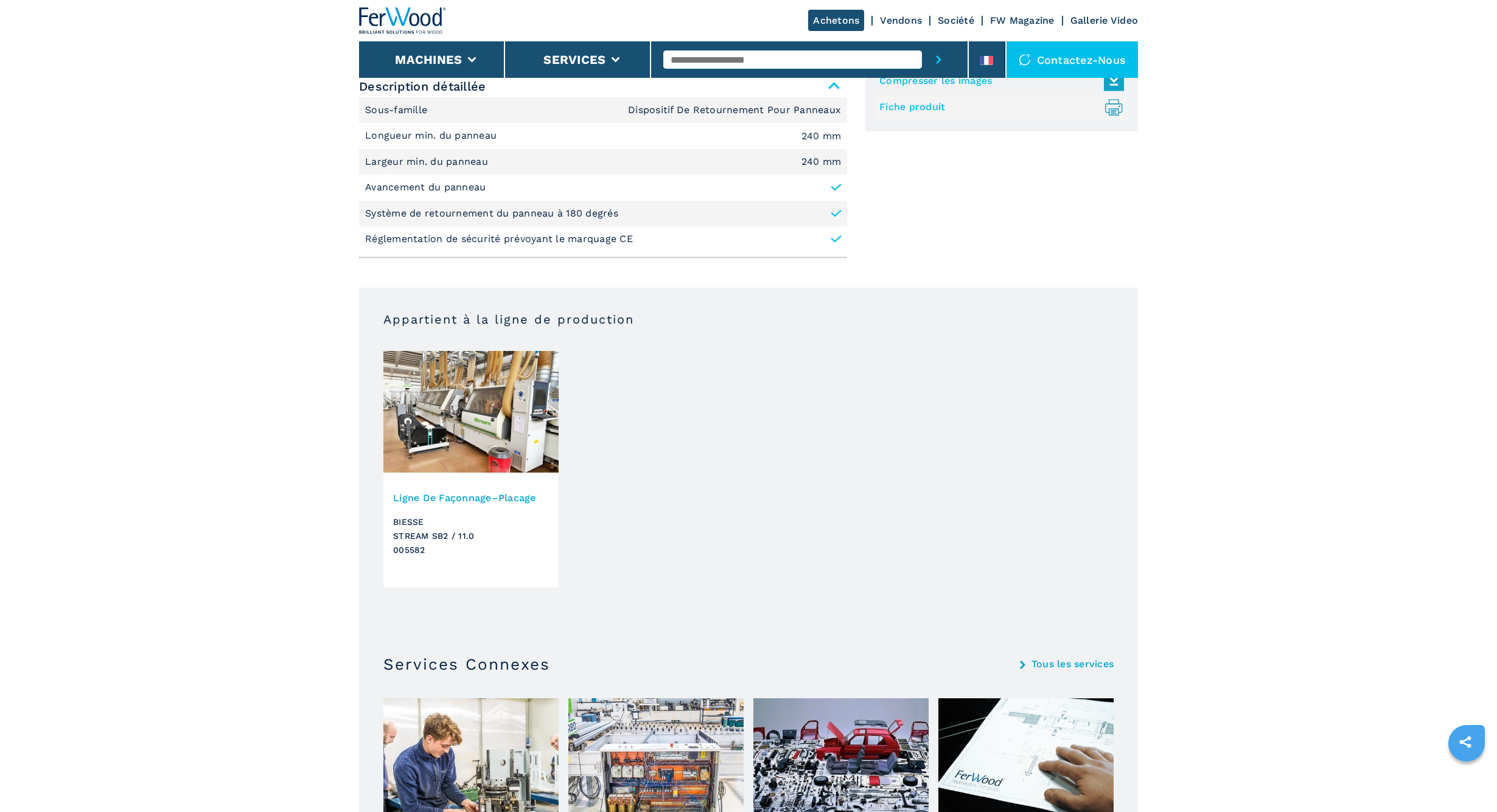
click at [501, 417] on img at bounding box center [471, 411] width 175 height 121
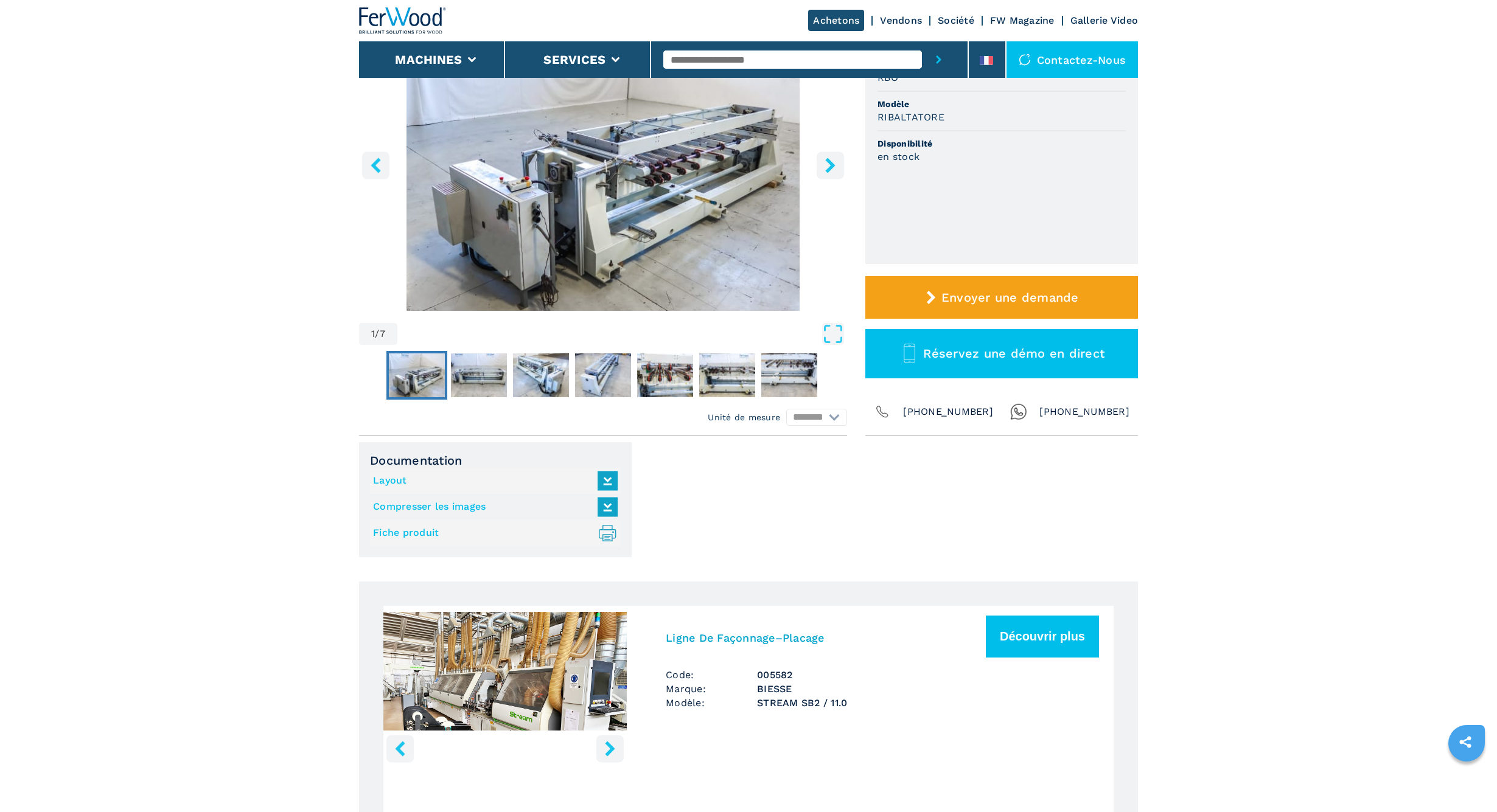
scroll to position [162, 0]
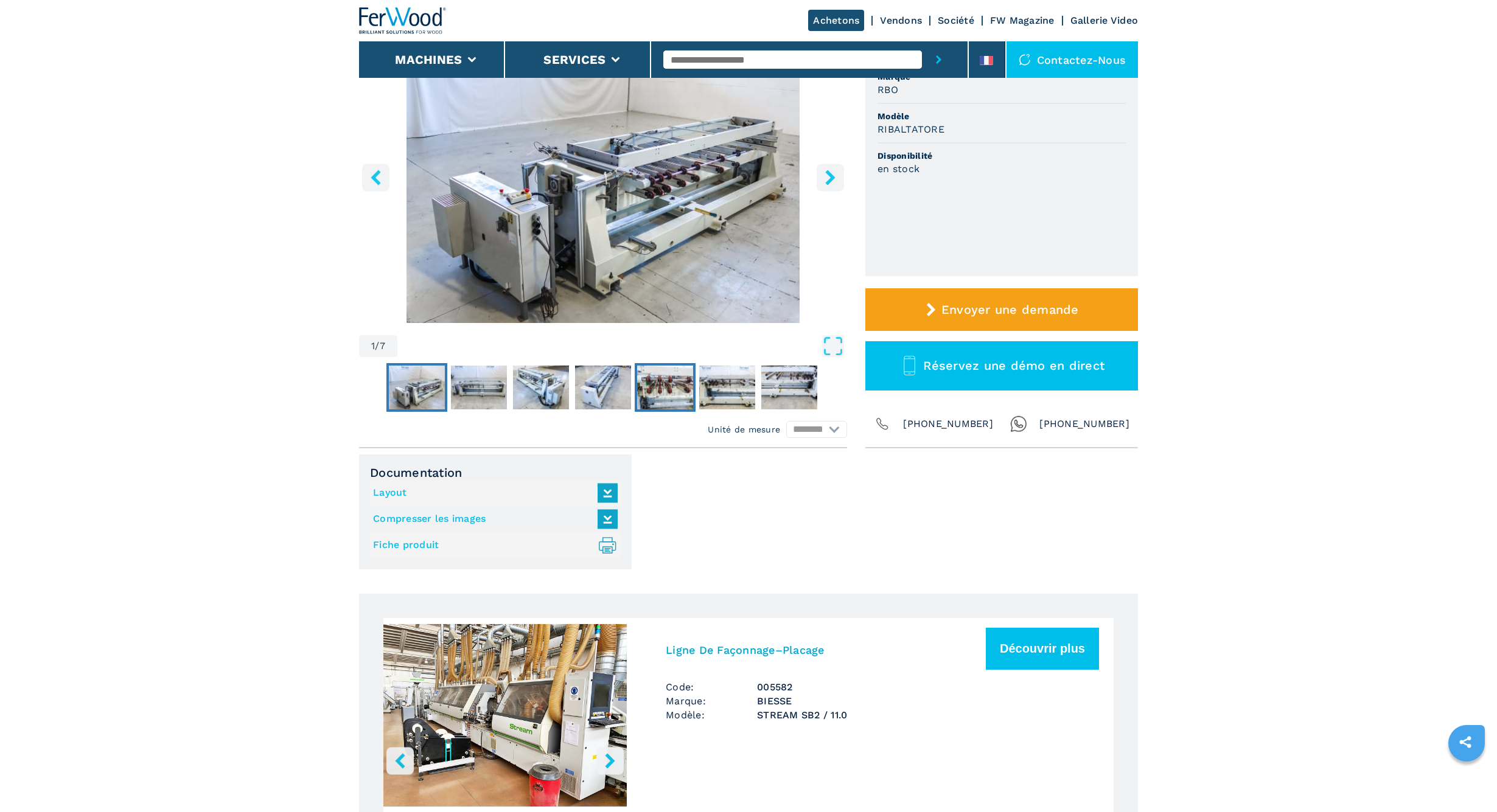
click at [664, 396] on img "Go to Slide 5" at bounding box center [665, 387] width 56 height 44
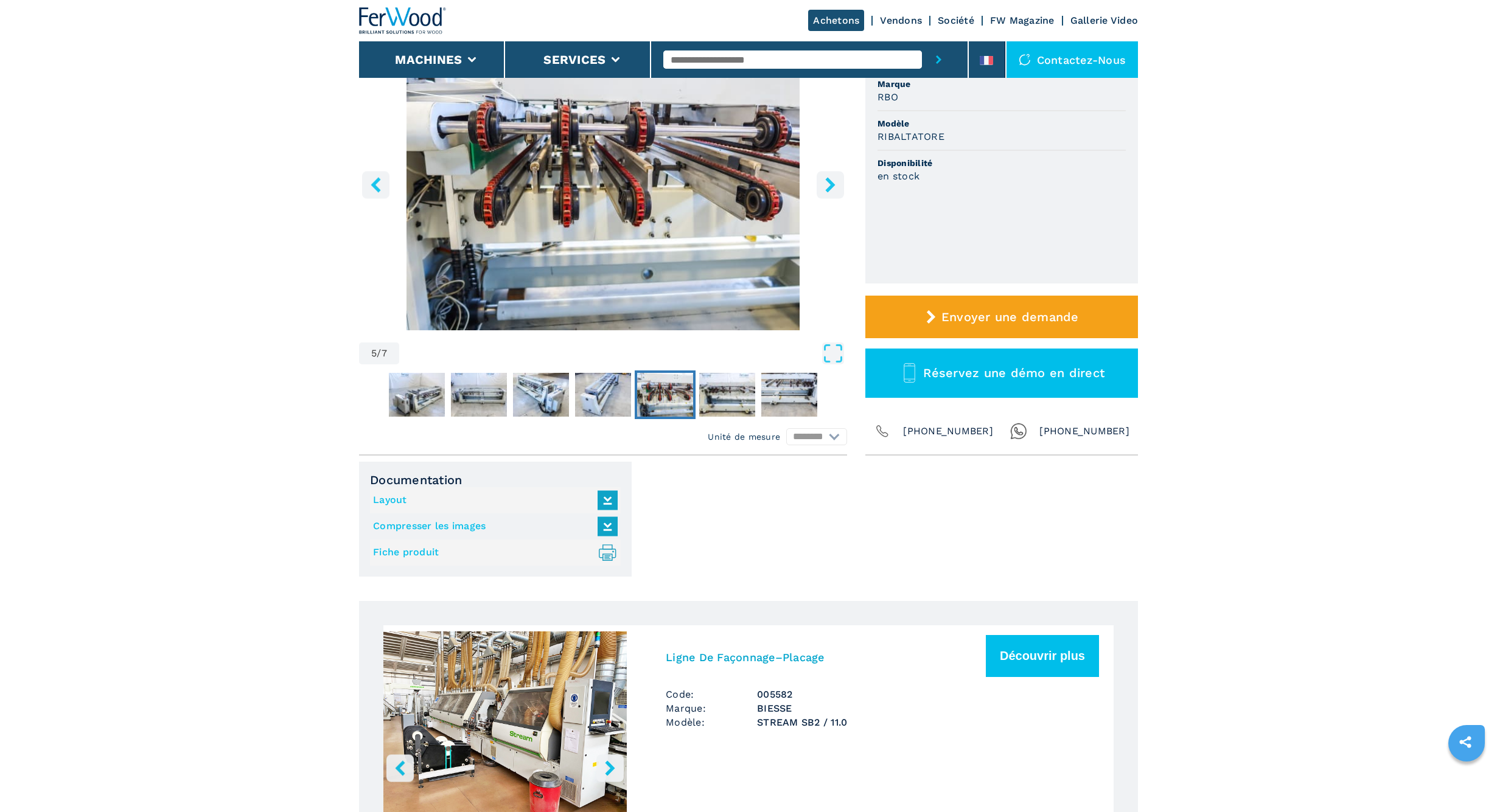
scroll to position [154, 0]
click at [823, 188] on icon "right-button" at bounding box center [831, 186] width 16 height 16
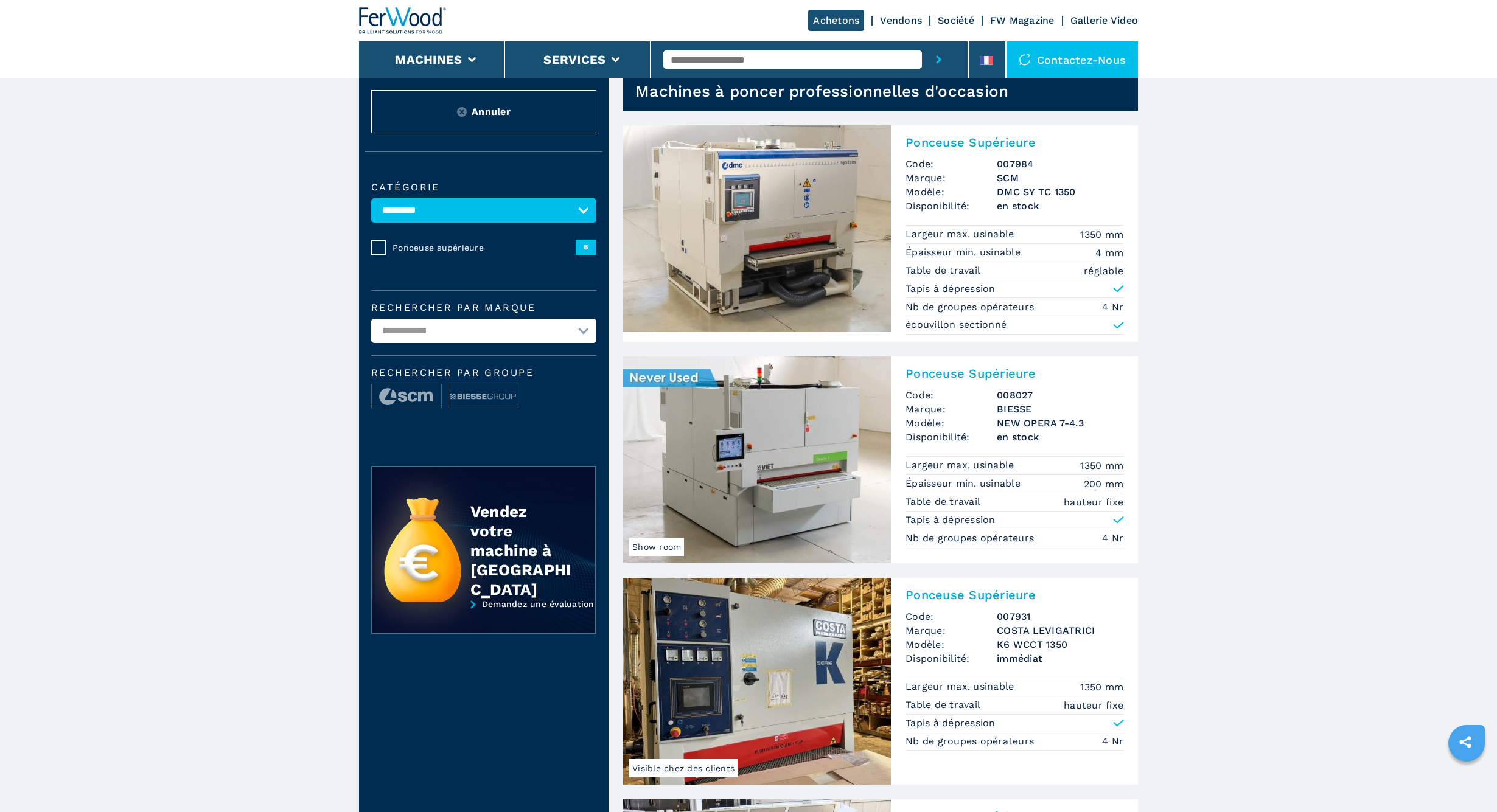
scroll to position [8, 0]
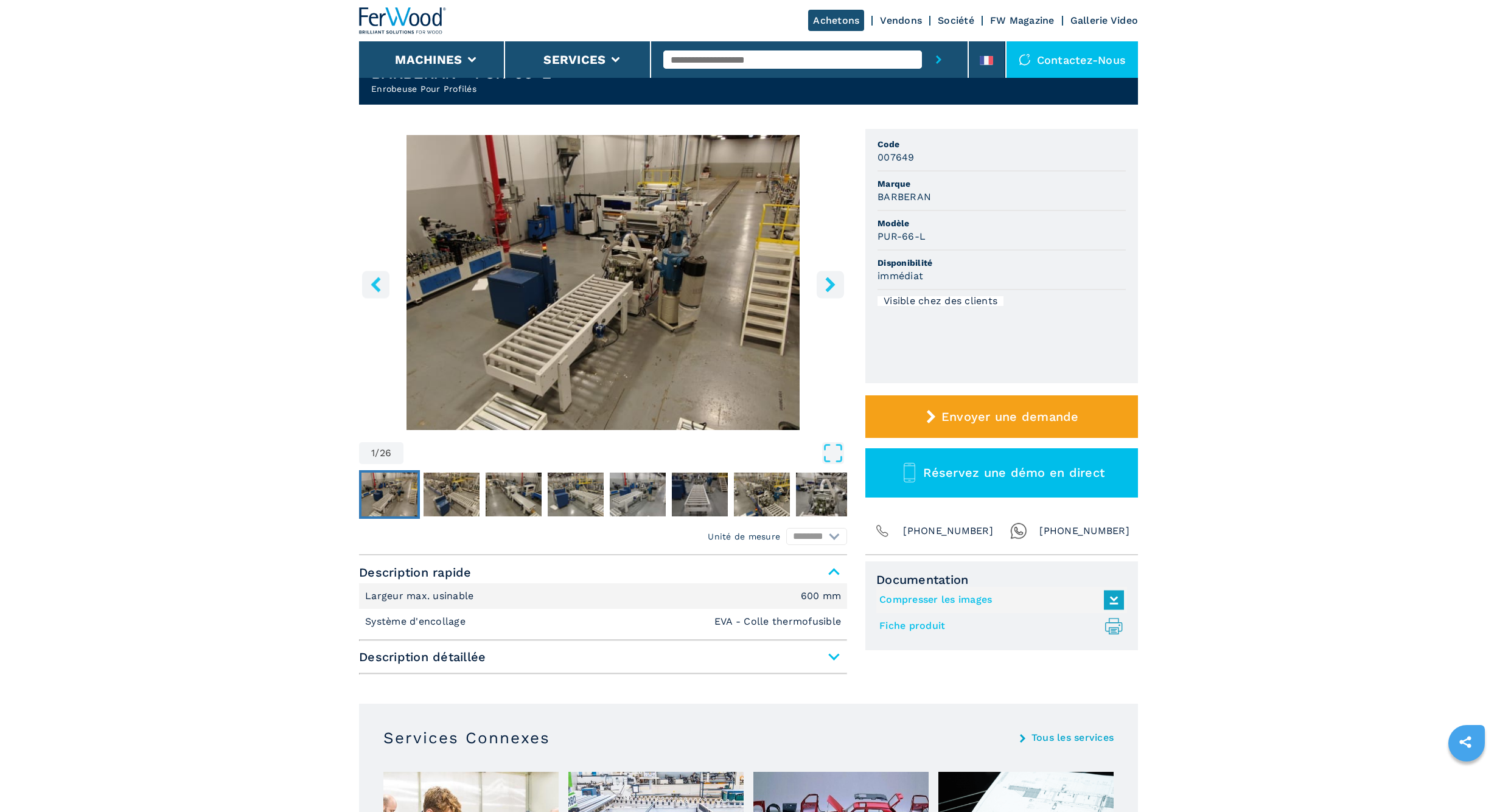
scroll to position [51, 0]
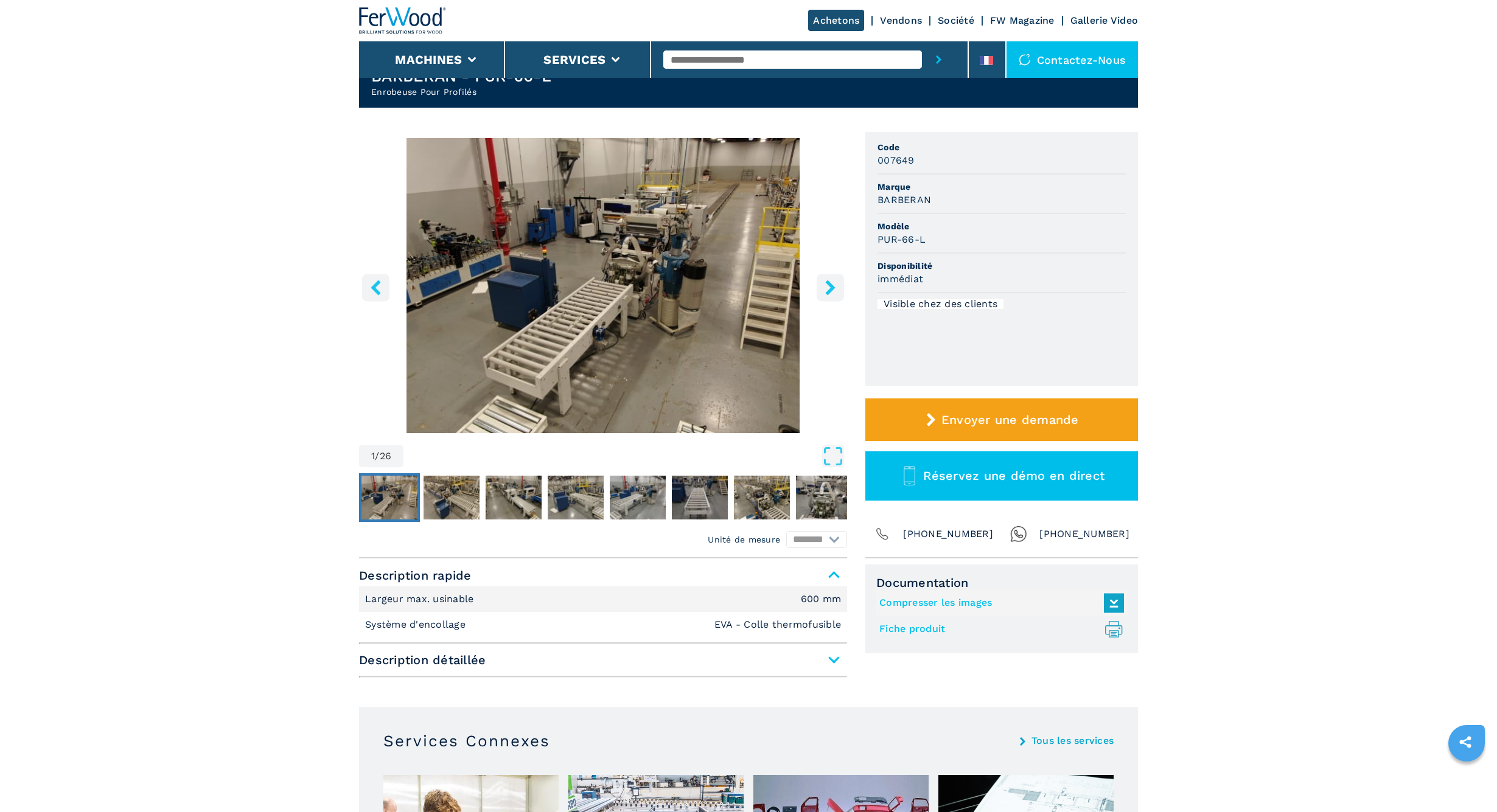
click at [822, 286] on button "right-button" at bounding box center [830, 287] width 28 height 28
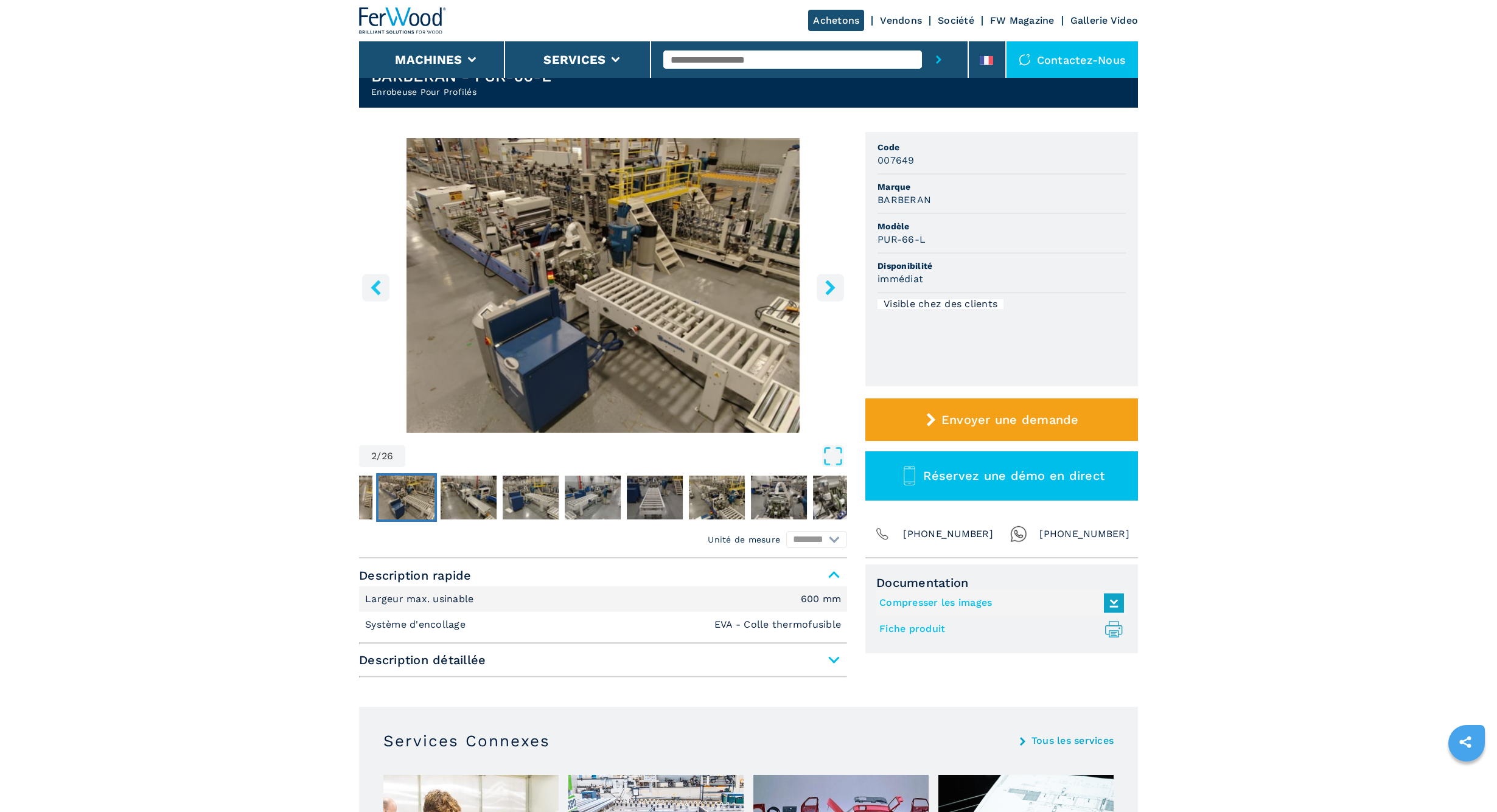
click at [822, 286] on button "right-button" at bounding box center [830, 287] width 28 height 28
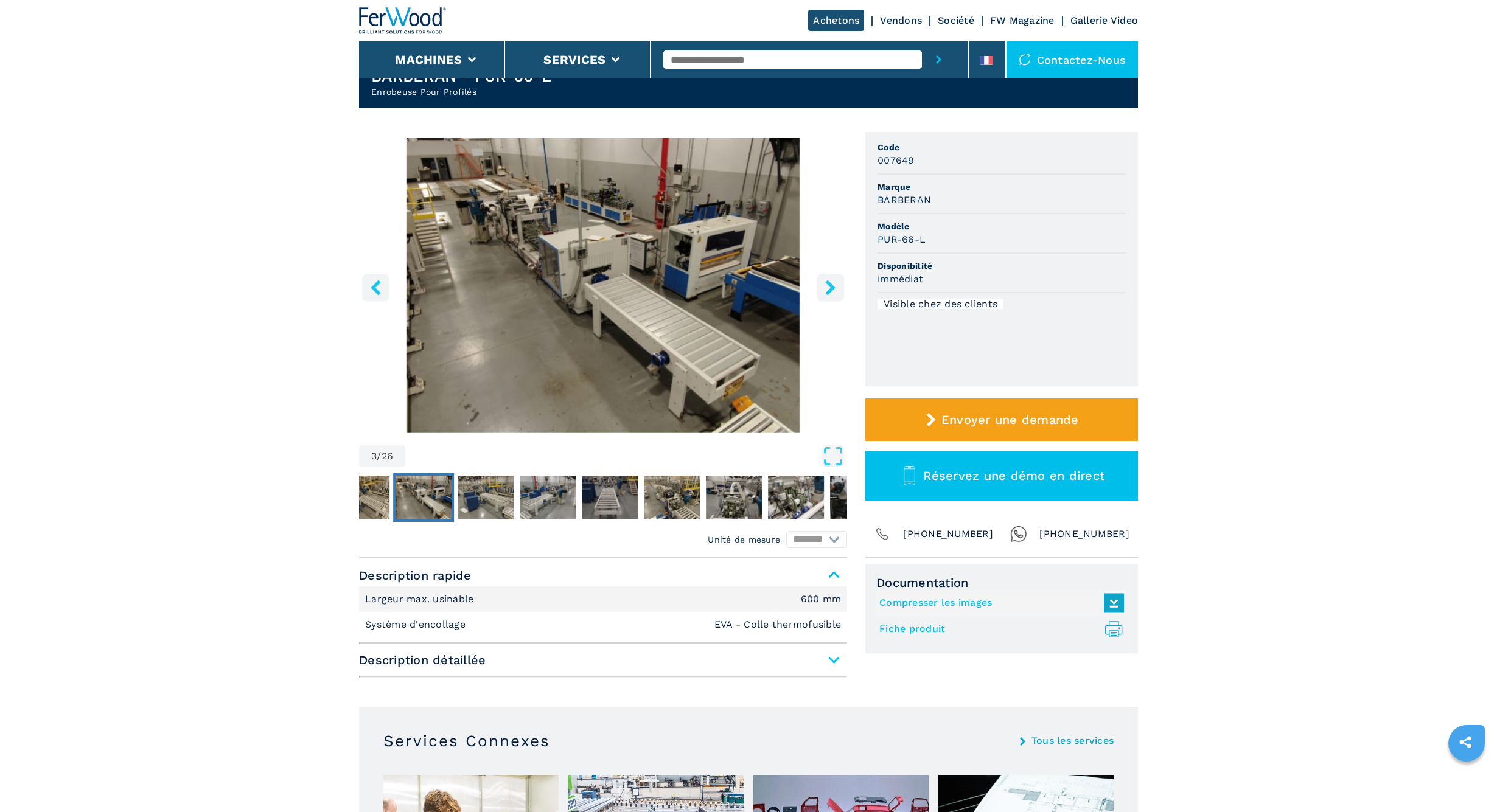
click at [822, 286] on button "right-button" at bounding box center [830, 287] width 28 height 28
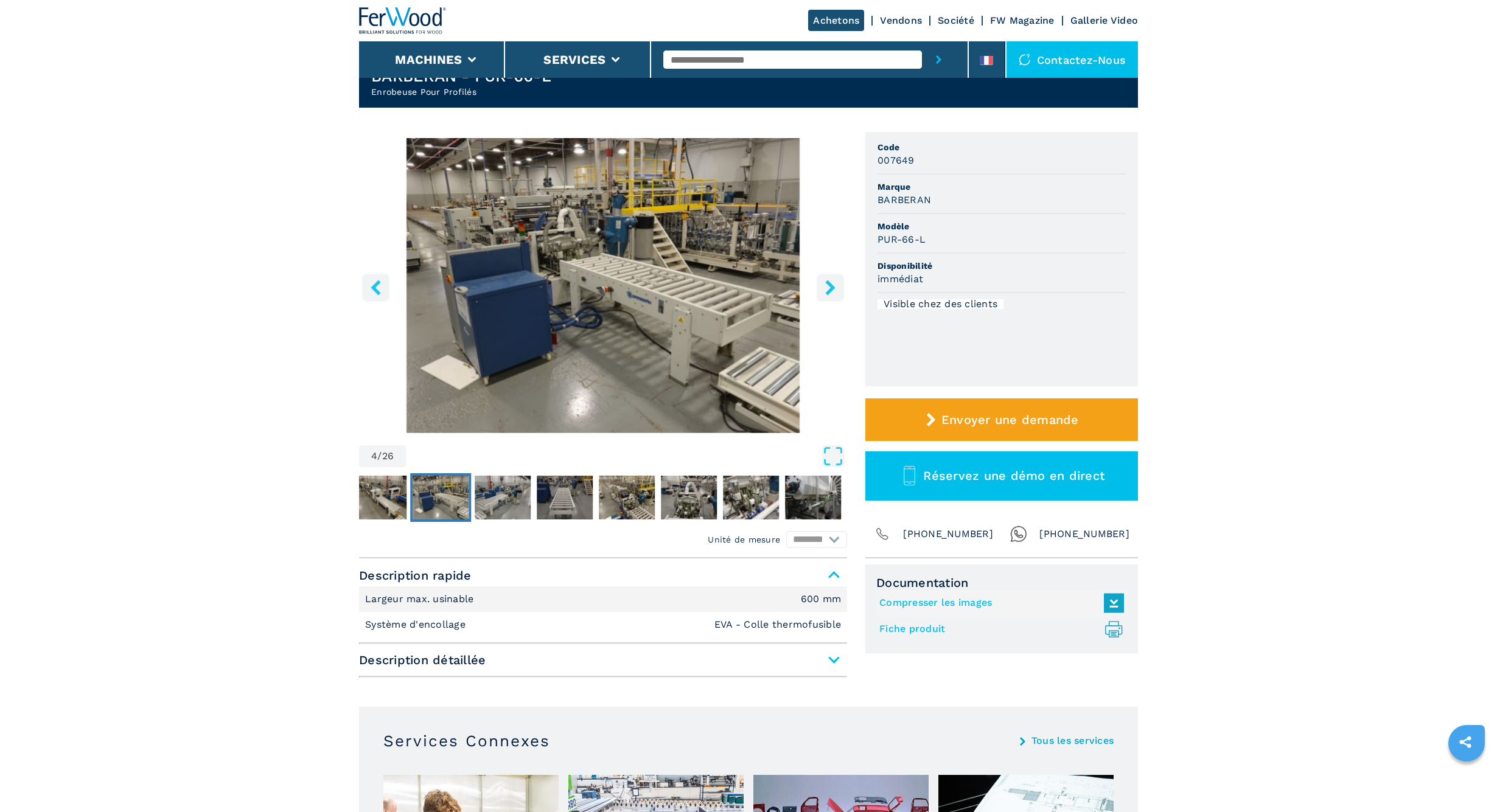
click at [822, 286] on button "right-button" at bounding box center [830, 287] width 28 height 28
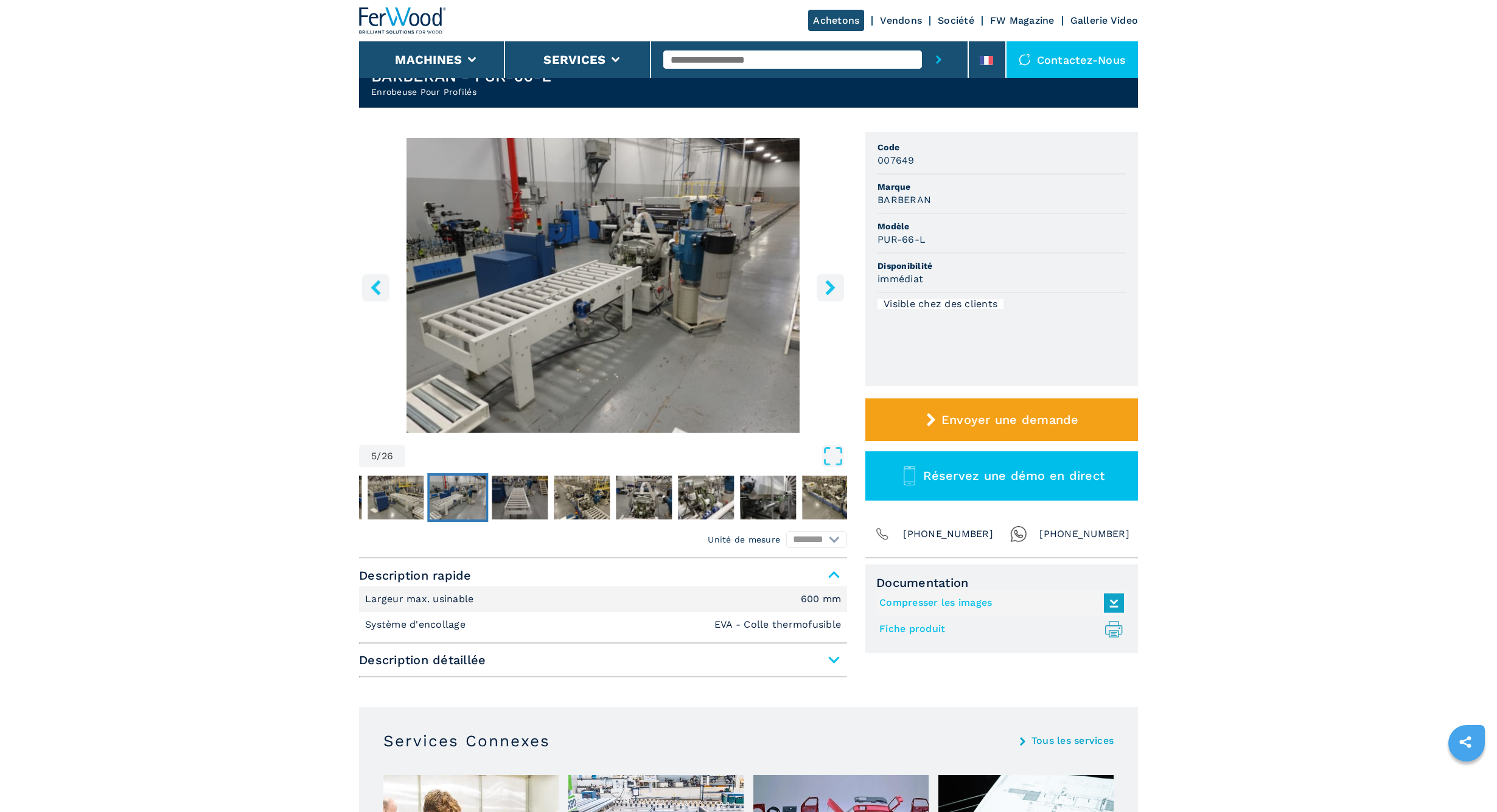
click at [822, 286] on button "right-button" at bounding box center [830, 287] width 28 height 28
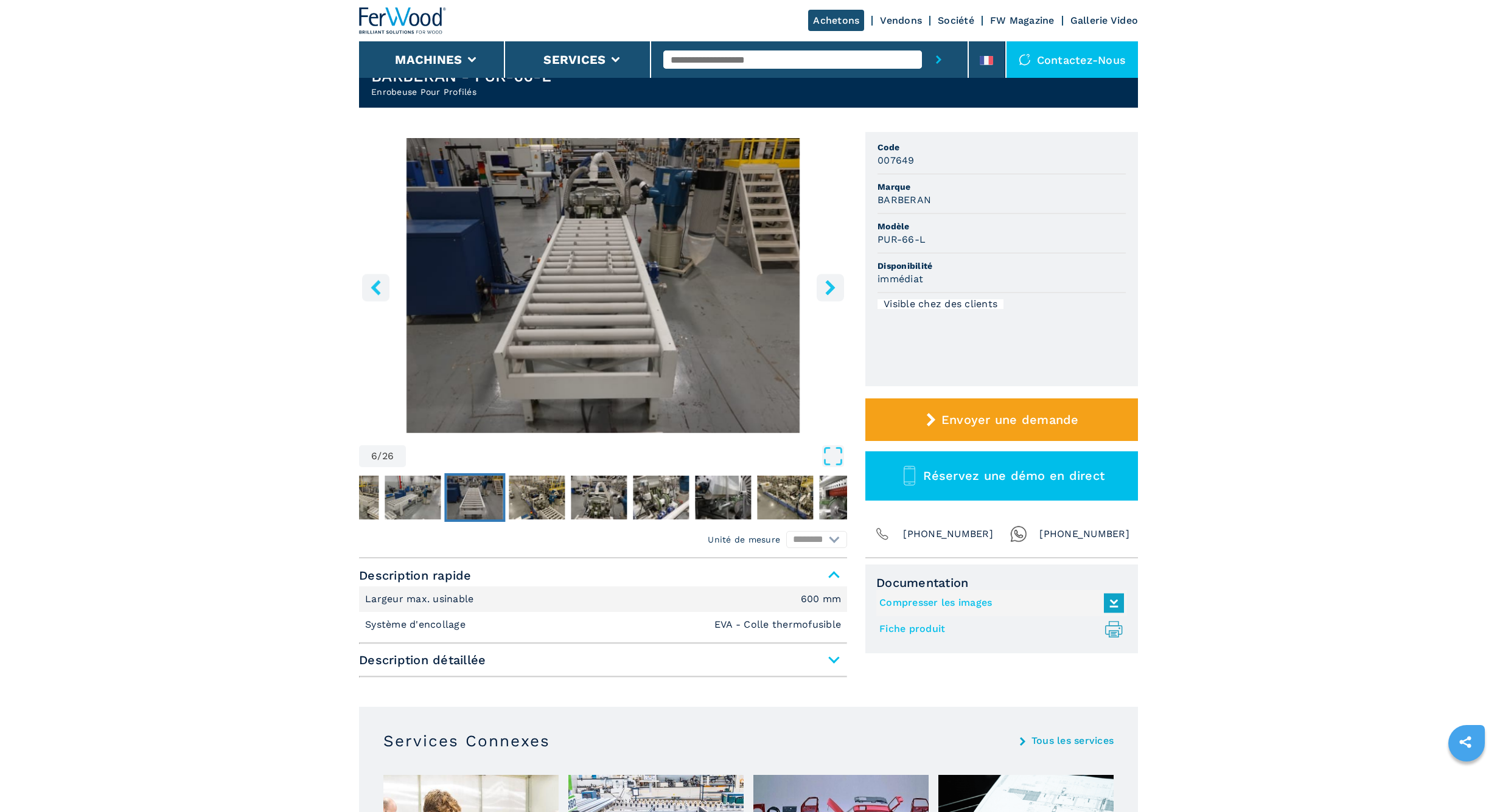
click at [822, 286] on button "right-button" at bounding box center [830, 287] width 28 height 28
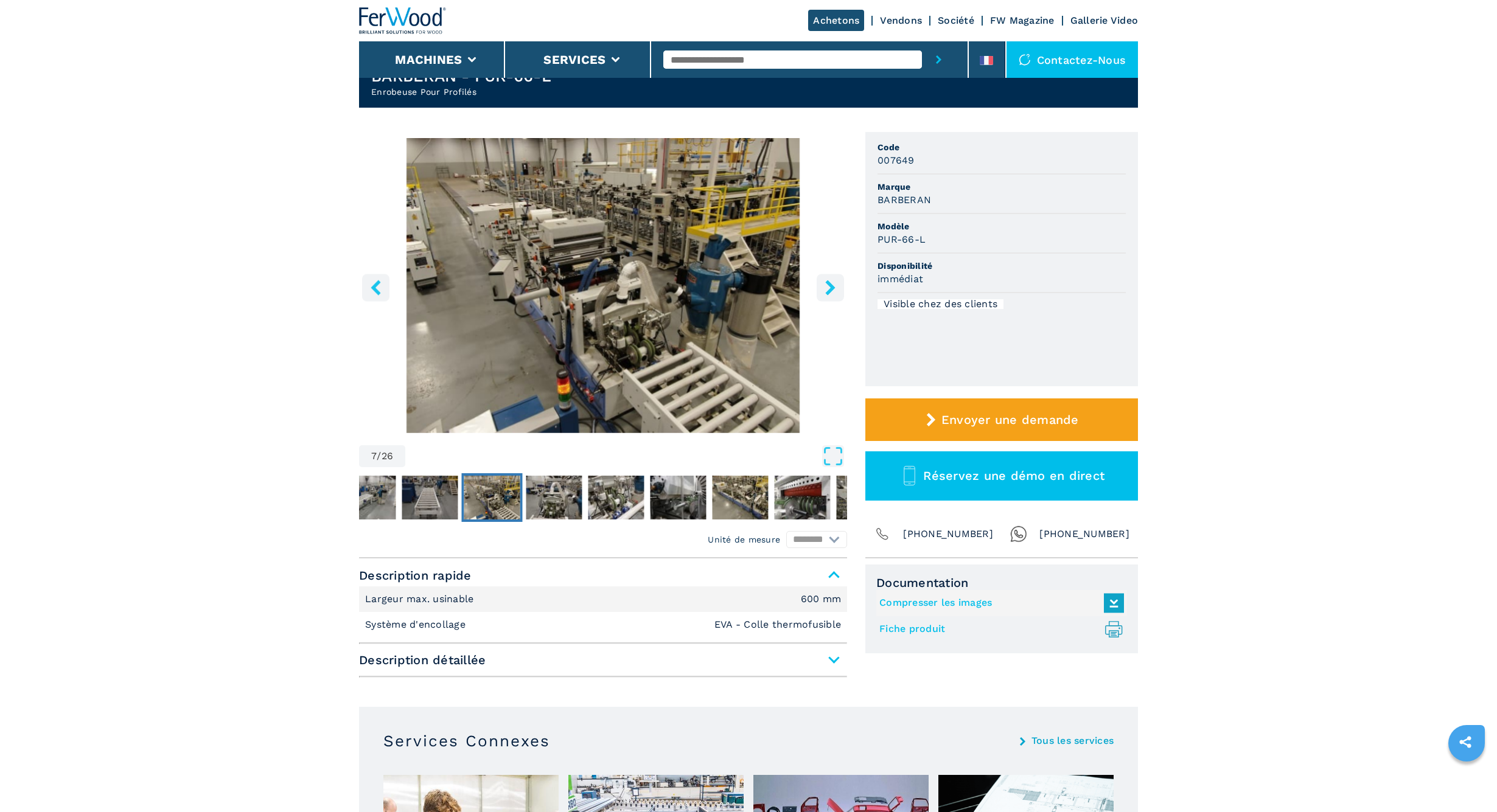
click at [822, 286] on button "right-button" at bounding box center [830, 287] width 28 height 28
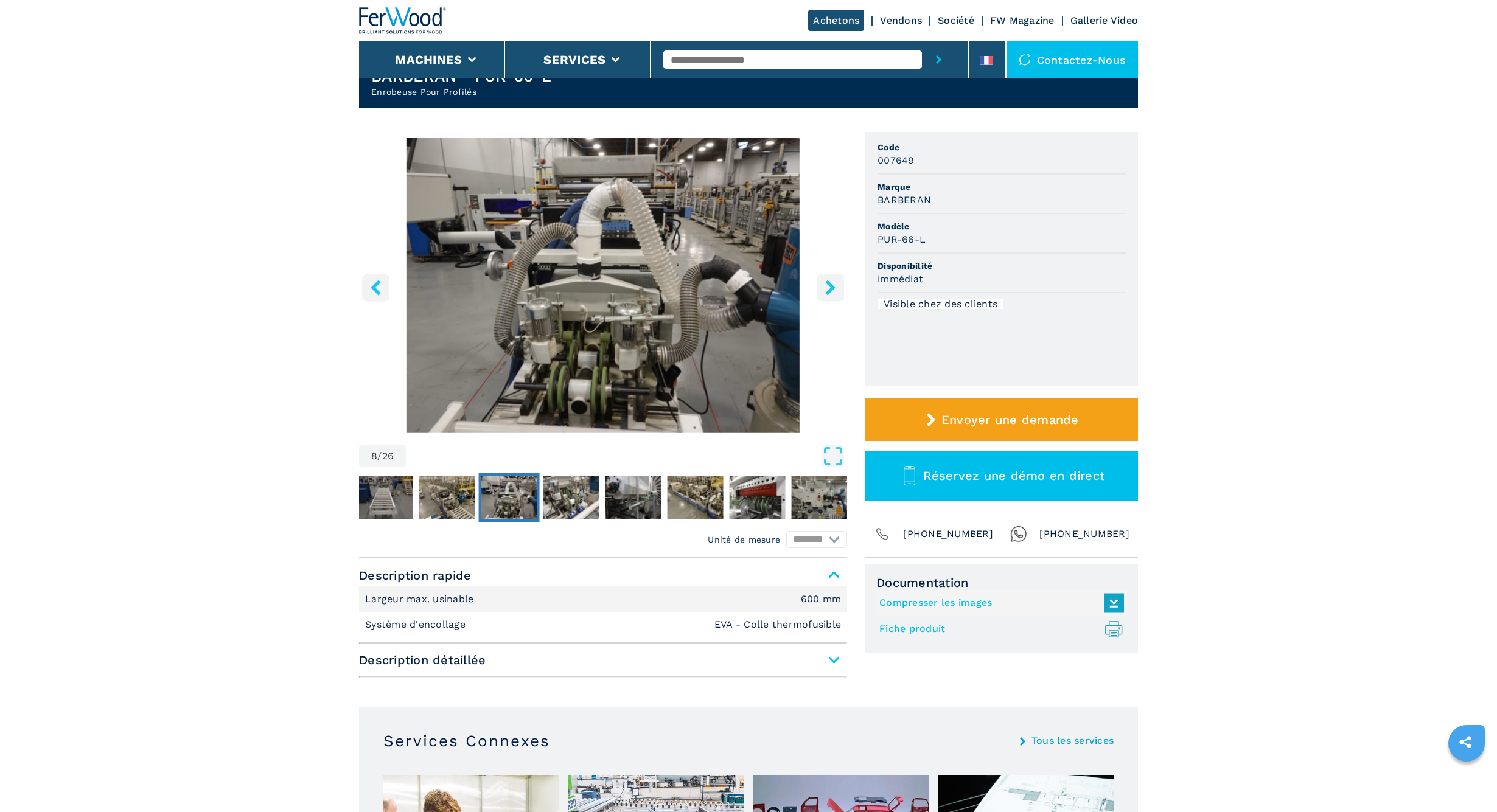
click at [822, 286] on button "right-button" at bounding box center [830, 287] width 28 height 28
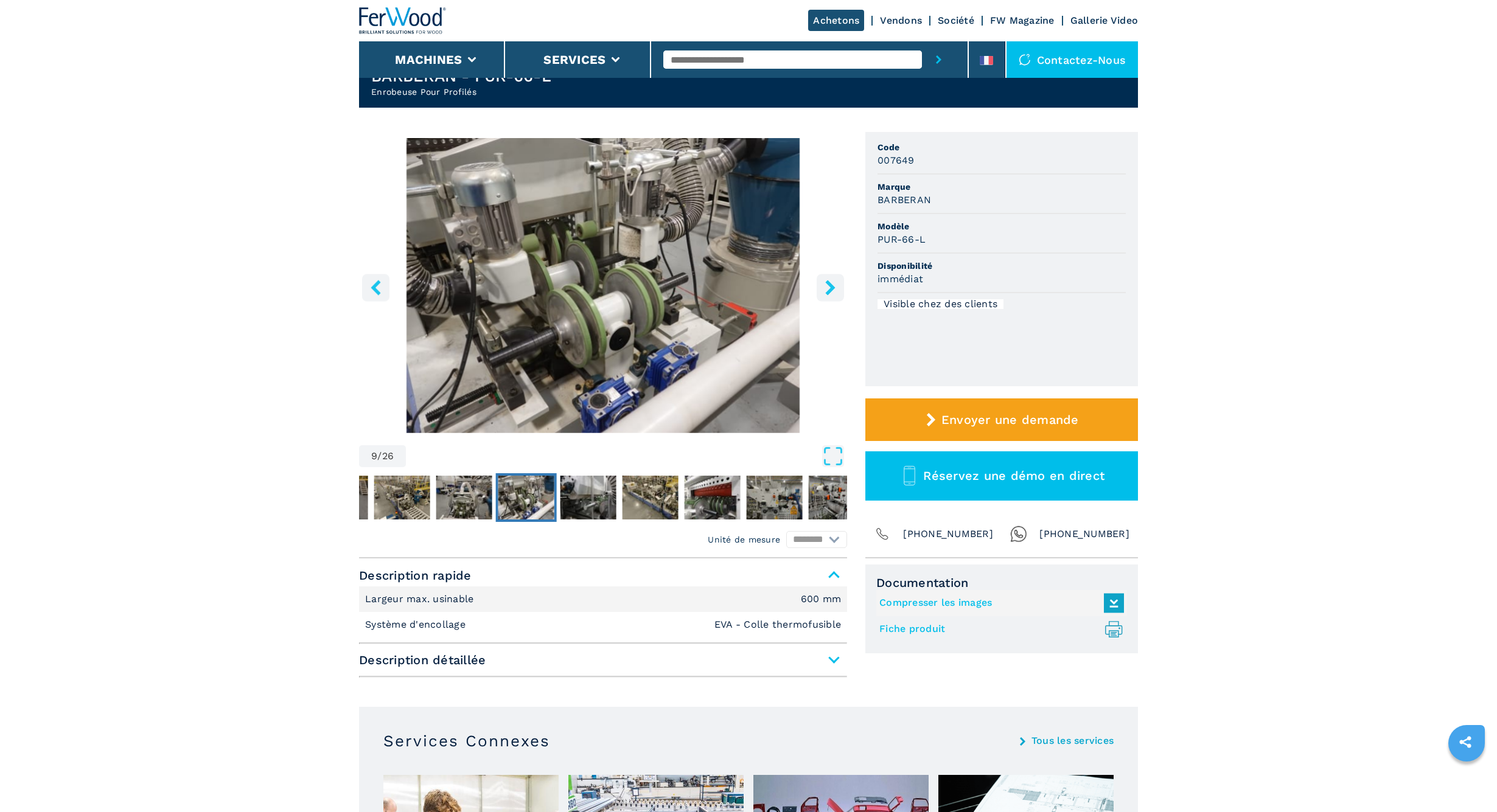
click at [822, 286] on button "right-button" at bounding box center [830, 287] width 28 height 28
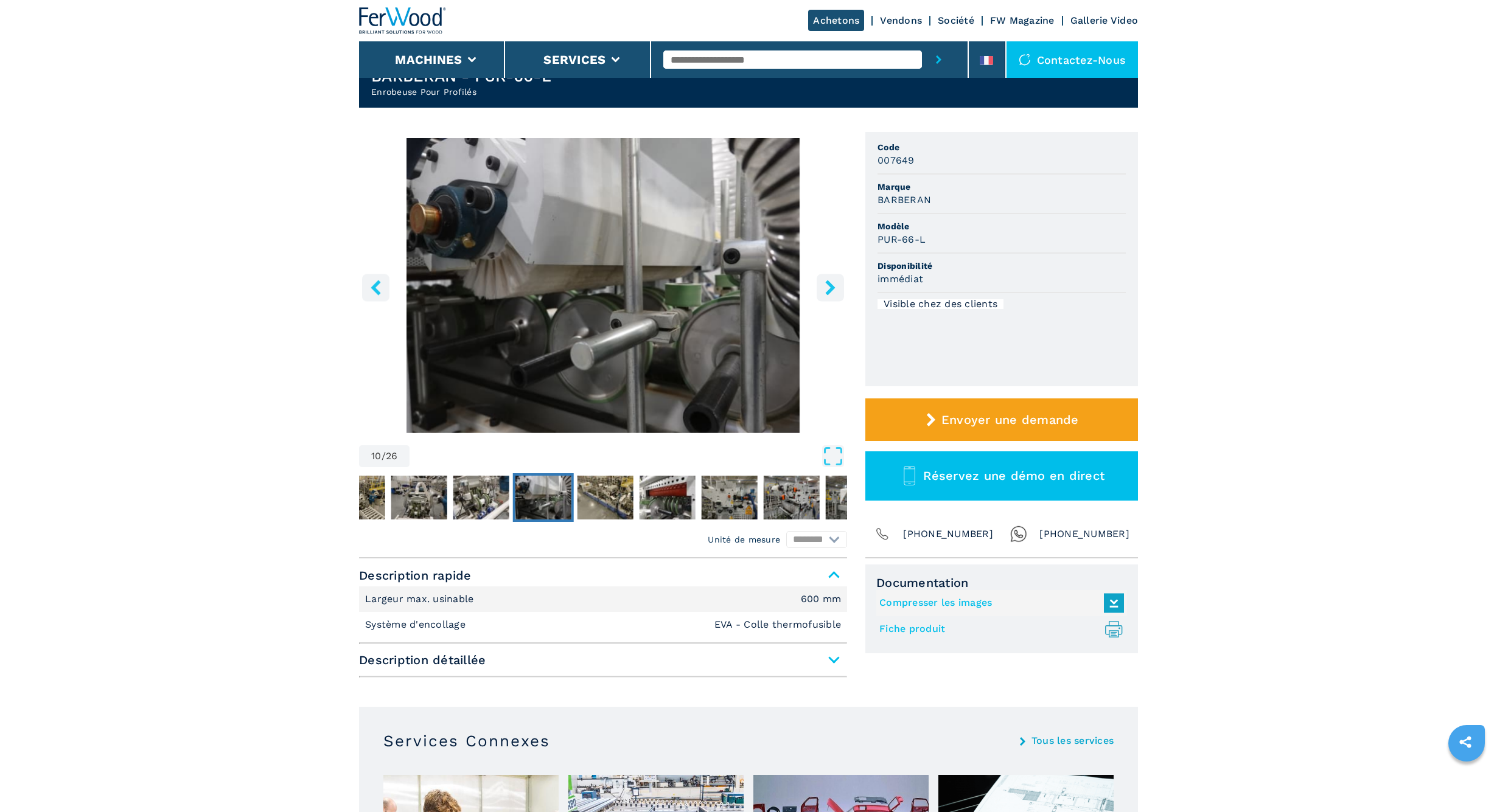
click at [822, 286] on button "right-button" at bounding box center [830, 287] width 28 height 28
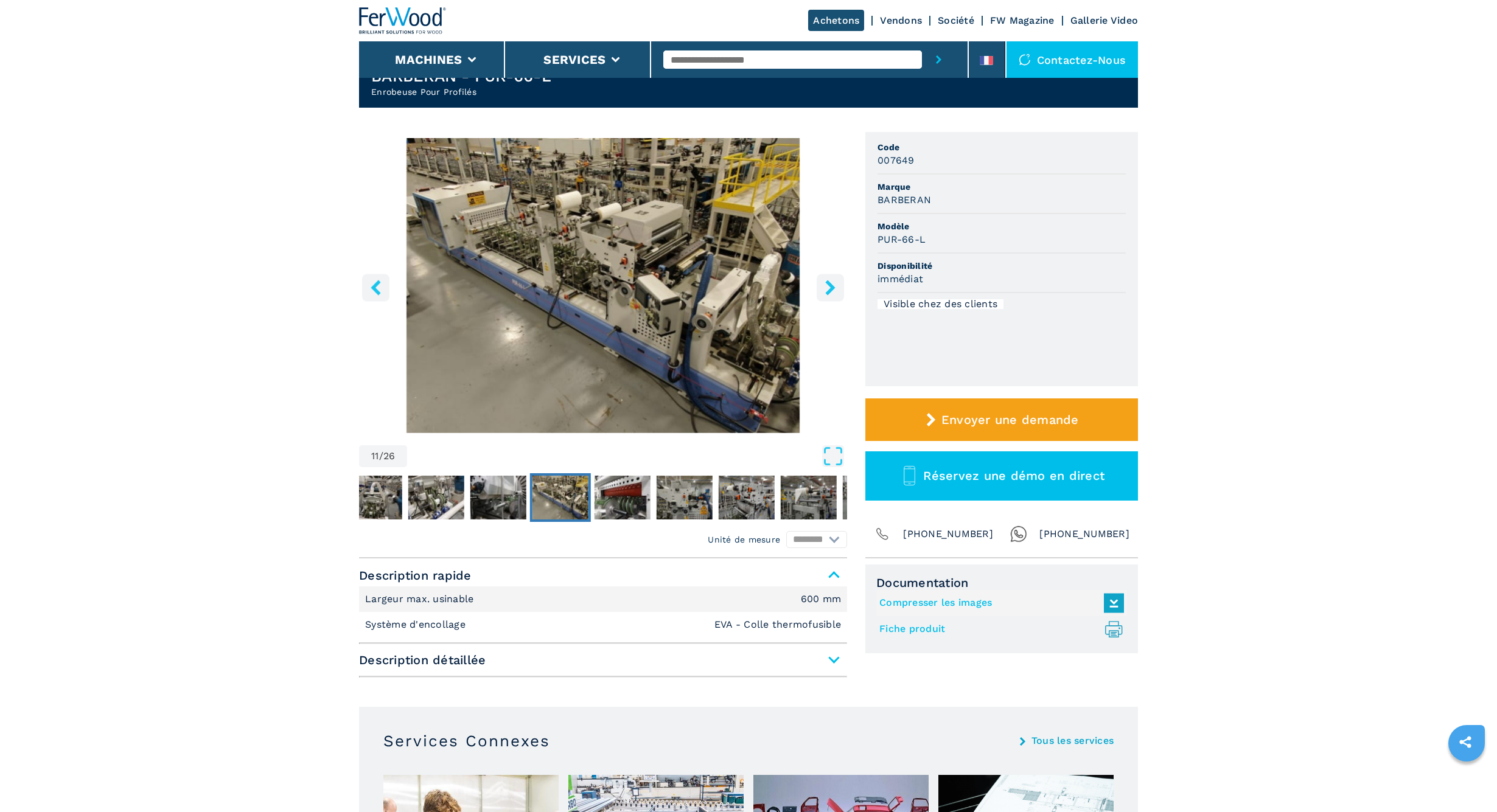
click at [822, 286] on button "right-button" at bounding box center [830, 287] width 28 height 28
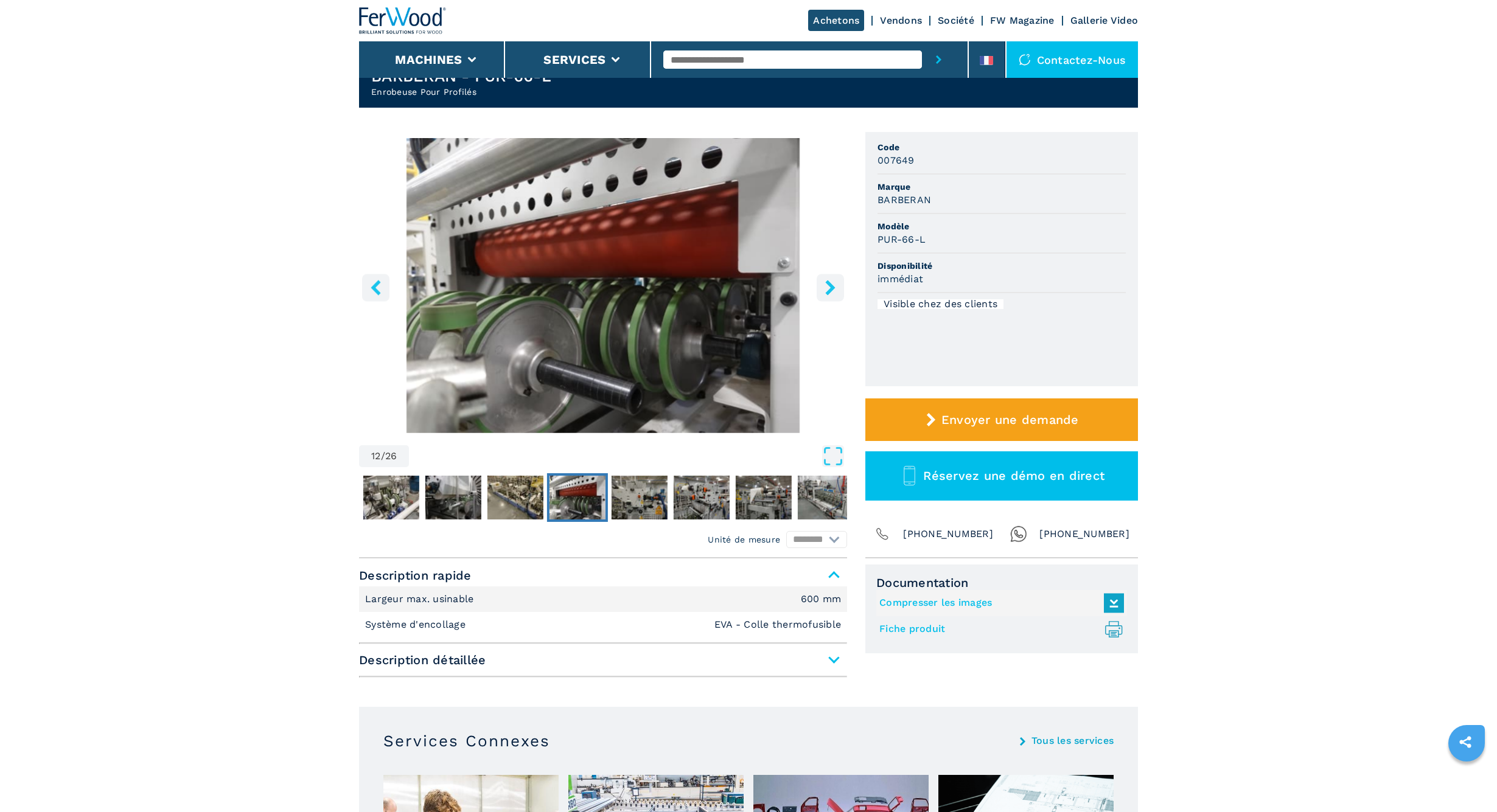
click at [822, 286] on button "right-button" at bounding box center [830, 287] width 28 height 28
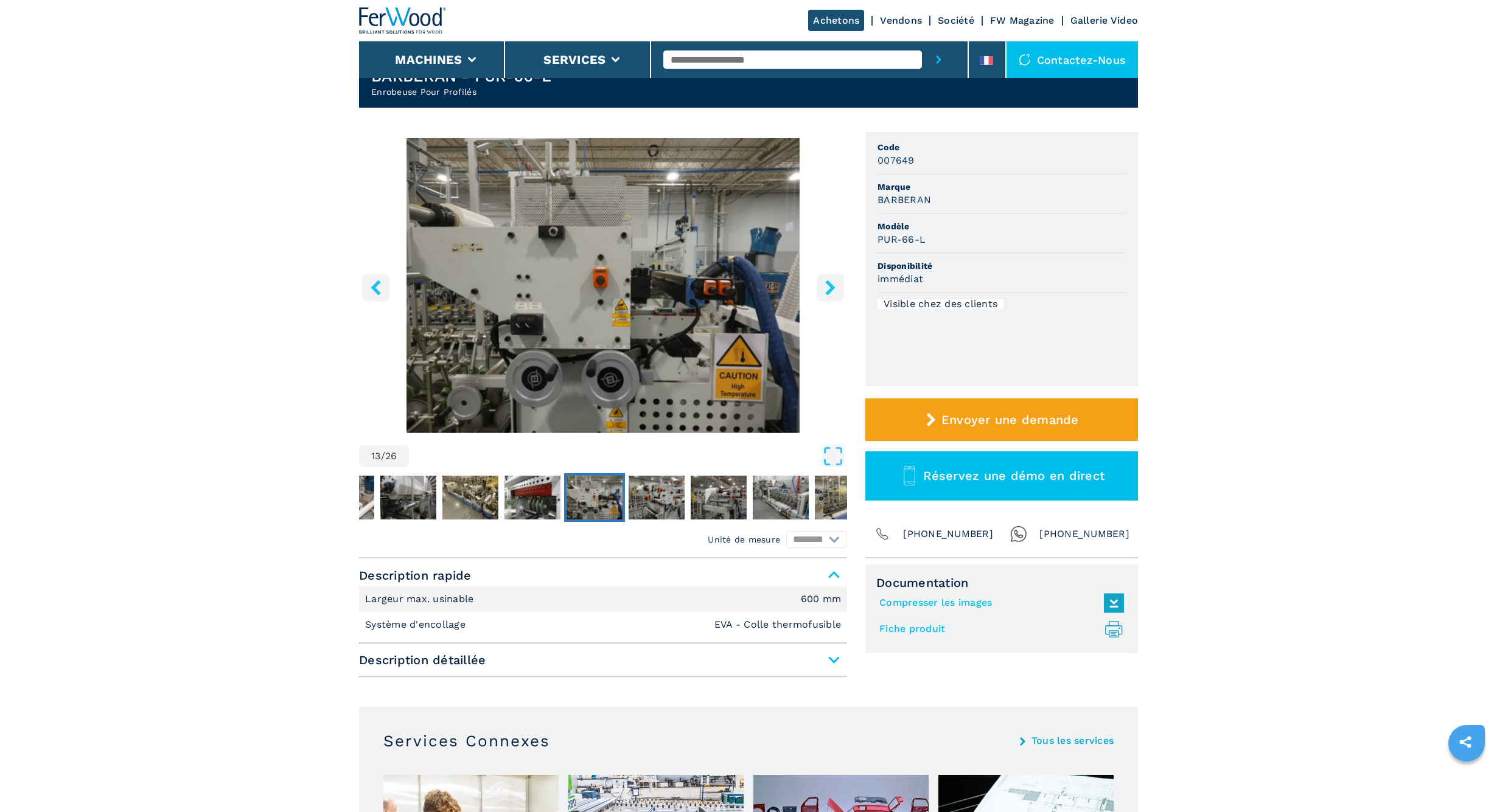
click at [822, 286] on button "right-button" at bounding box center [830, 287] width 28 height 28
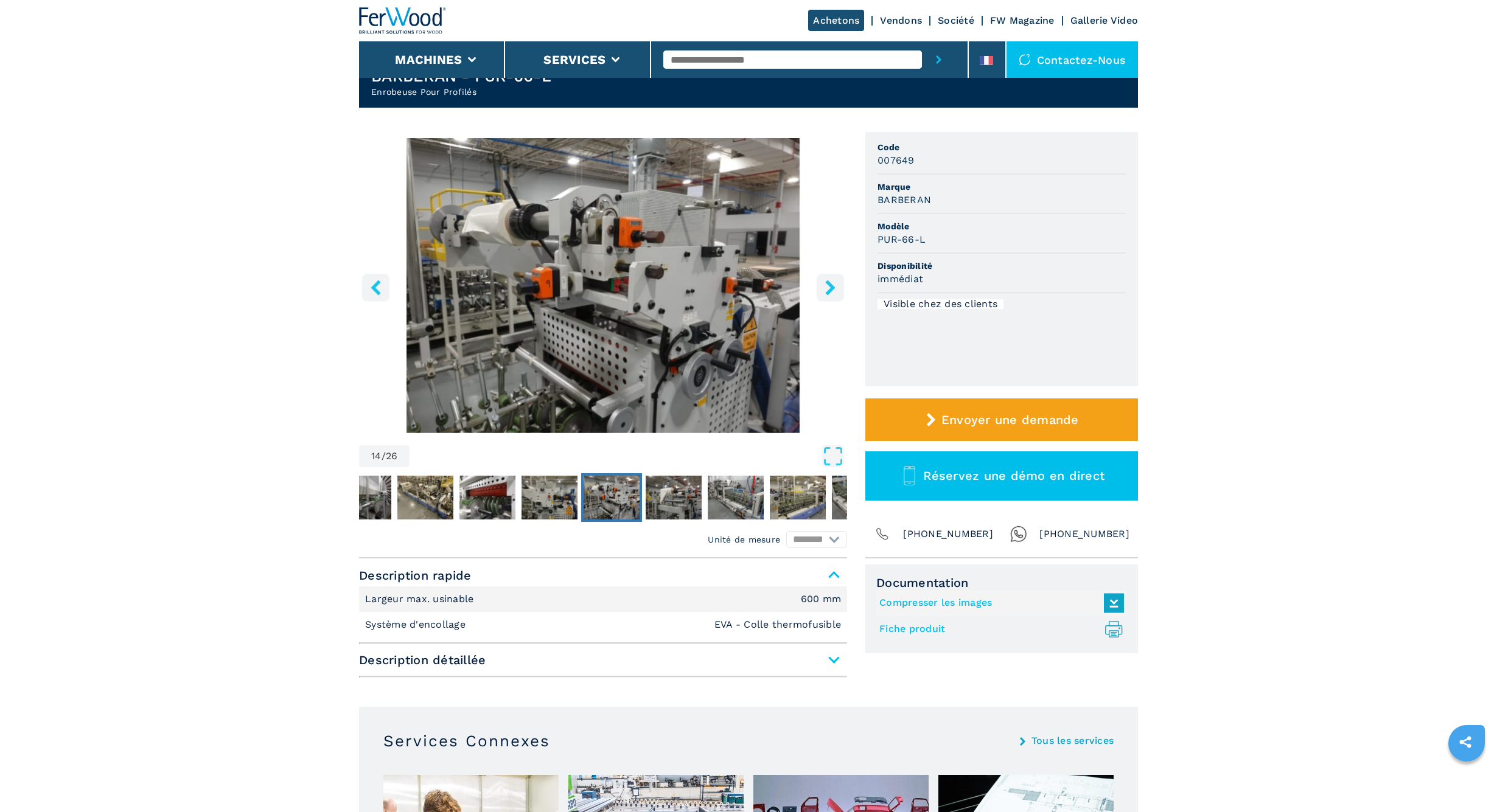
click at [822, 286] on button "right-button" at bounding box center [830, 287] width 28 height 28
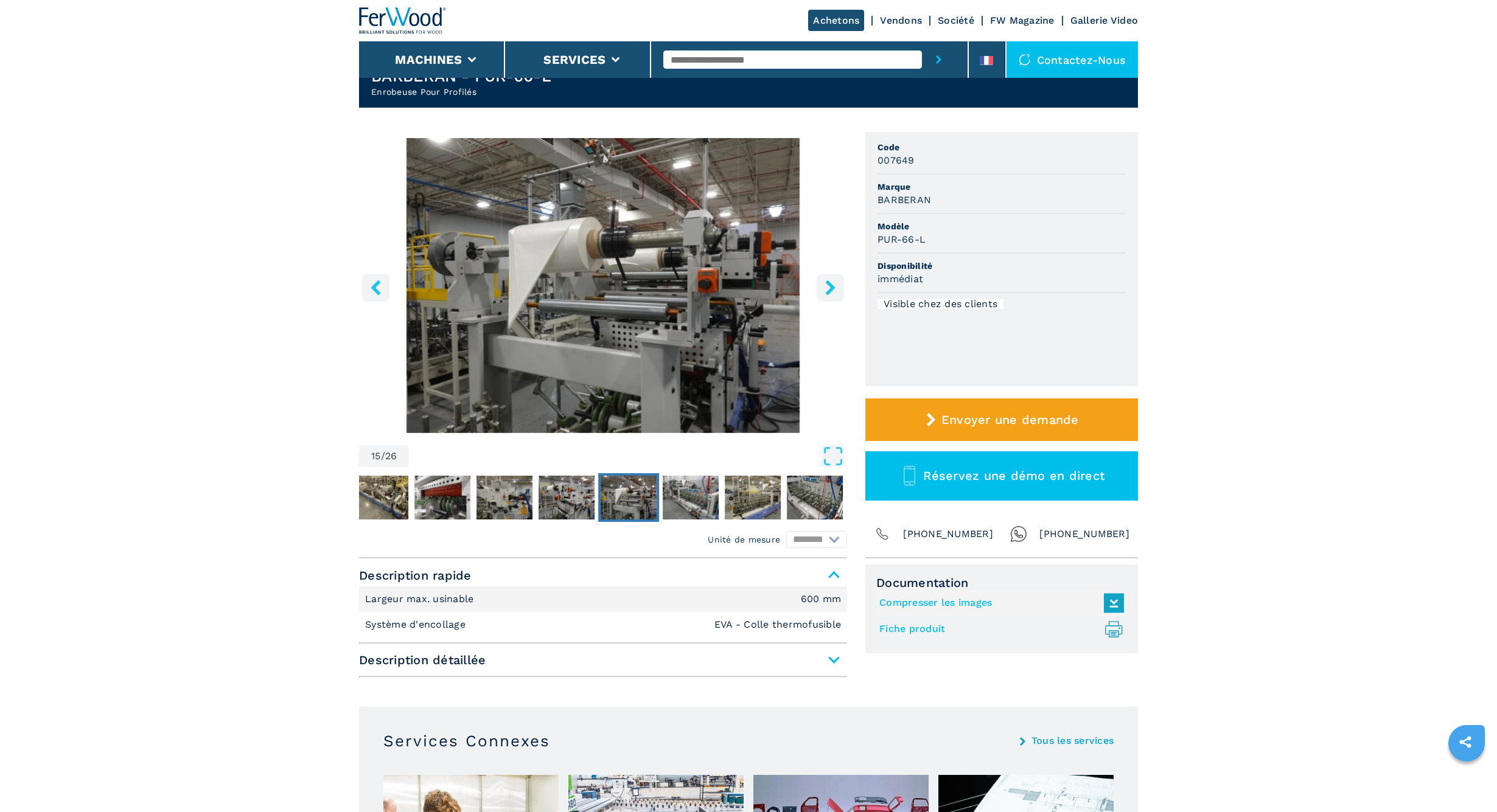
click at [822, 286] on button "right-button" at bounding box center [830, 287] width 28 height 28
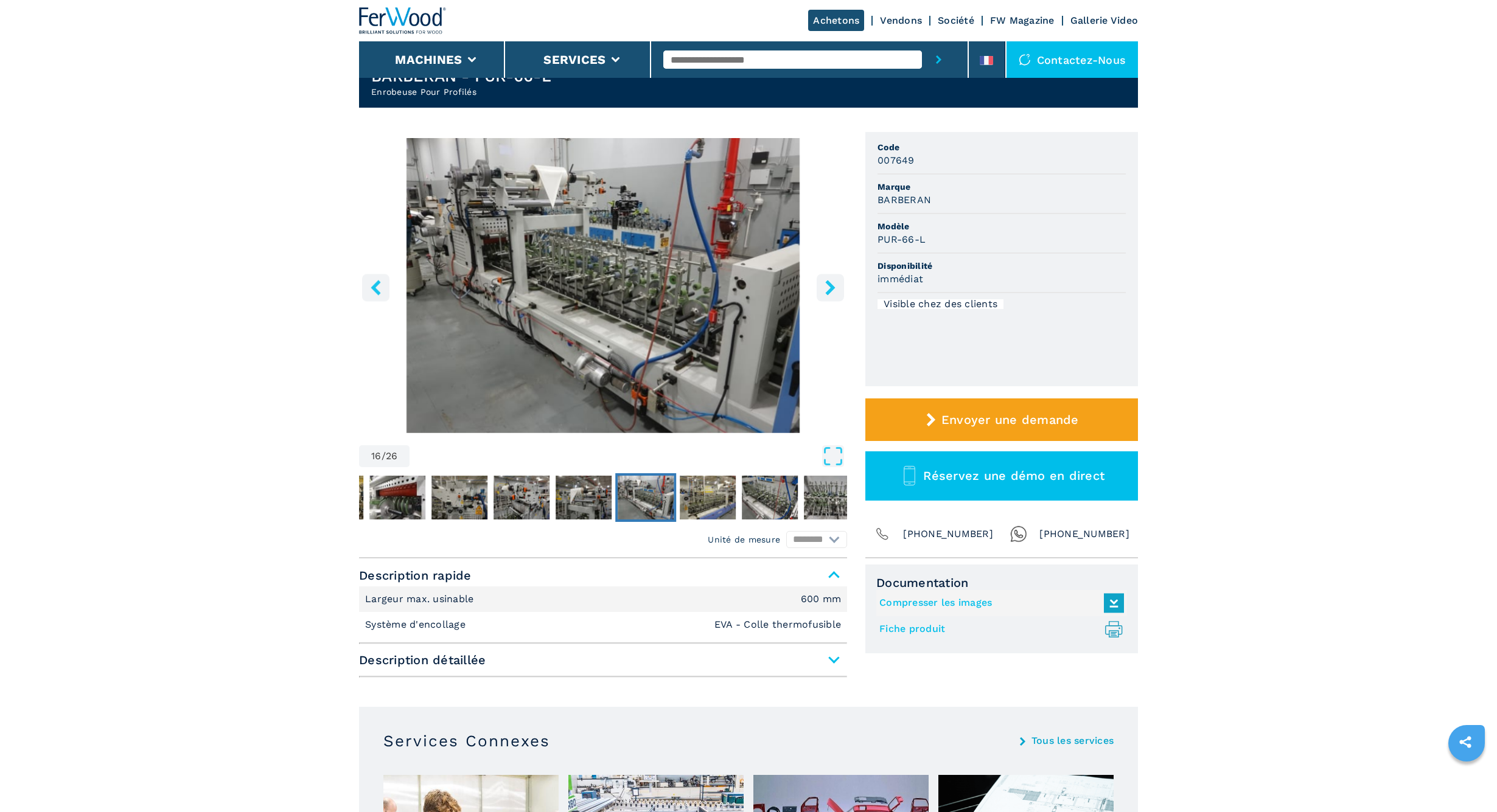
click at [822, 286] on button "right-button" at bounding box center [830, 287] width 28 height 28
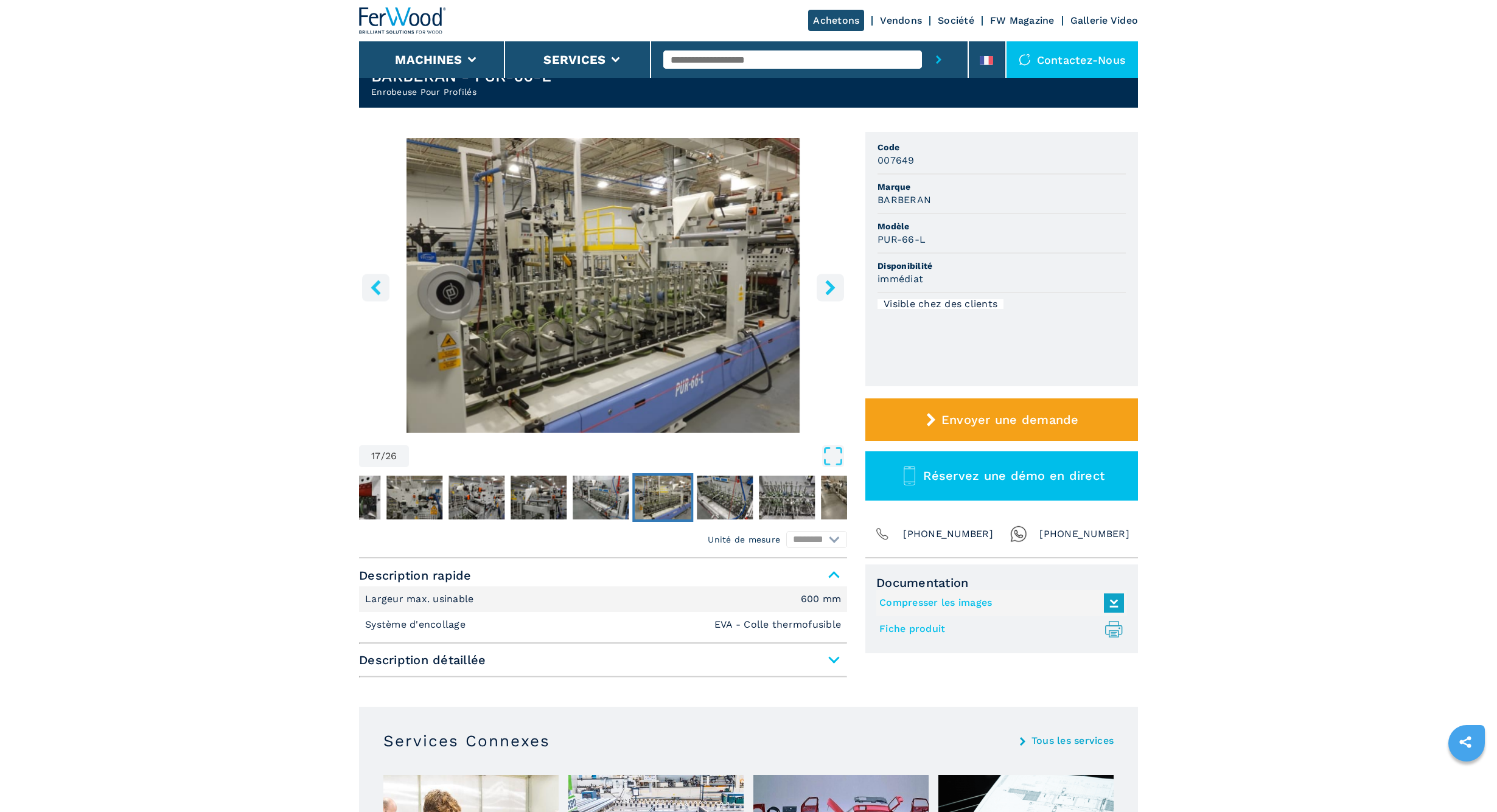
click at [822, 286] on button "right-button" at bounding box center [830, 287] width 28 height 28
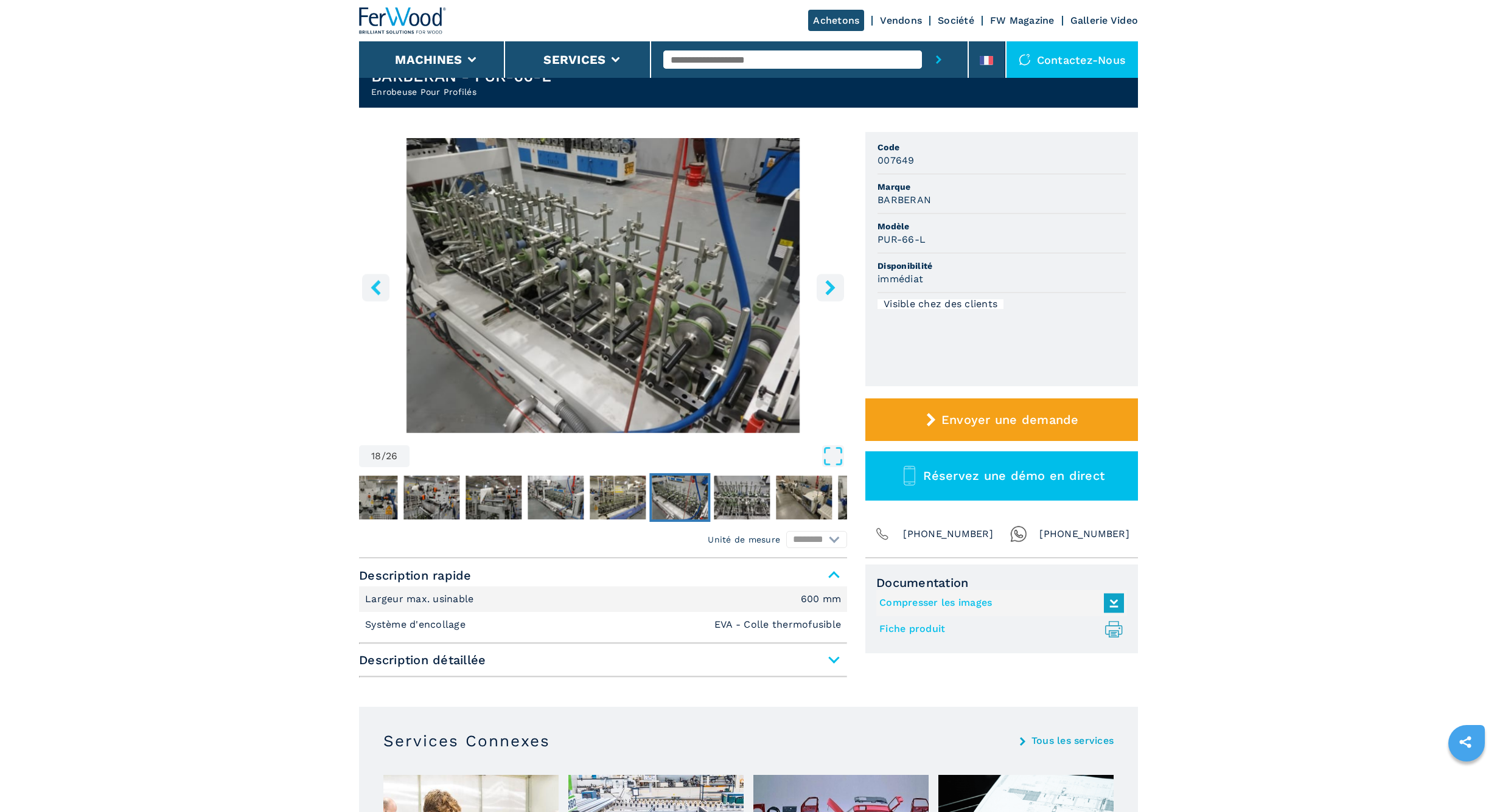
click at [822, 286] on button "right-button" at bounding box center [830, 287] width 28 height 28
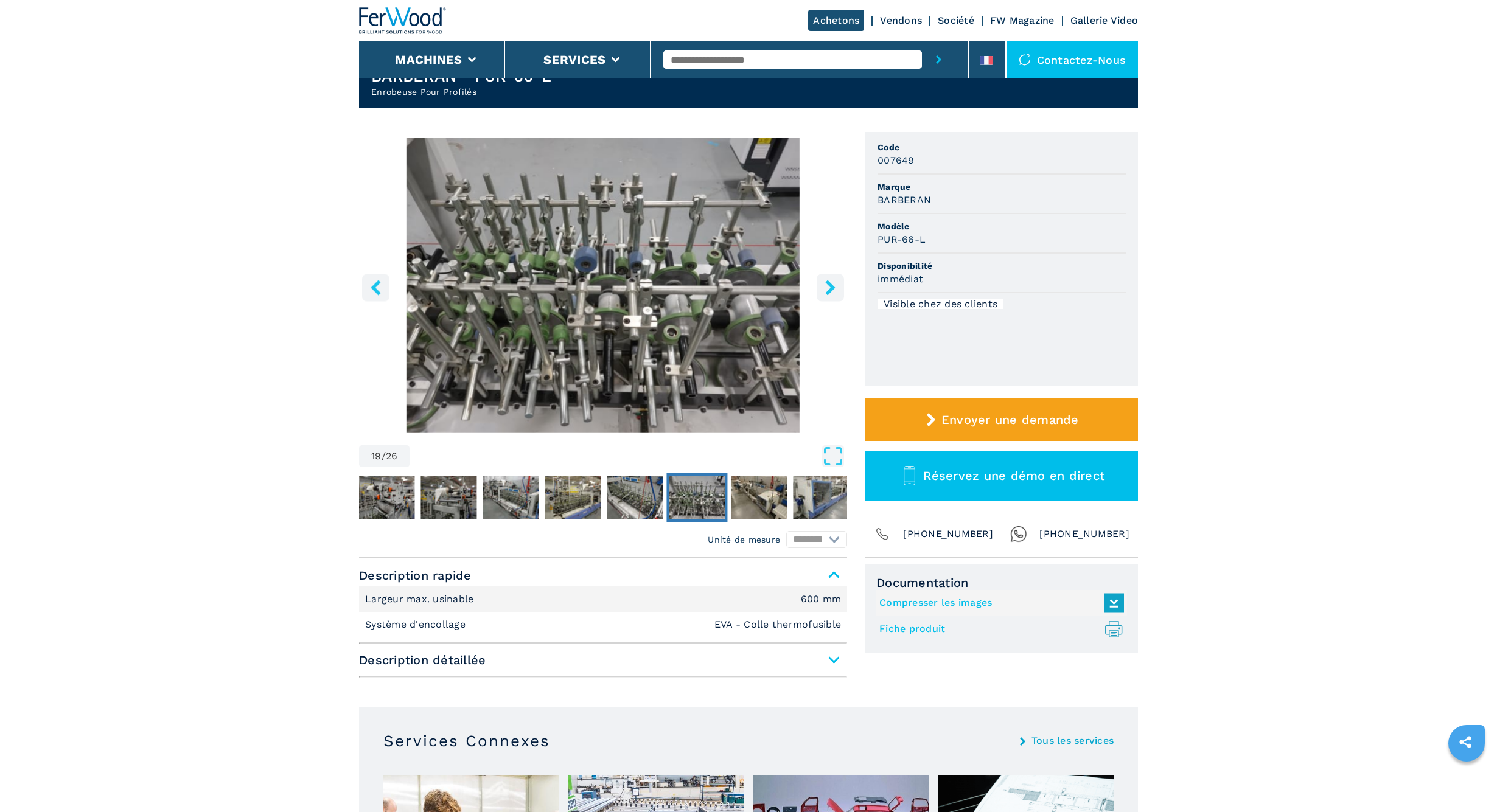
click at [822, 286] on button "right-button" at bounding box center [830, 287] width 28 height 28
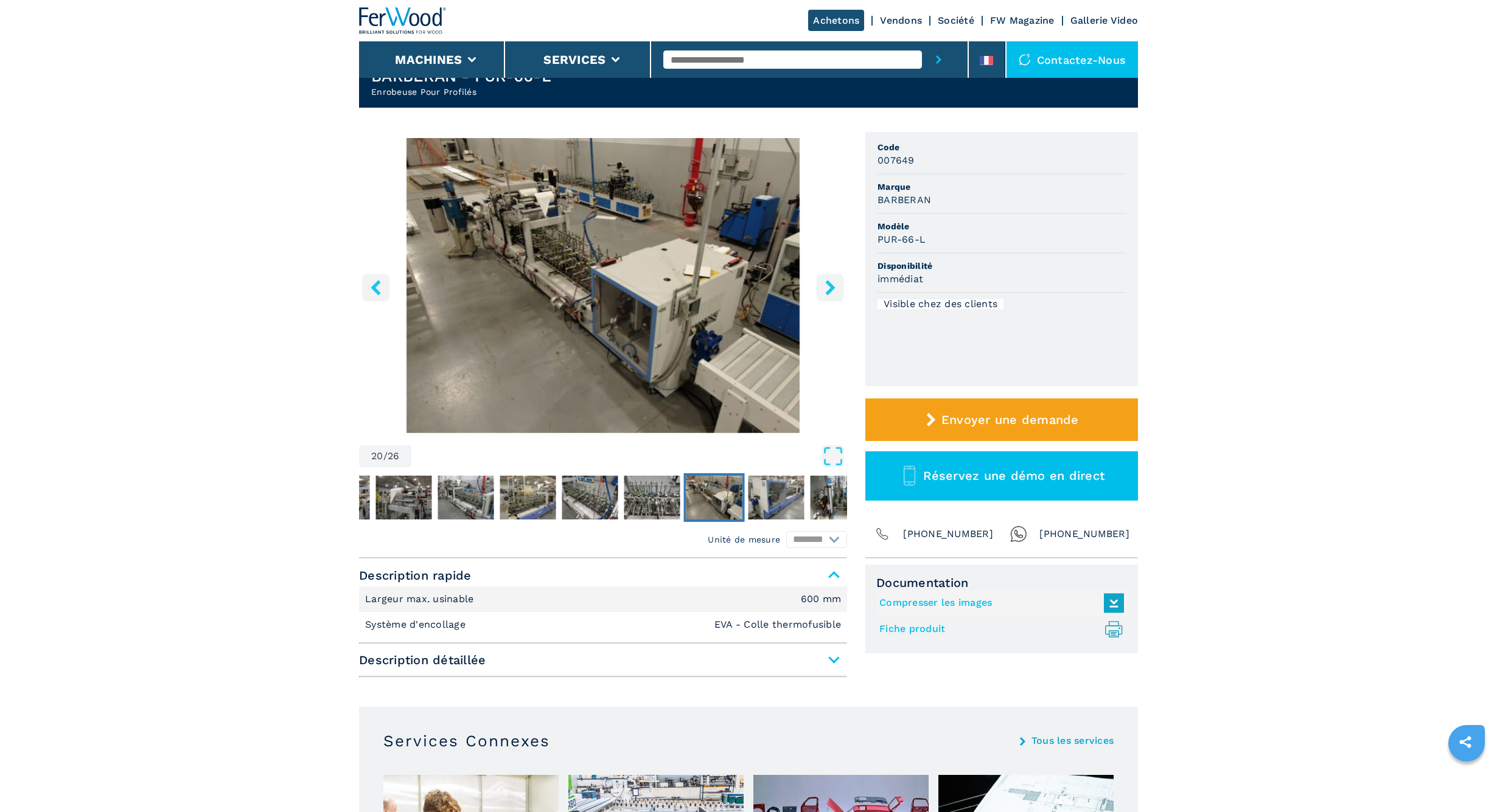
click at [822, 286] on button "right-button" at bounding box center [830, 287] width 28 height 28
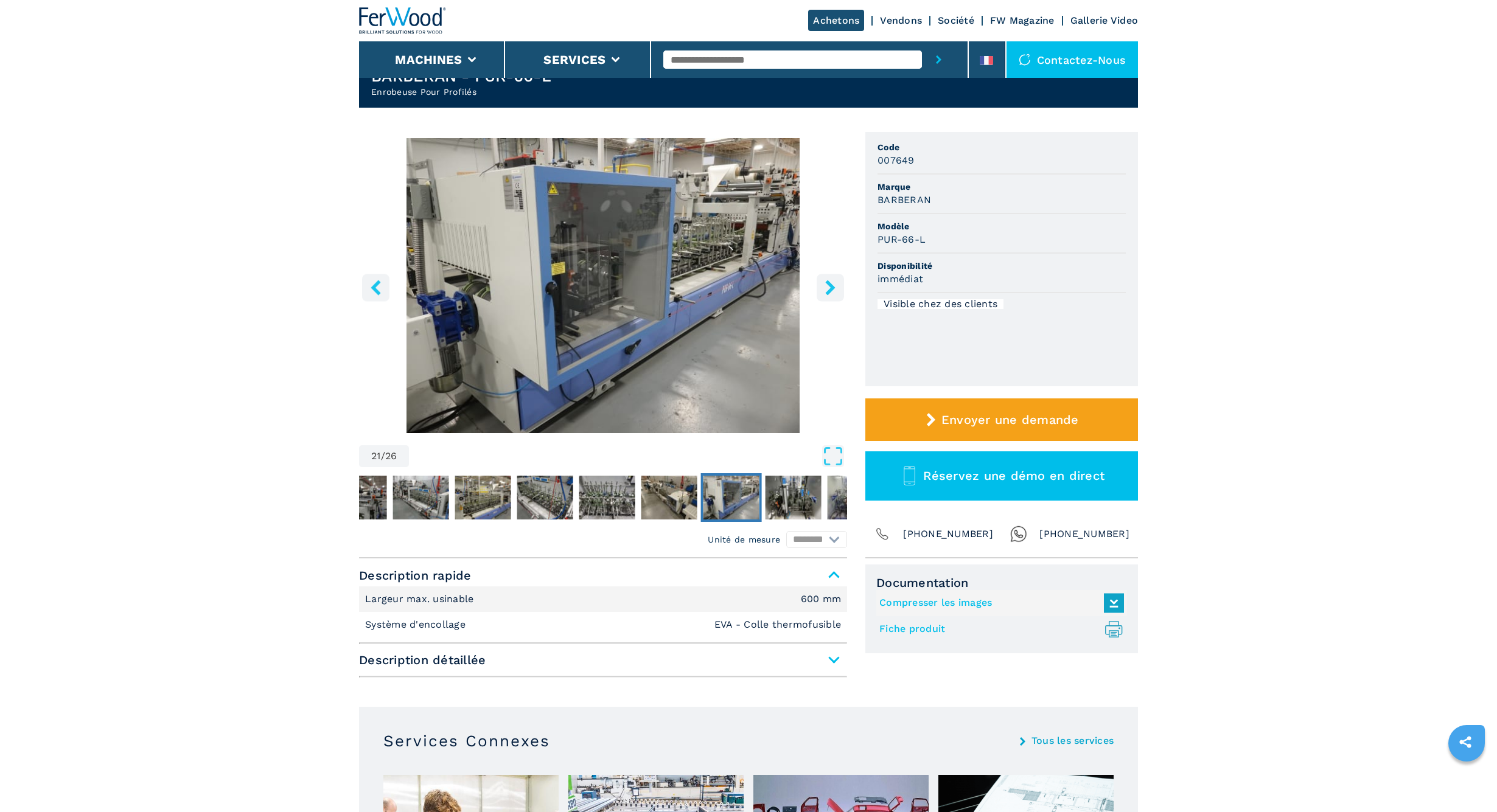
click at [822, 286] on button "right-button" at bounding box center [830, 287] width 28 height 28
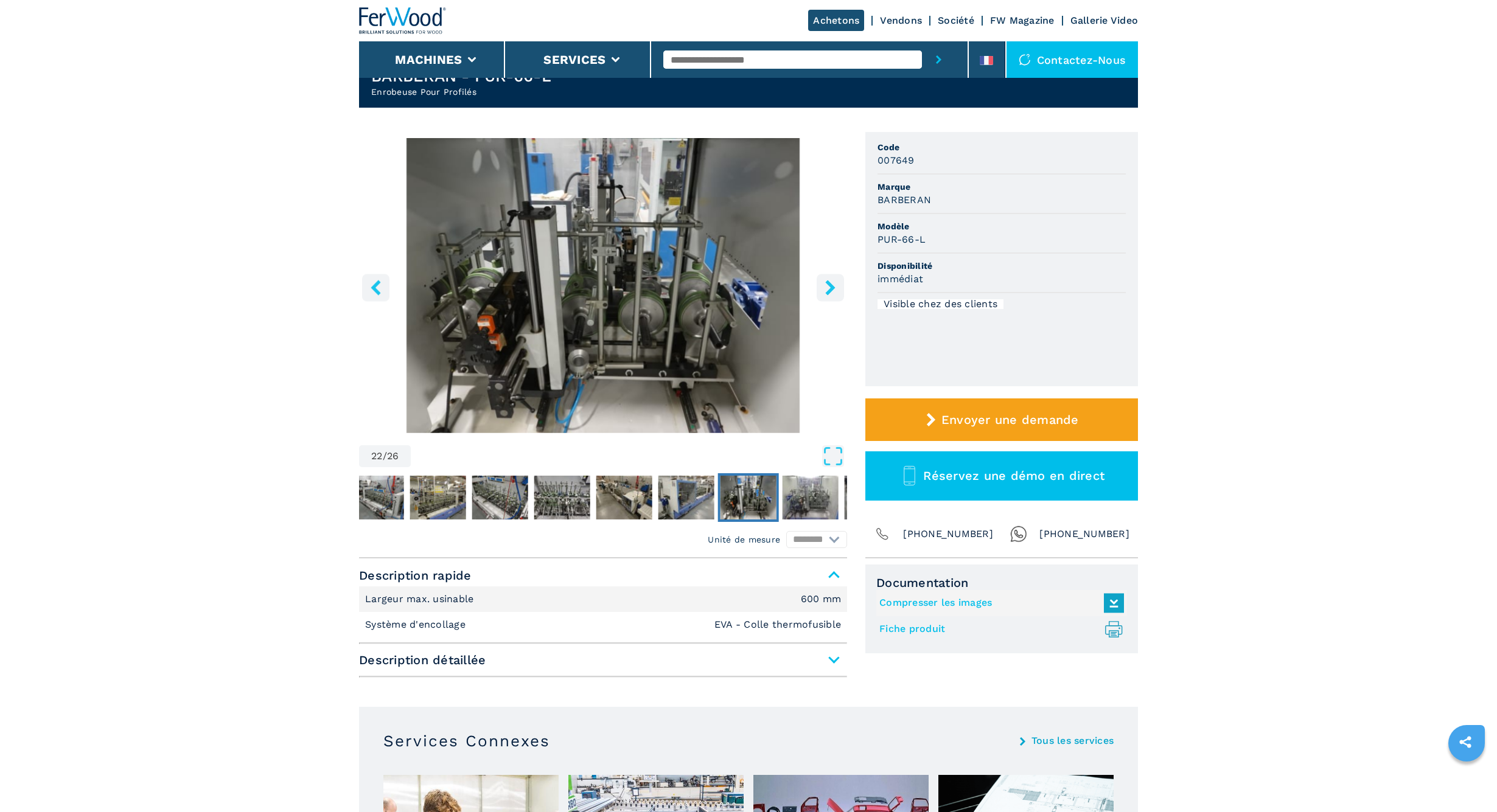
click at [822, 286] on button "right-button" at bounding box center [830, 287] width 28 height 28
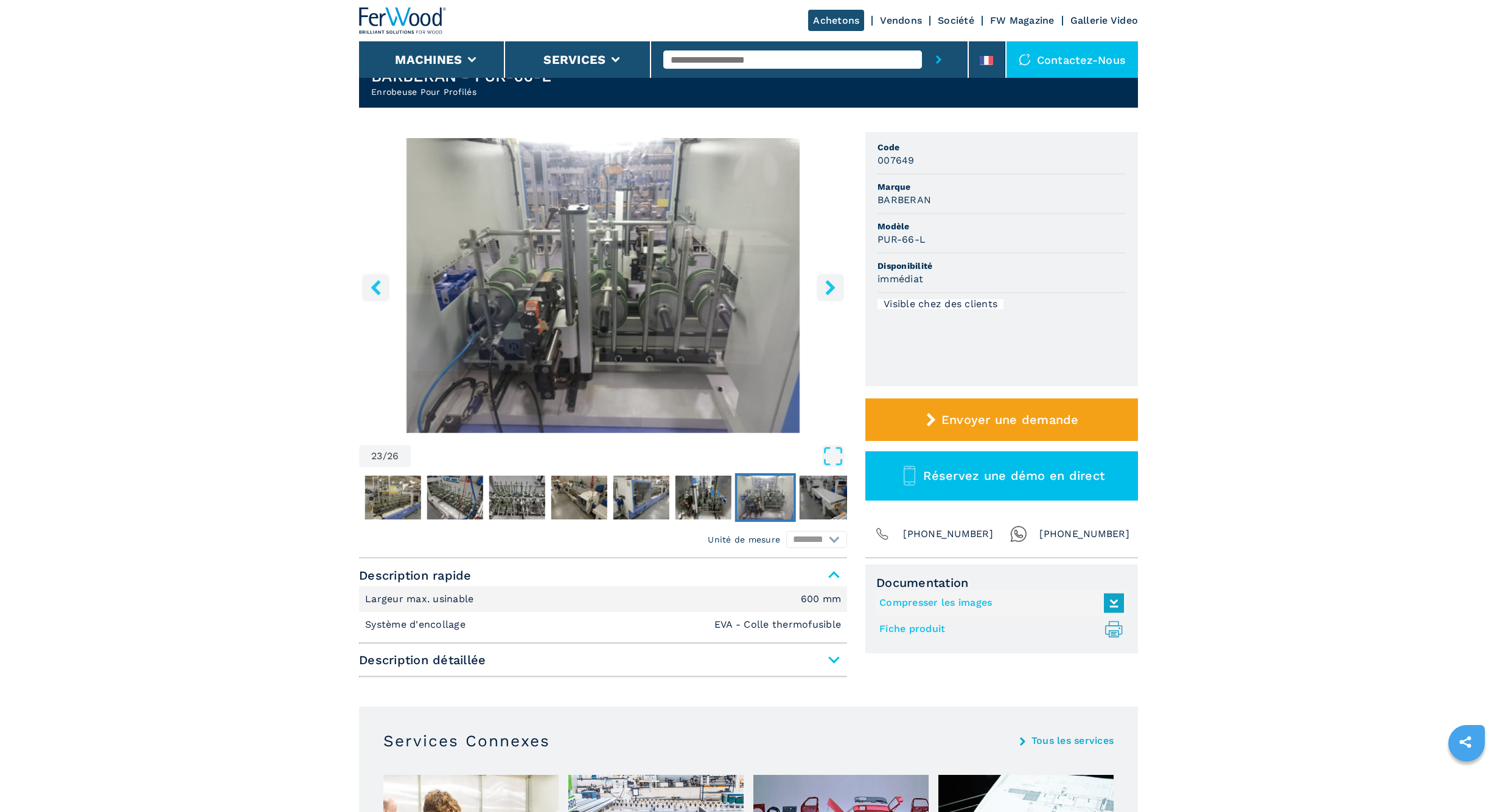
click at [822, 286] on button "right-button" at bounding box center [830, 287] width 28 height 28
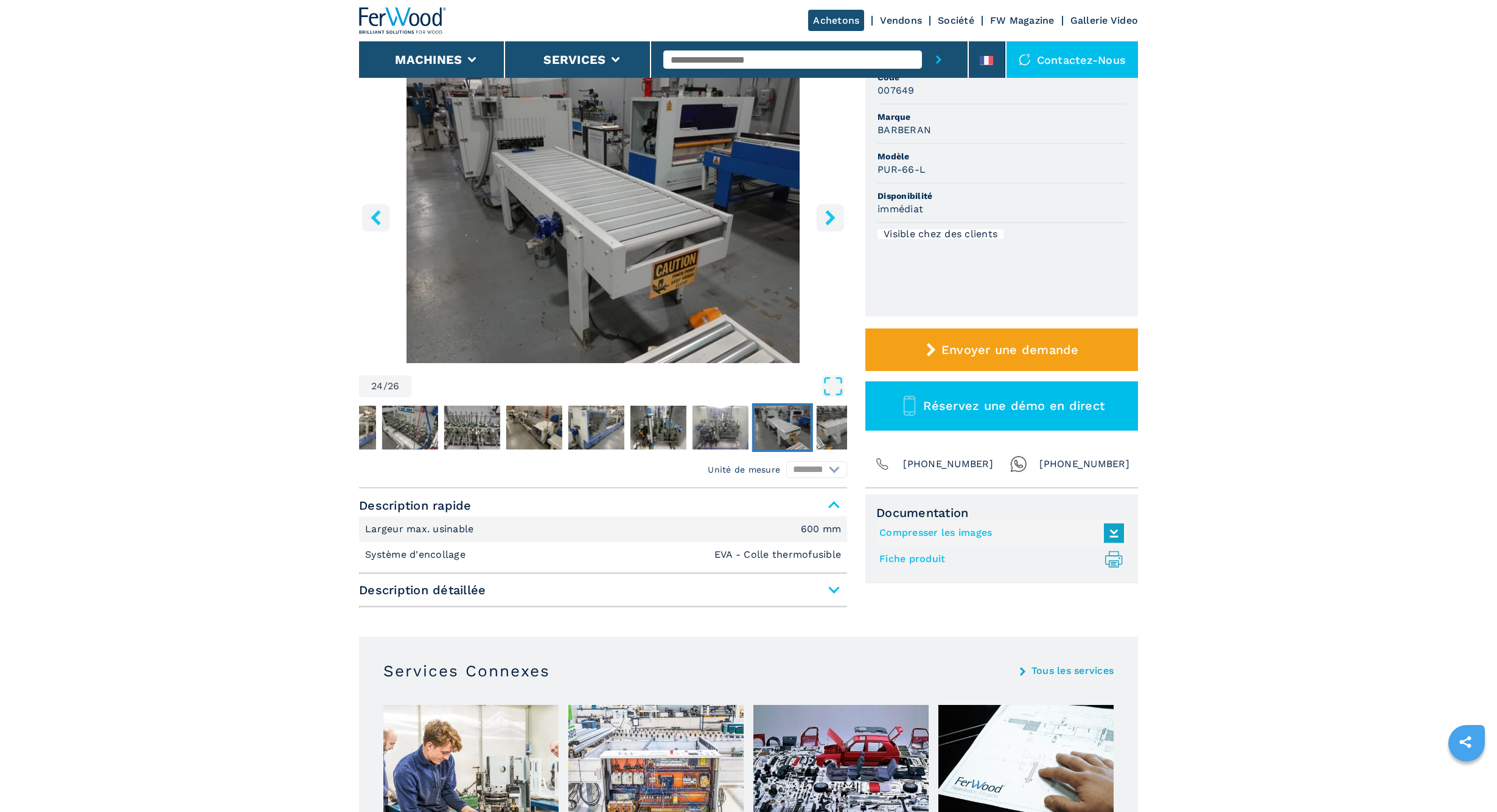
scroll to position [119, 0]
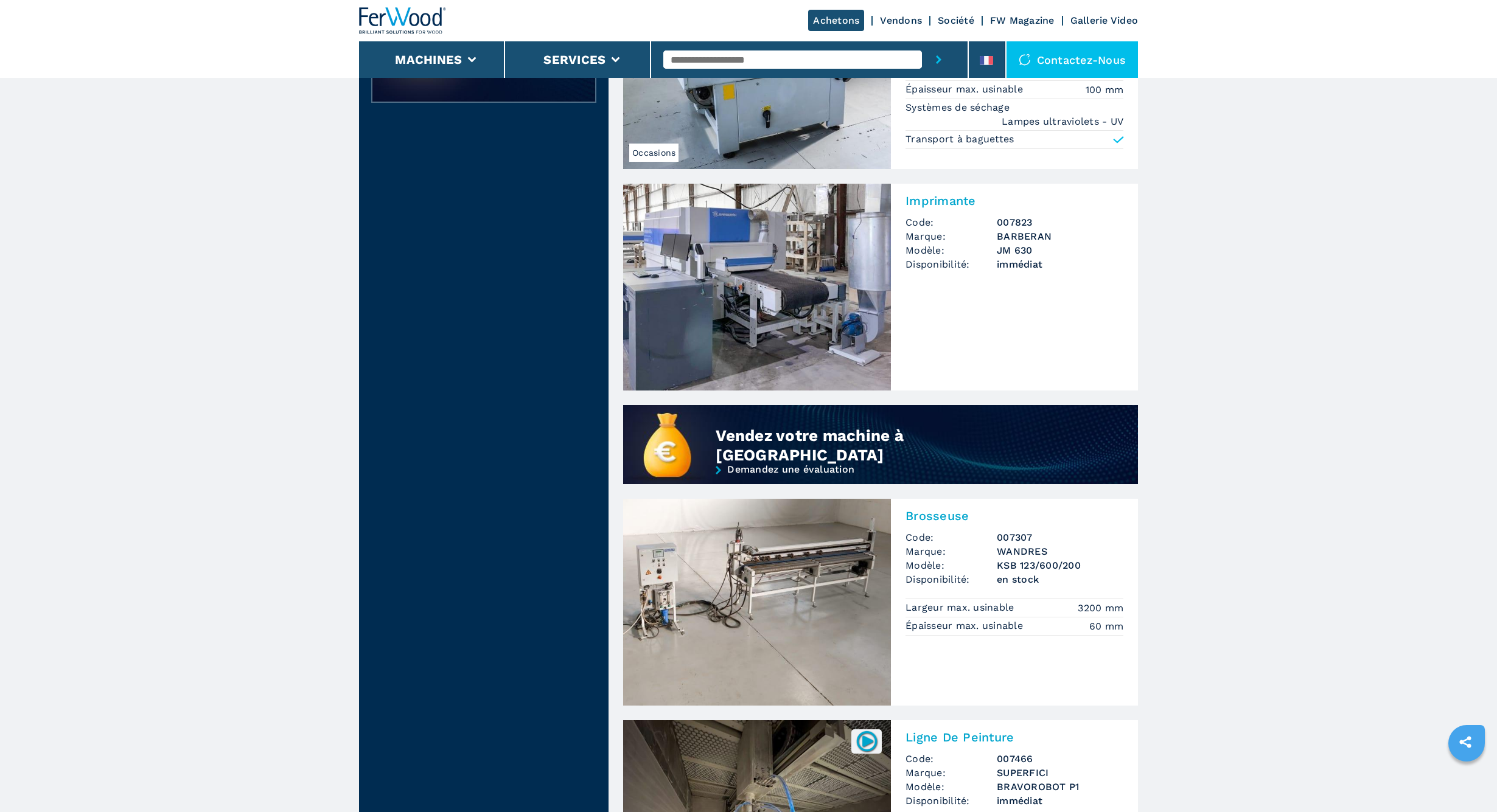
scroll to position [643, 0]
click at [772, 243] on img at bounding box center [757, 286] width 267 height 207
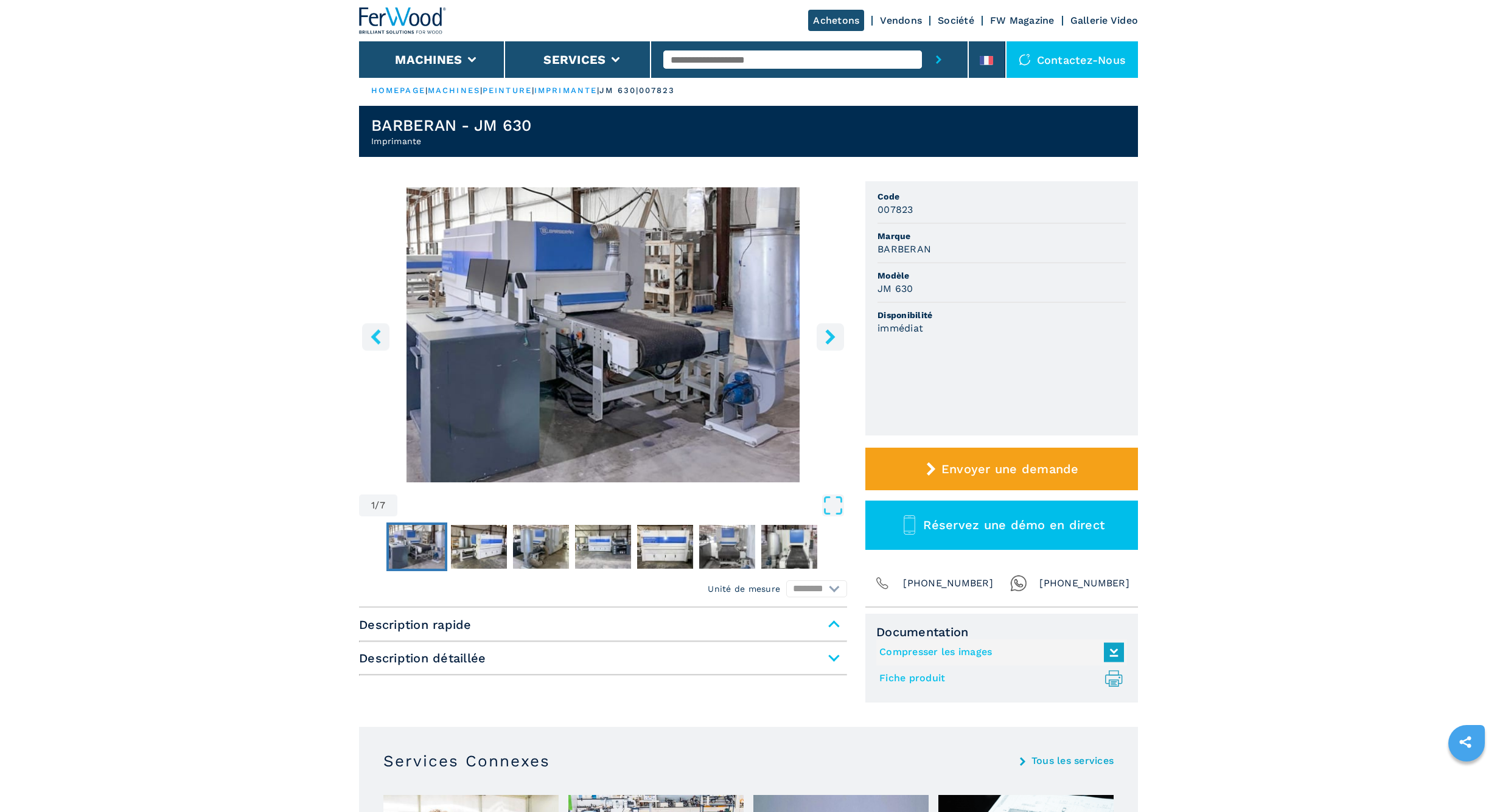
scroll to position [2, 0]
click at [722, 553] on img "Go to Slide 6" at bounding box center [727, 547] width 56 height 44
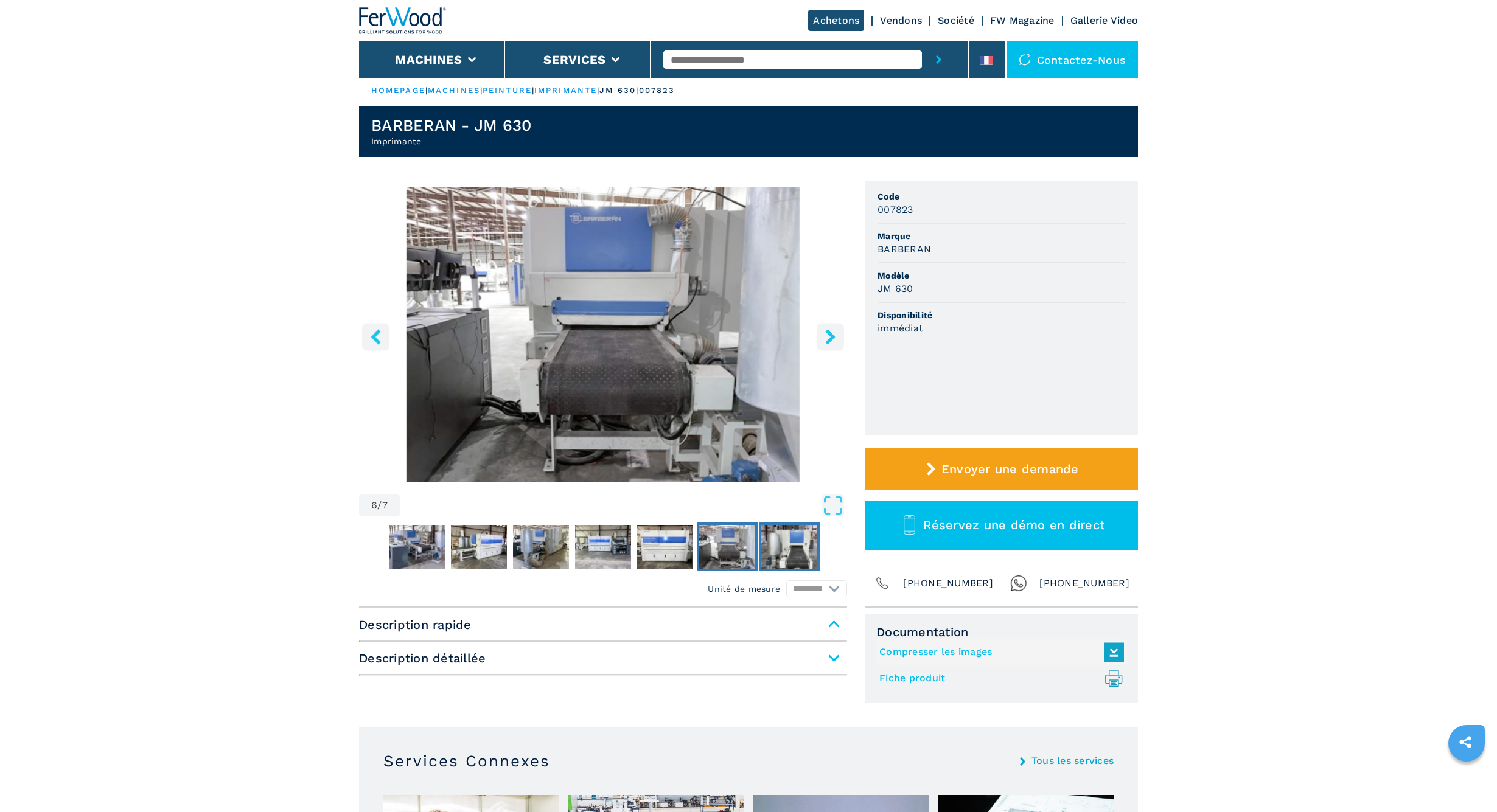
scroll to position [1, 0]
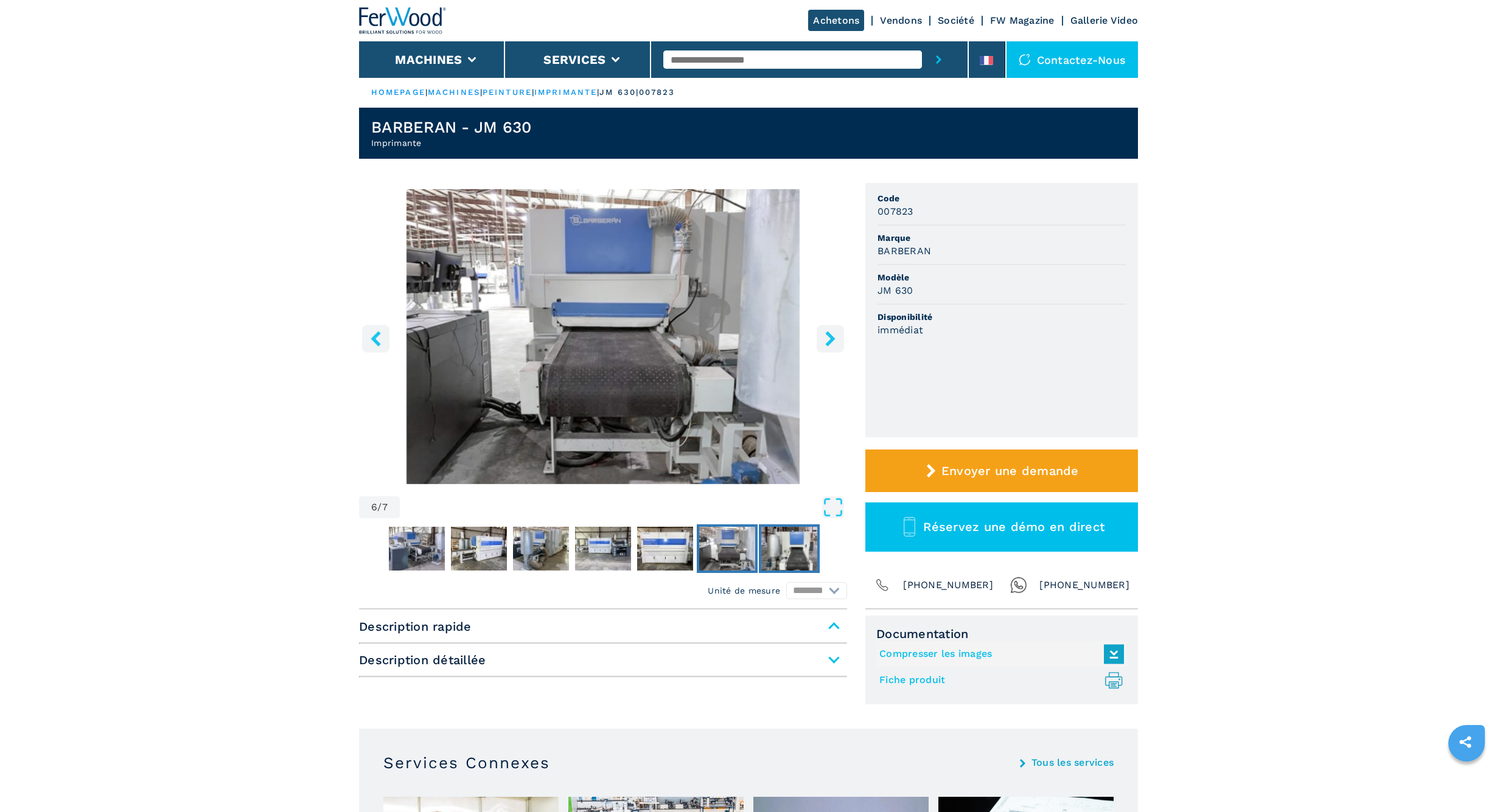
click at [778, 551] on img "Go to Slide 7" at bounding box center [789, 549] width 56 height 44
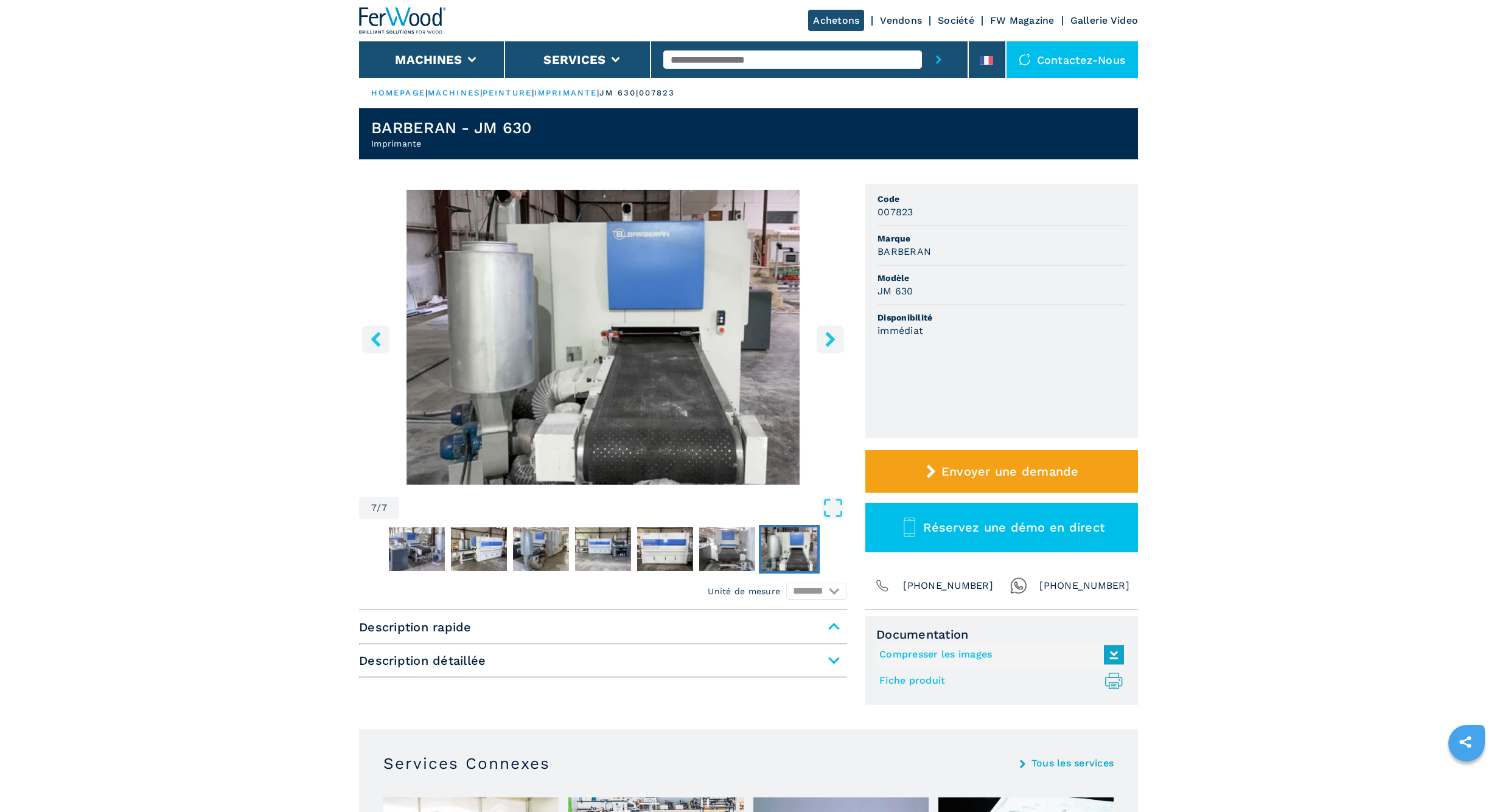
scroll to position [0, 0]
click at [421, 545] on img "Go to Slide 1" at bounding box center [416, 549] width 56 height 44
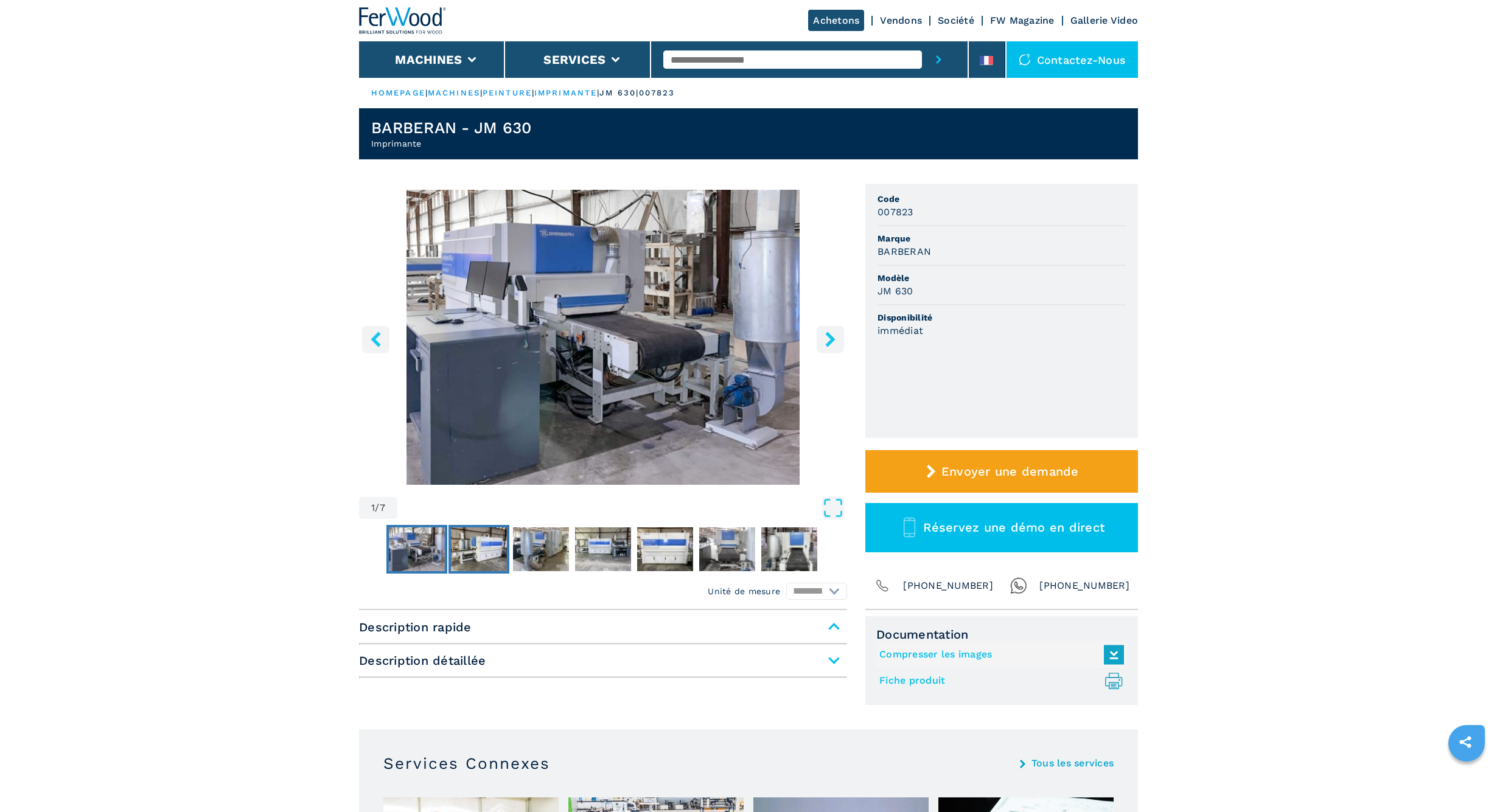
click at [471, 550] on img "Go to Slide 2" at bounding box center [479, 549] width 56 height 44
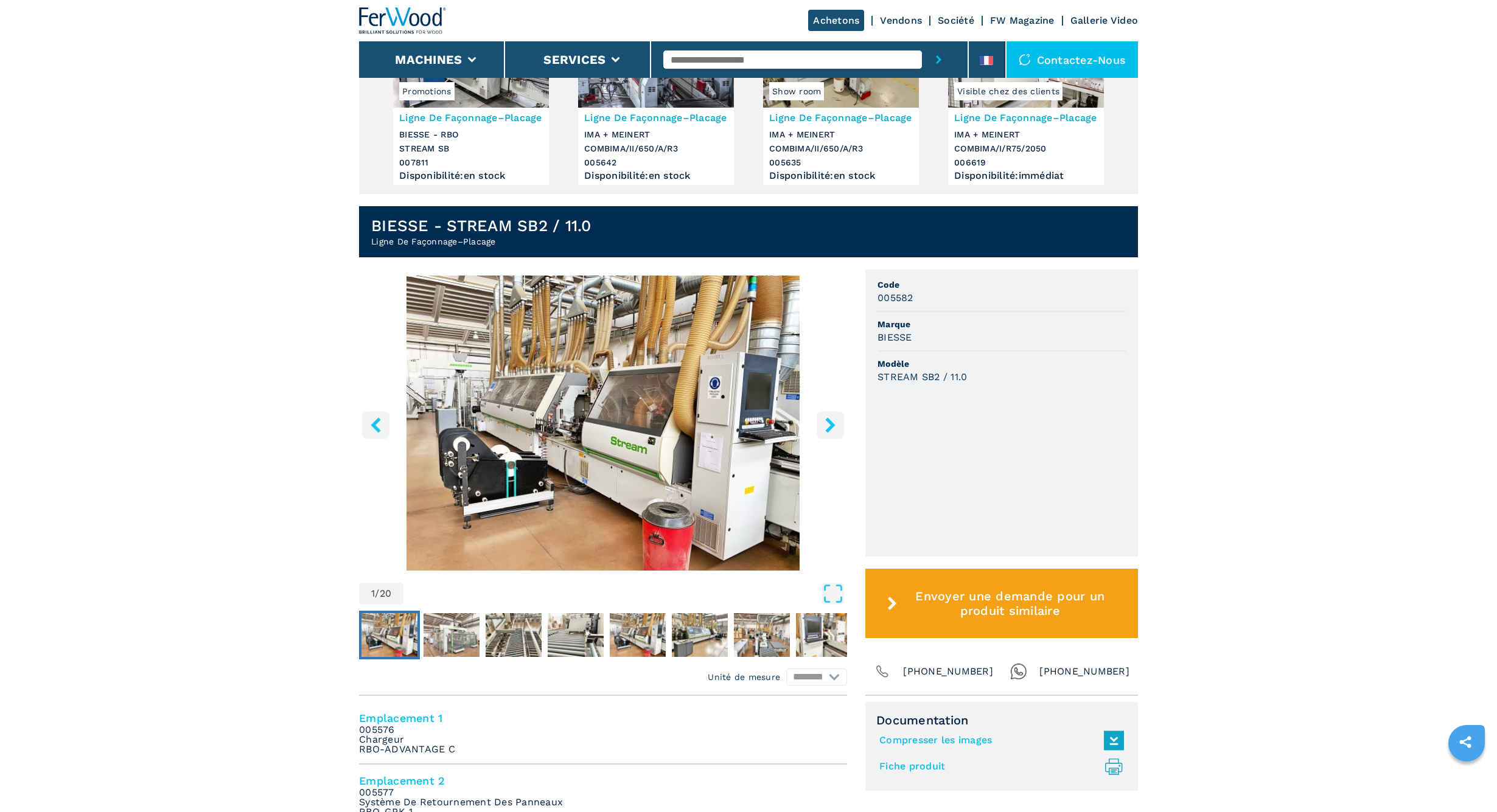
scroll to position [234, 0]
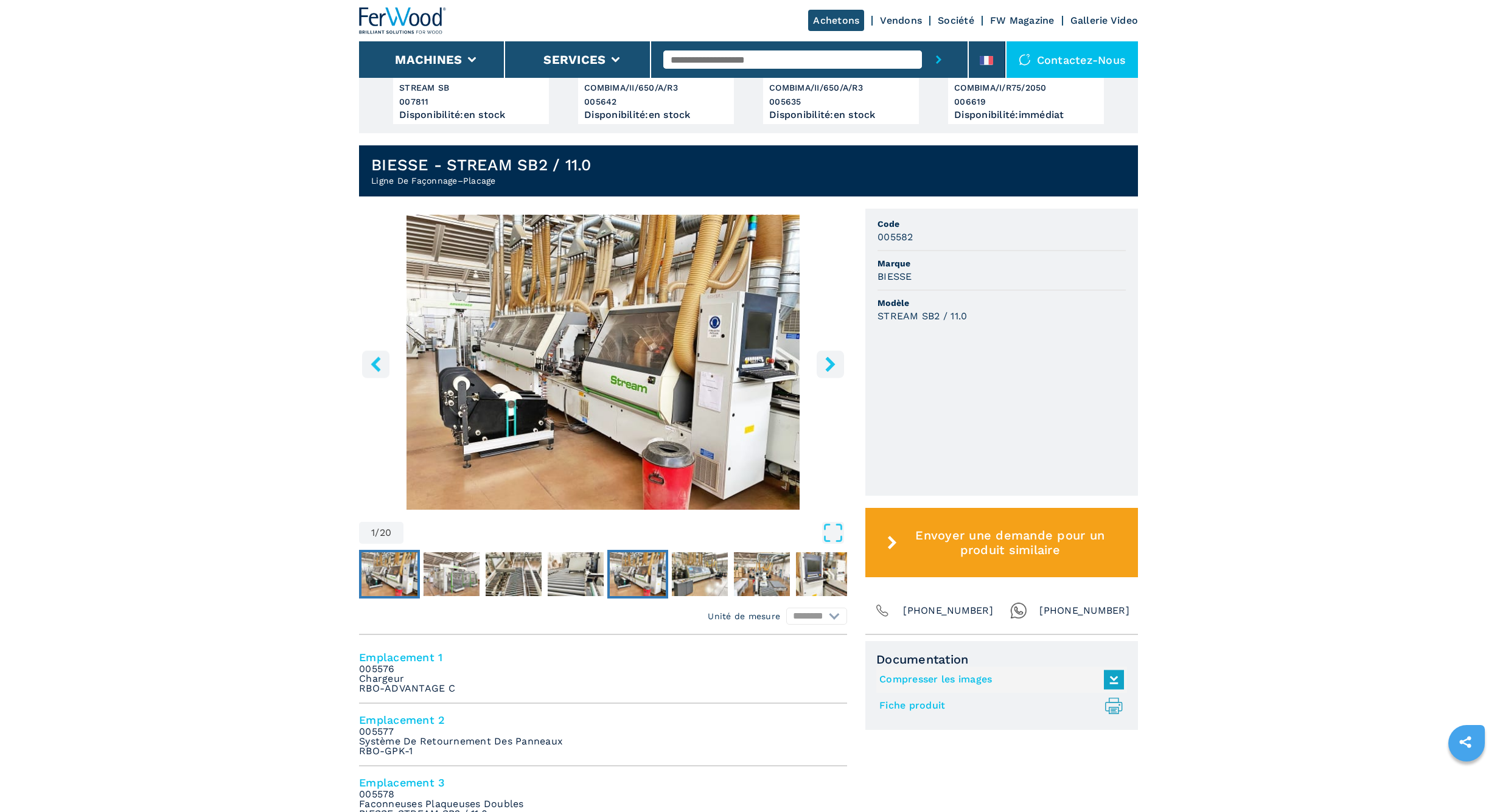
click at [630, 580] on img "Go to Slide 5" at bounding box center [637, 574] width 56 height 44
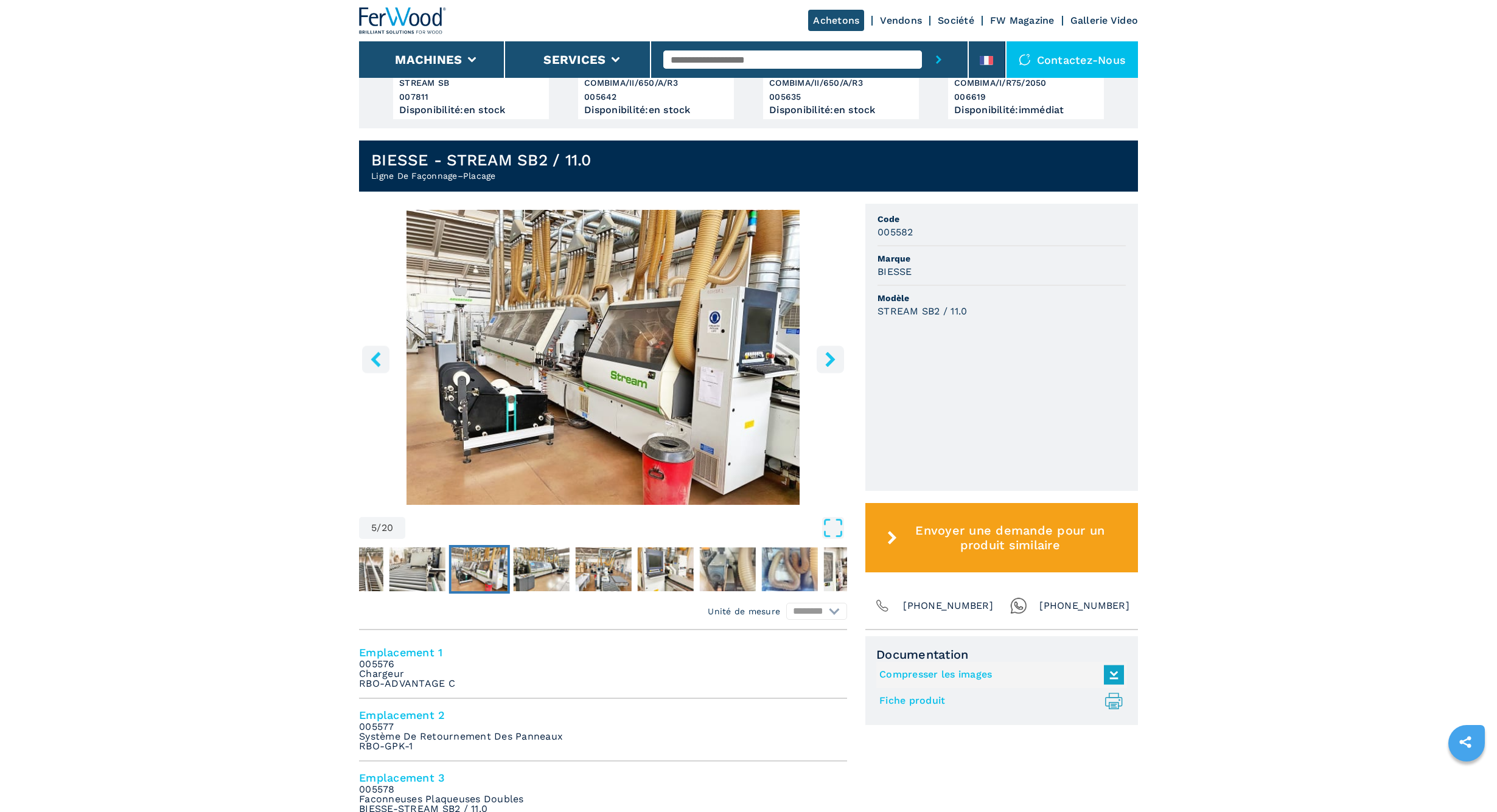
scroll to position [243, 1]
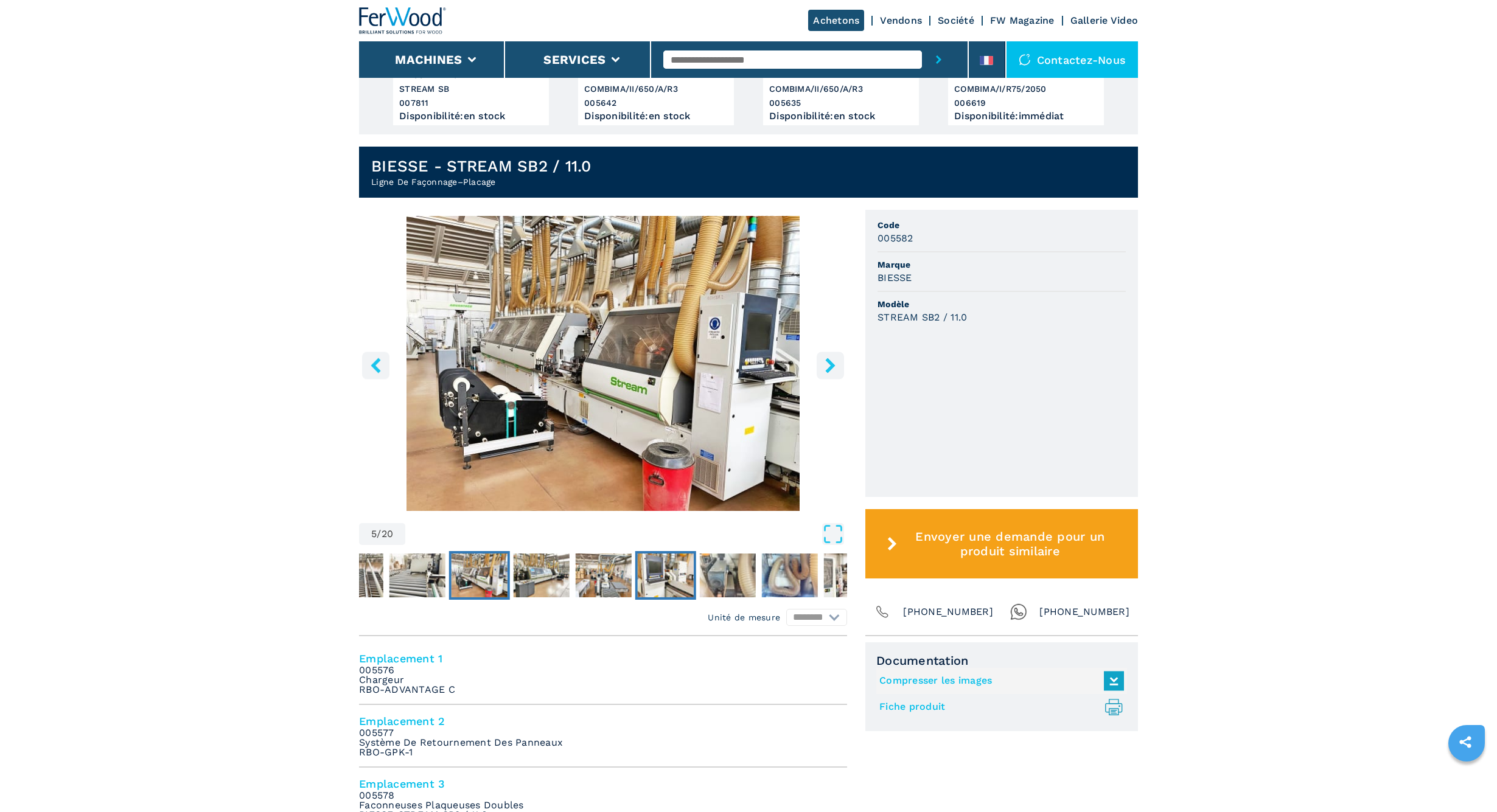
click at [670, 578] on img "Go to Slide 8" at bounding box center [666, 576] width 56 height 44
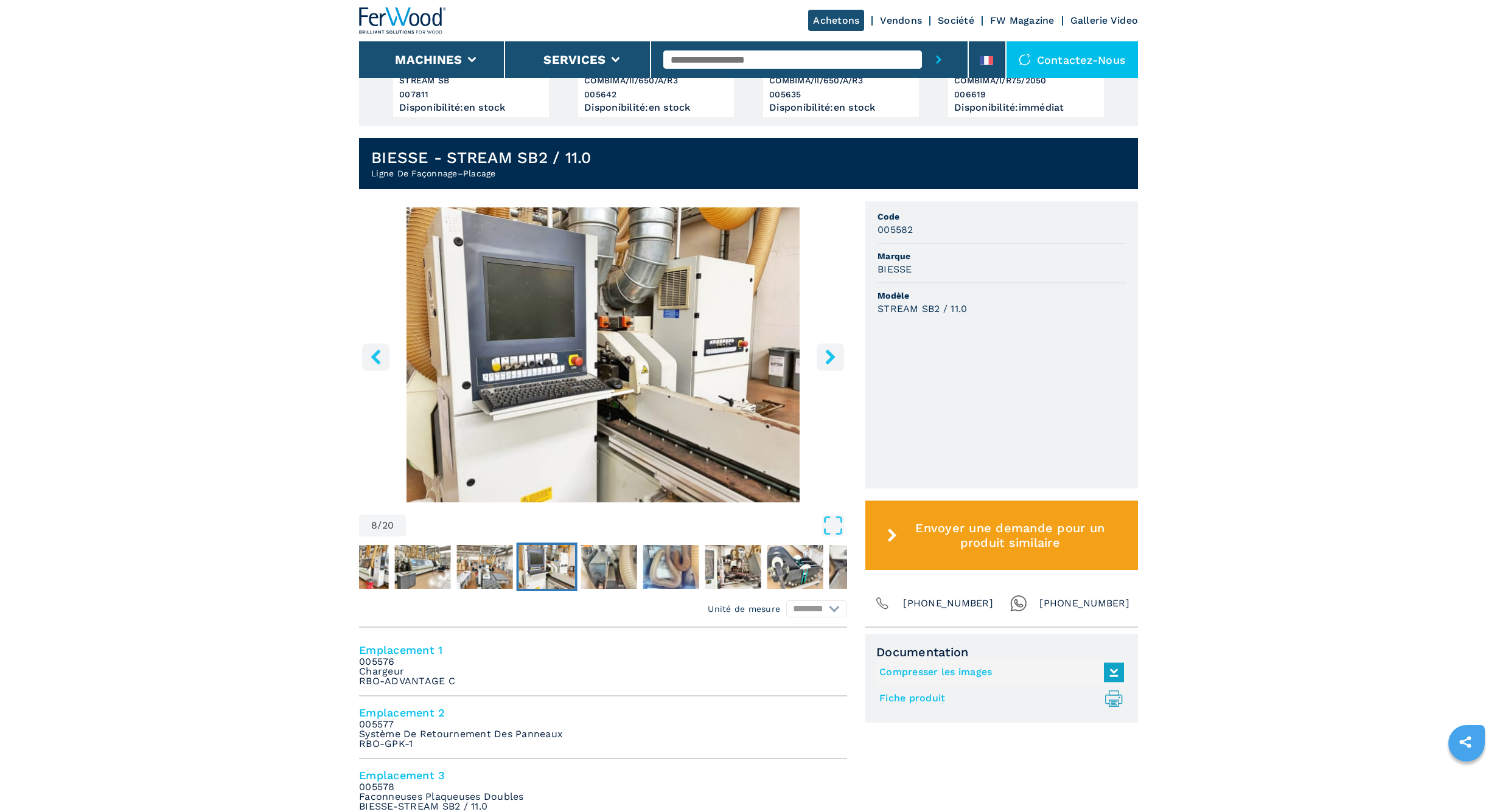
scroll to position [245, 1]
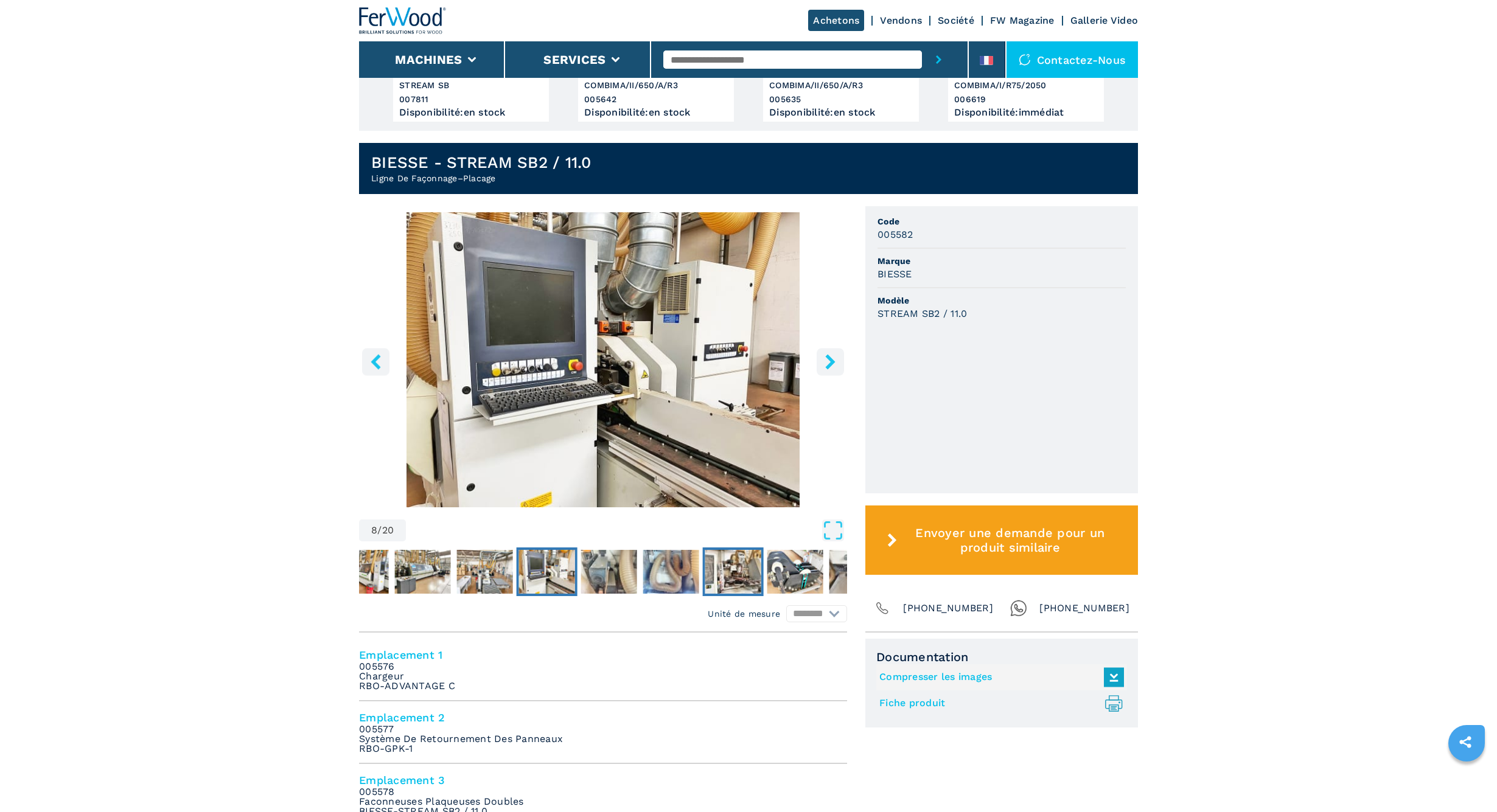
click at [721, 578] on img "Go to Slide 11" at bounding box center [733, 571] width 56 height 44
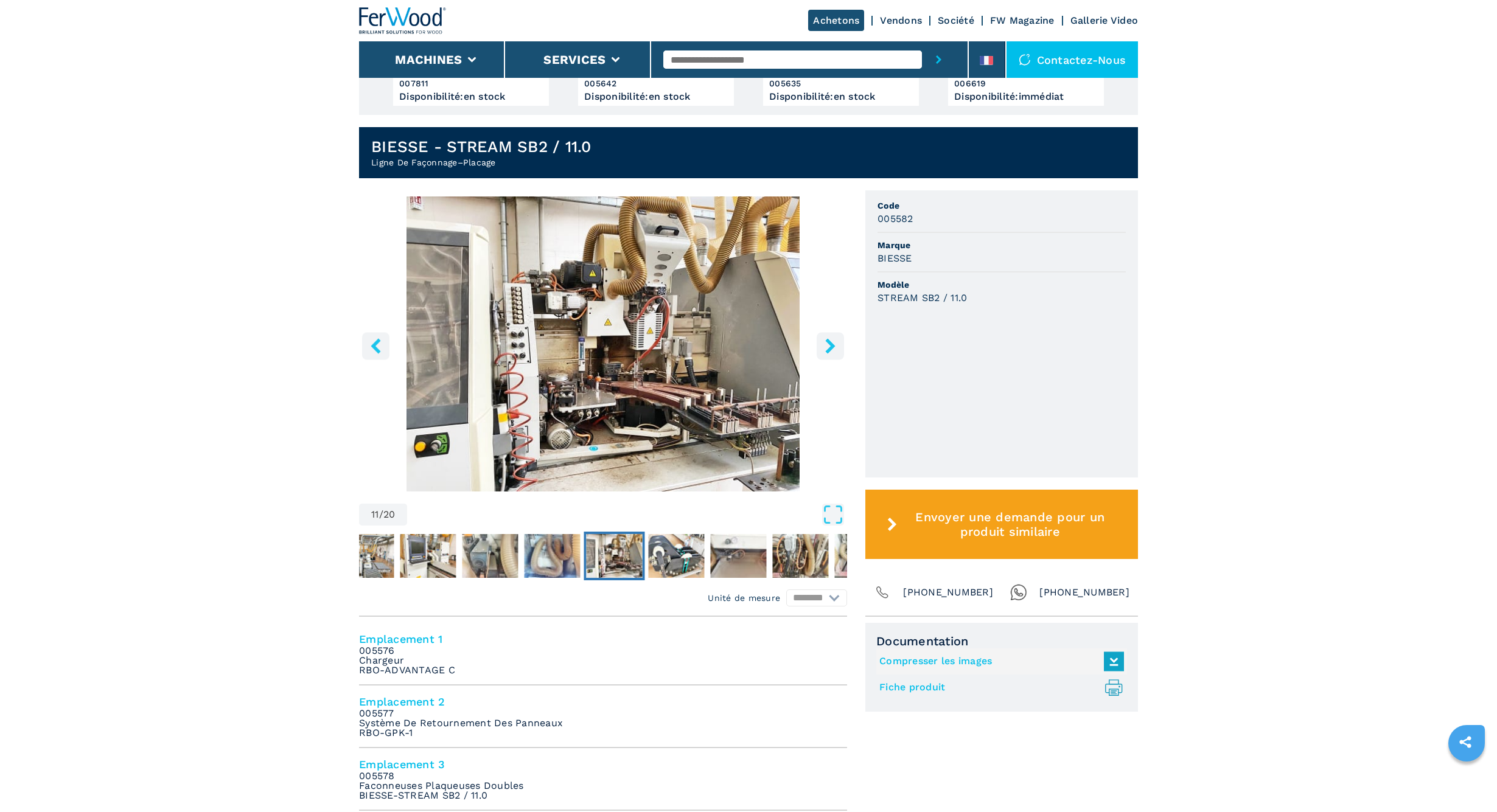
scroll to position [256, 0]
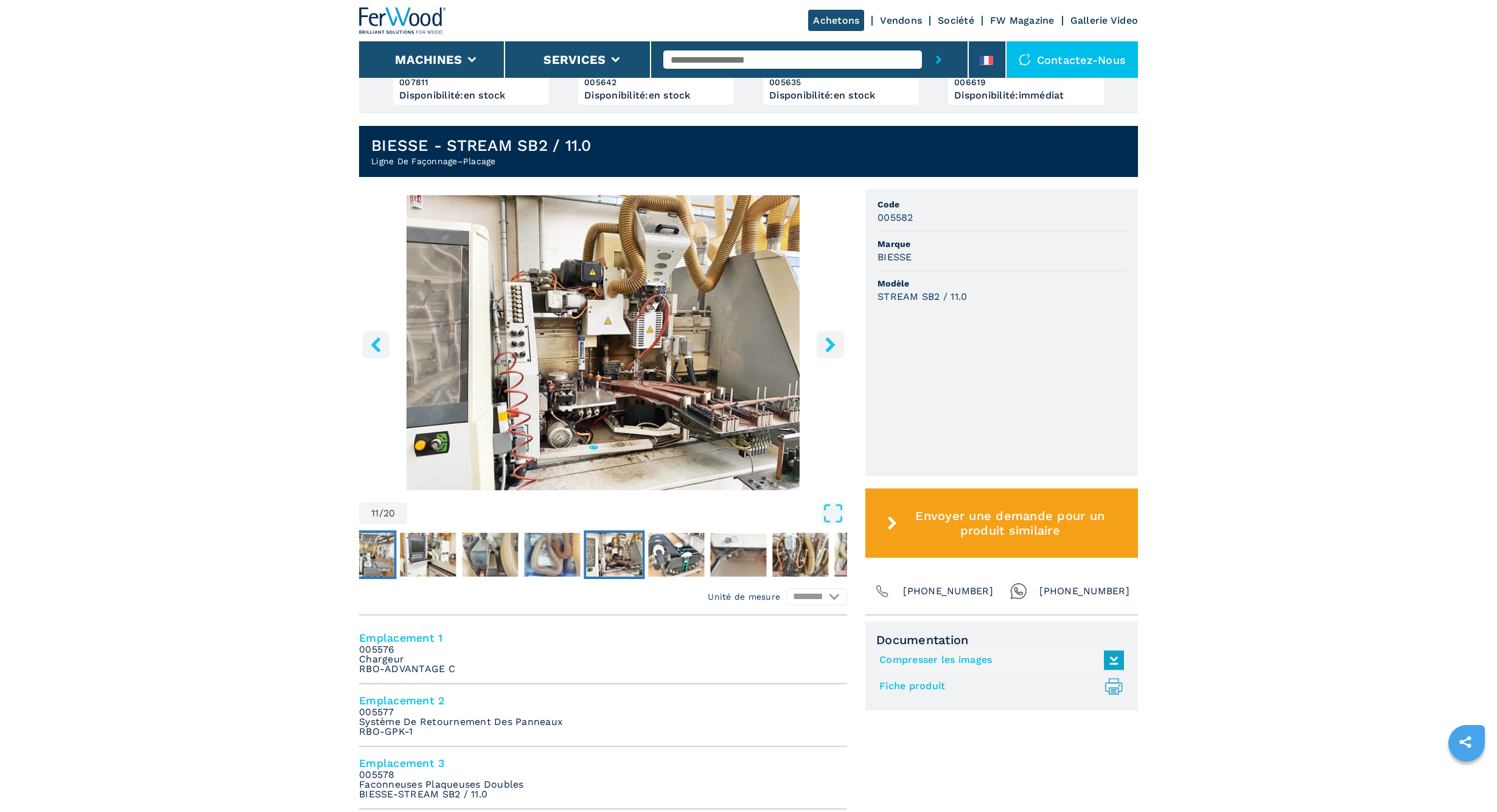
click at [382, 558] on img "Go to Slide 7" at bounding box center [365, 555] width 56 height 44
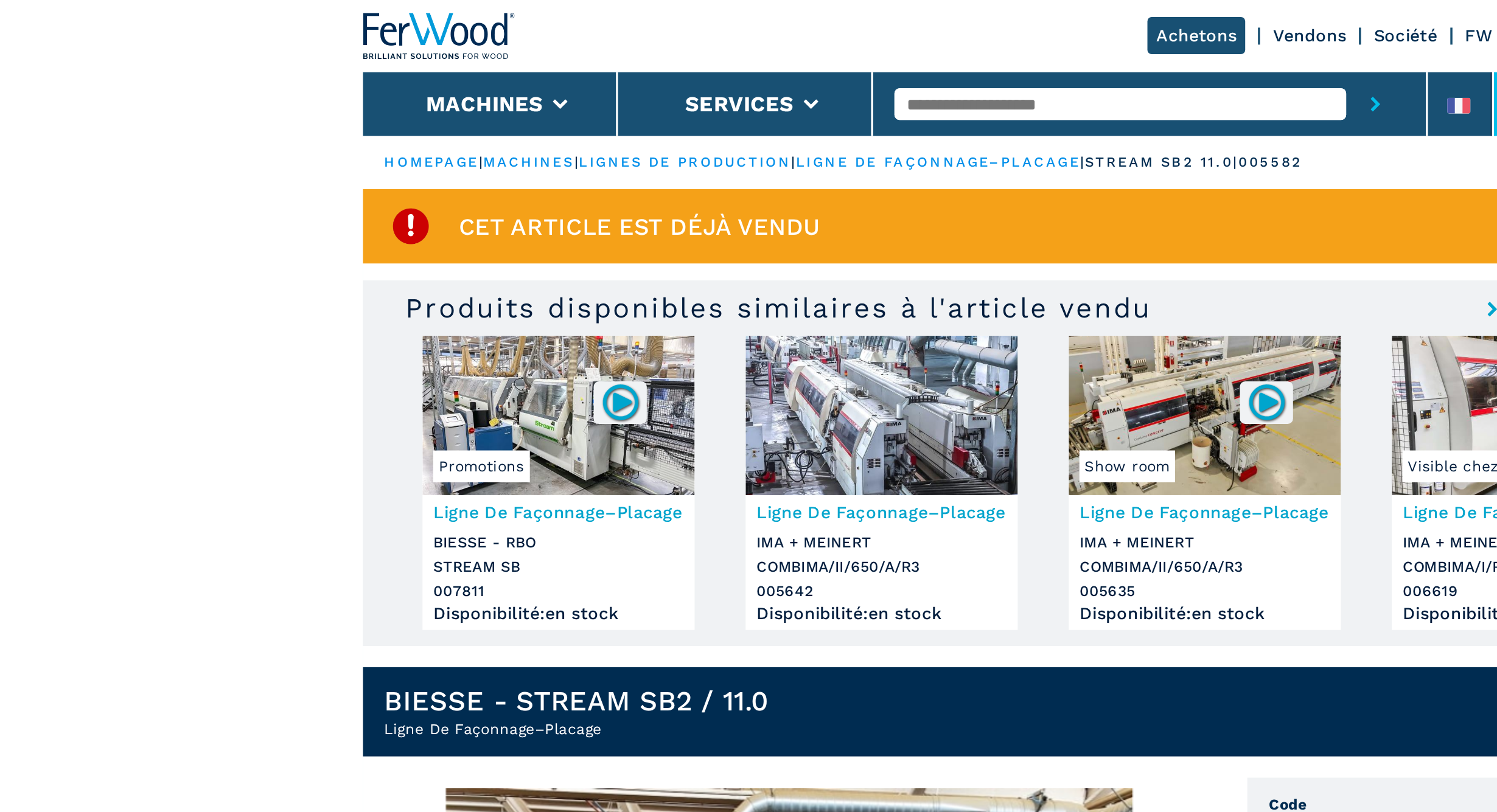
scroll to position [0, 0]
